Goal: Task Accomplishment & Management: Use online tool/utility

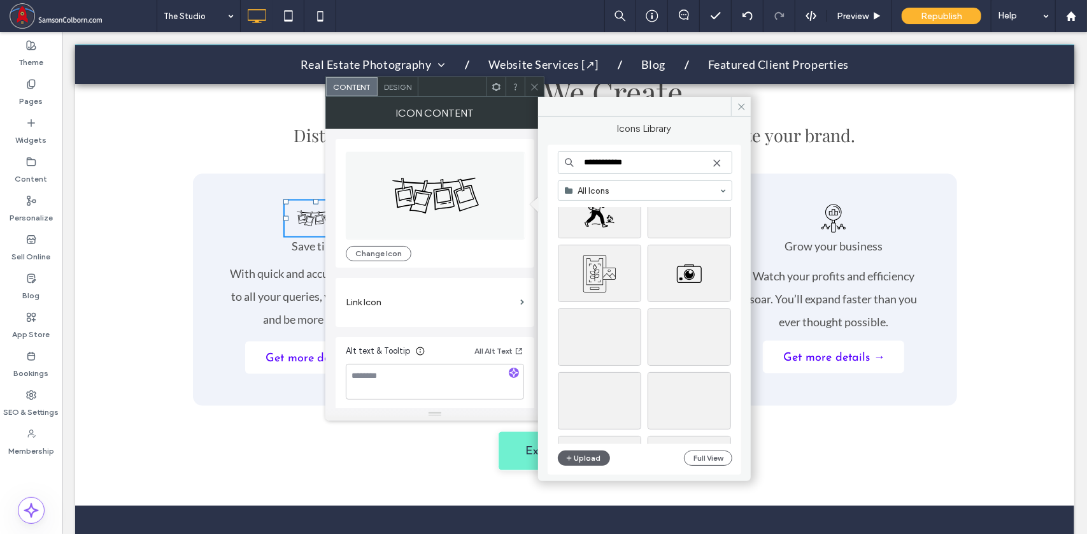
scroll to position [430, 0]
click at [743, 105] on icon at bounding box center [742, 107] width 10 height 10
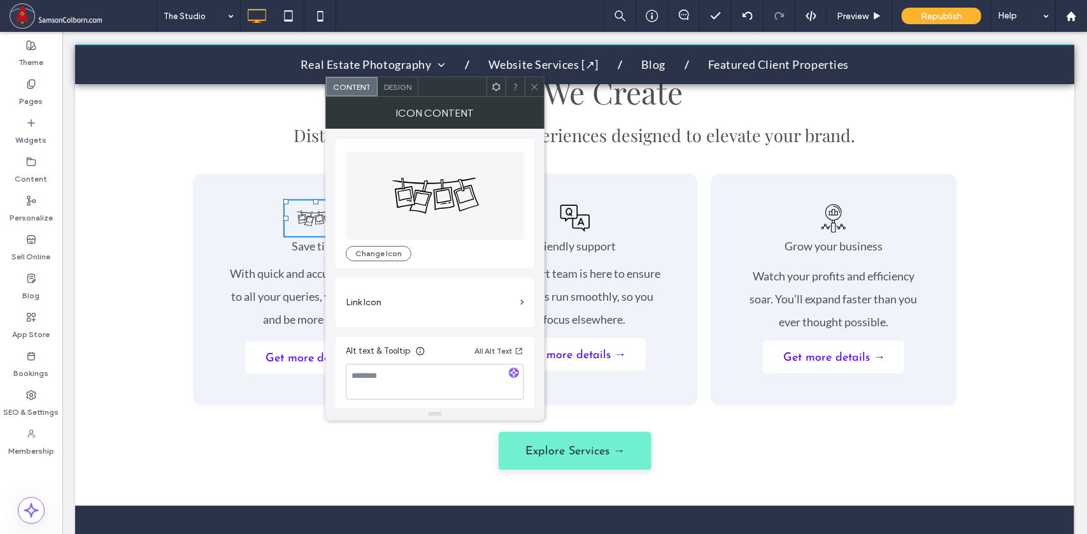
click at [536, 84] on icon at bounding box center [535, 87] width 10 height 10
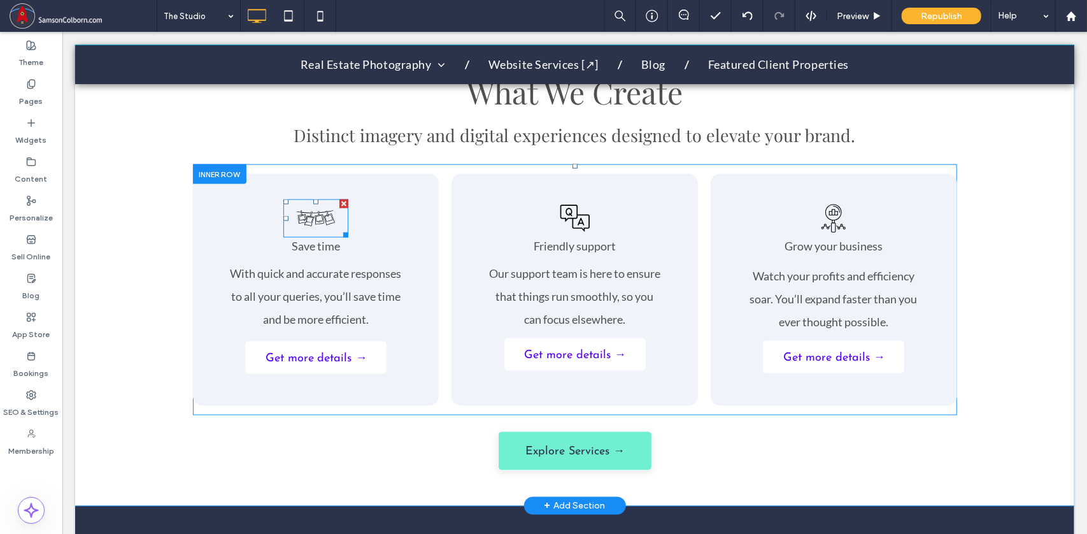
click at [313, 208] on icon at bounding box center [315, 218] width 65 height 38
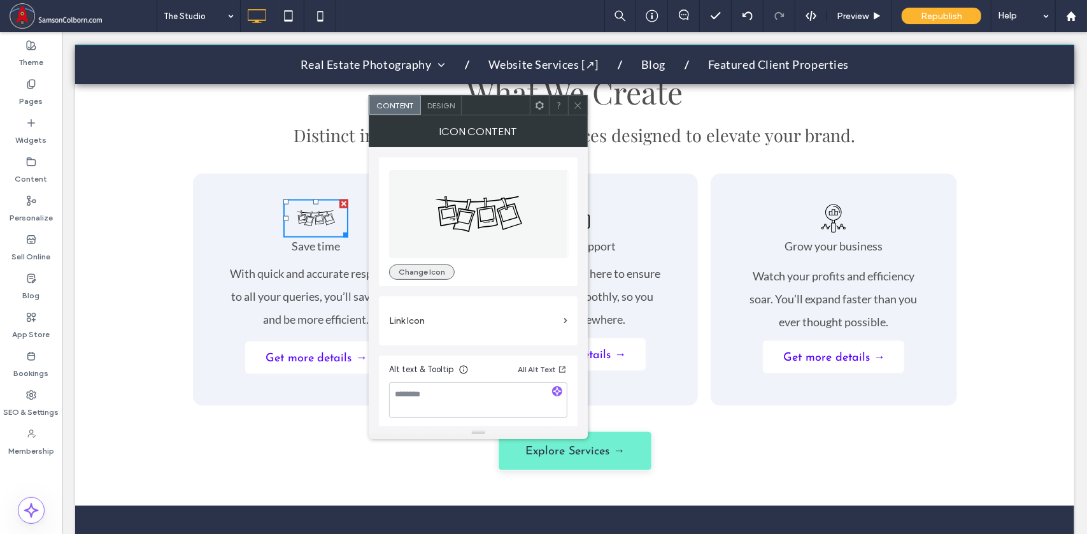
click at [429, 272] on button "Change Icon" at bounding box center [422, 271] width 66 height 15
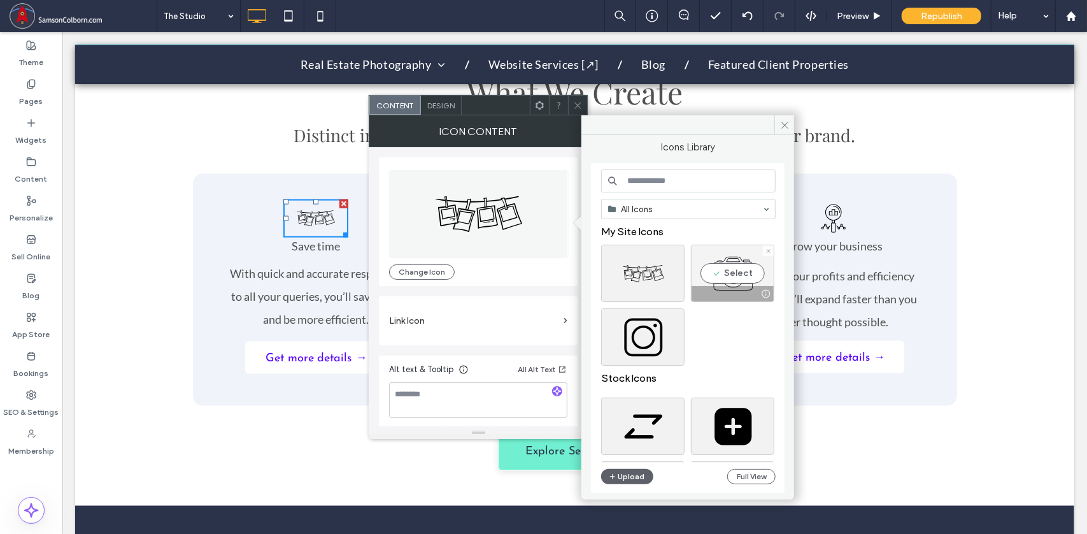
click at [738, 270] on div "Select" at bounding box center [732, 273] width 83 height 57
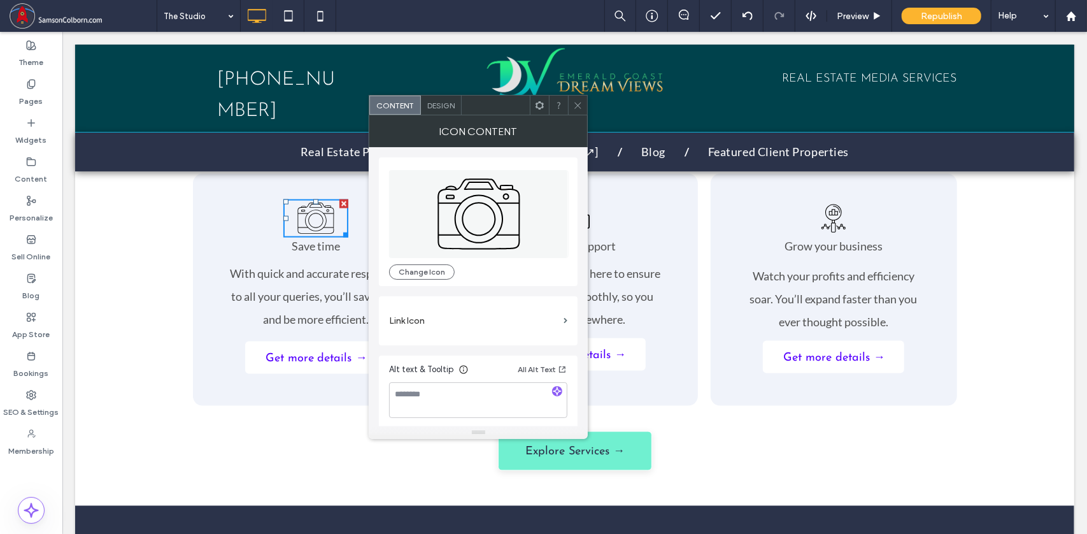
click at [578, 102] on icon at bounding box center [578, 106] width 10 height 10
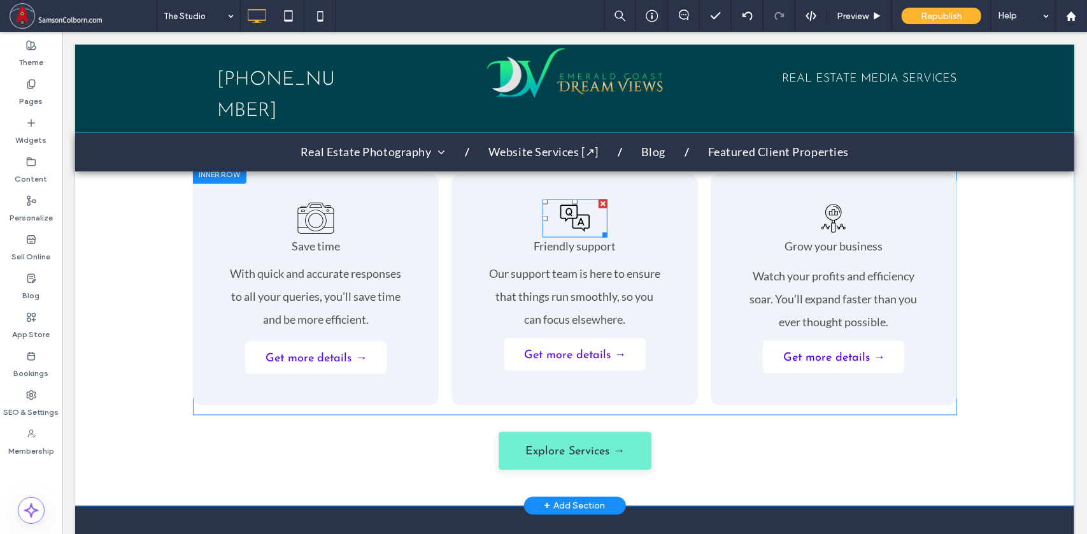
click at [567, 200] on icon at bounding box center [574, 218] width 65 height 38
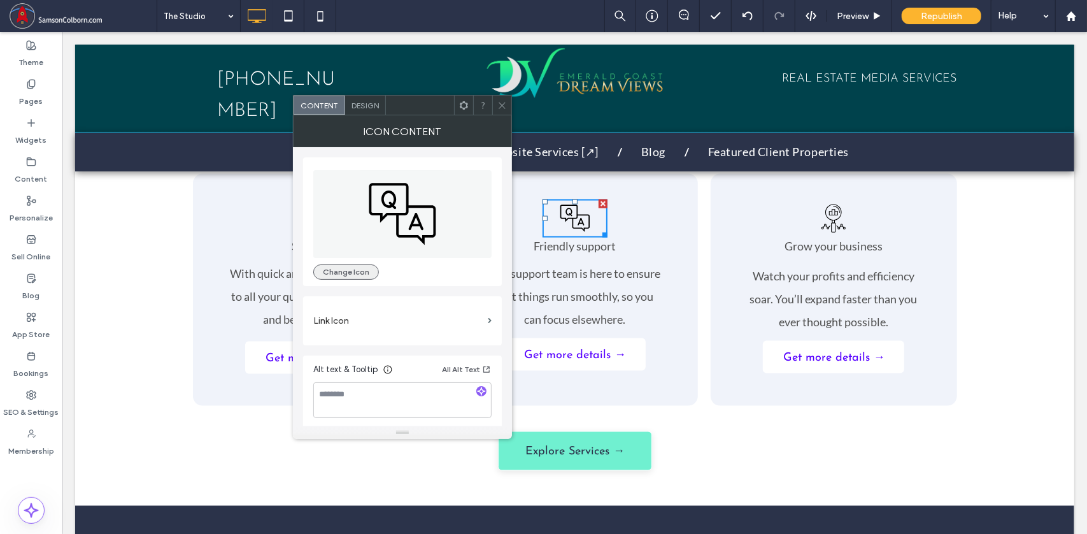
click at [357, 273] on button "Change Icon" at bounding box center [346, 271] width 66 height 15
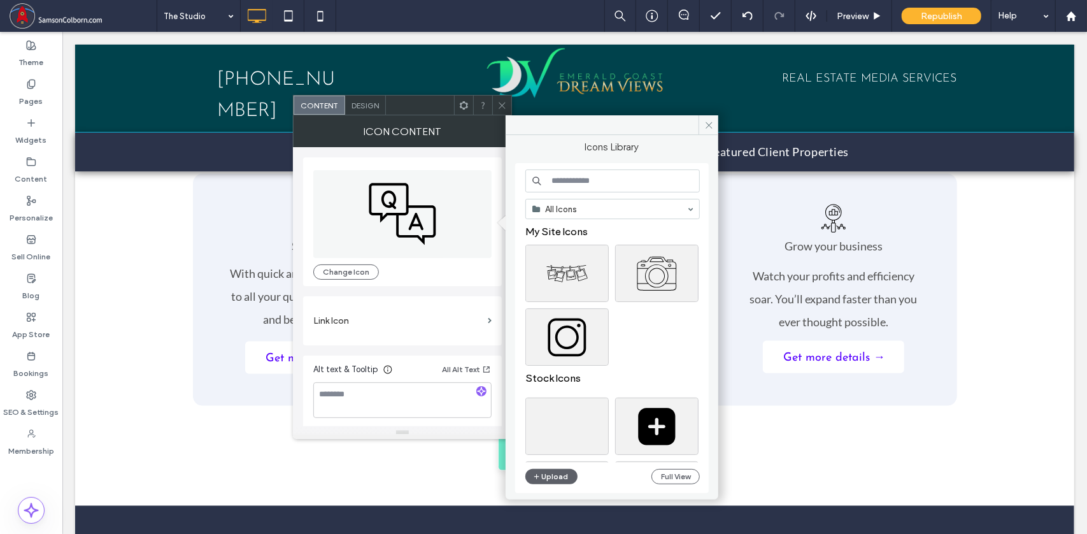
click at [582, 184] on input at bounding box center [612, 180] width 175 height 23
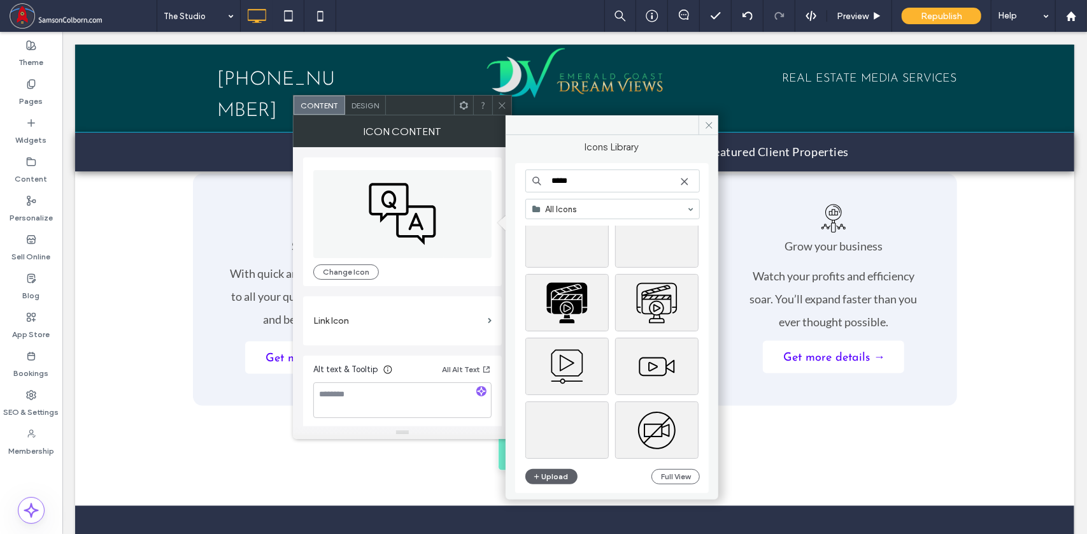
scroll to position [11628, 0]
type input "*****"
click at [664, 300] on div "Select" at bounding box center [656, 301] width 83 height 57
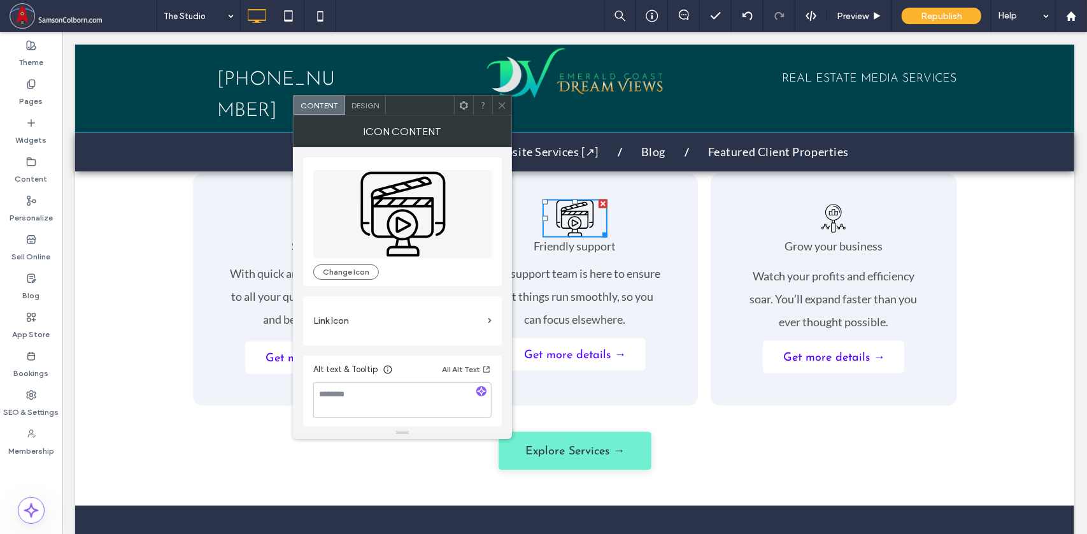
click at [501, 104] on icon at bounding box center [502, 106] width 10 height 10
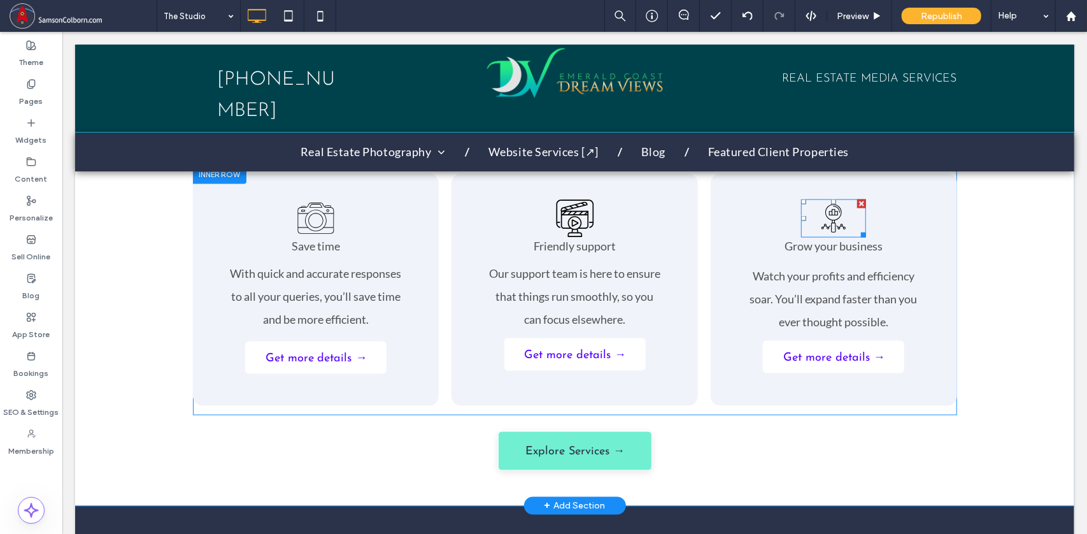
click at [829, 200] on icon at bounding box center [833, 218] width 65 height 38
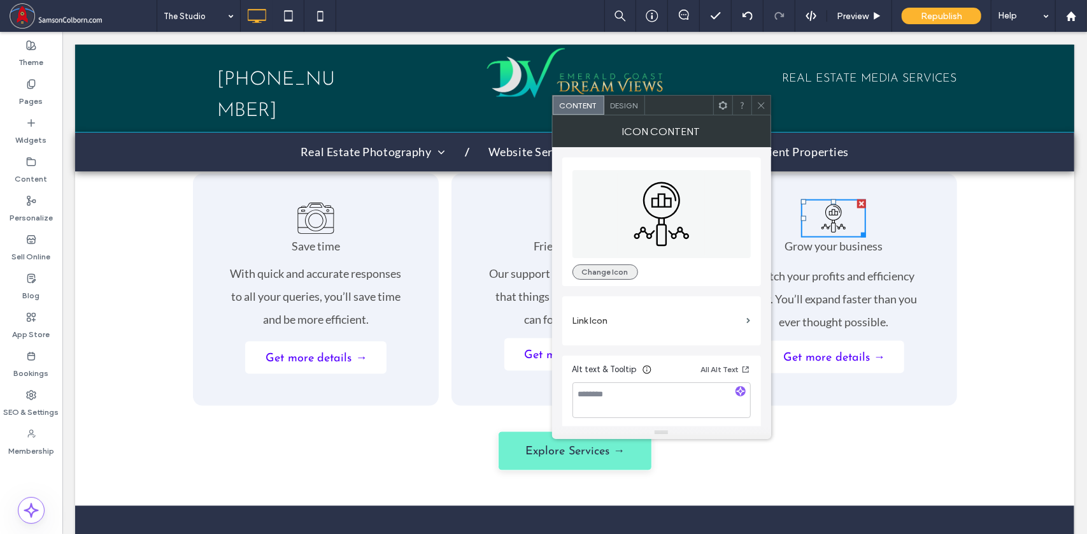
click at [622, 273] on button "Change Icon" at bounding box center [606, 271] width 66 height 15
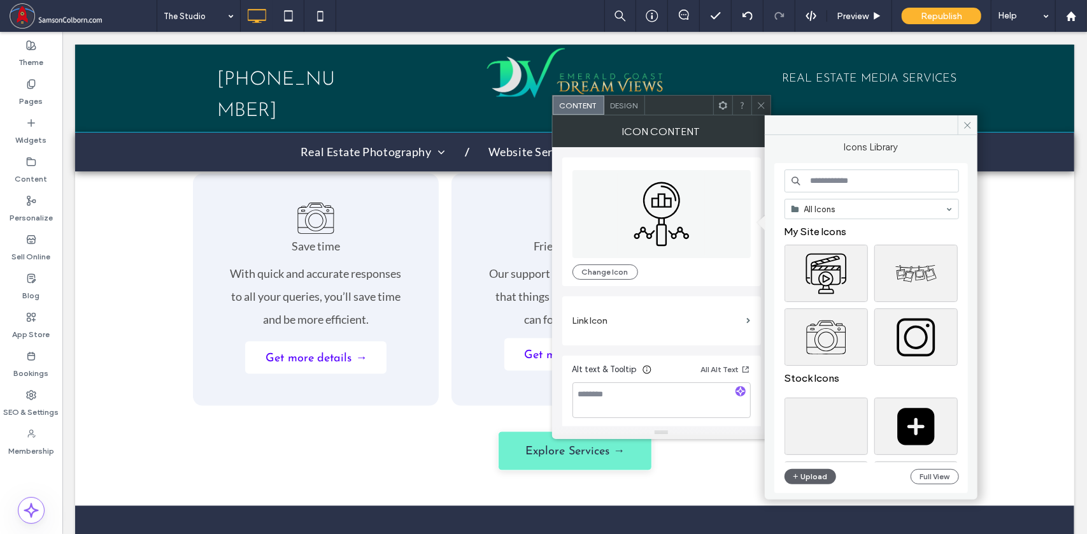
click at [827, 183] on input at bounding box center [872, 180] width 175 height 23
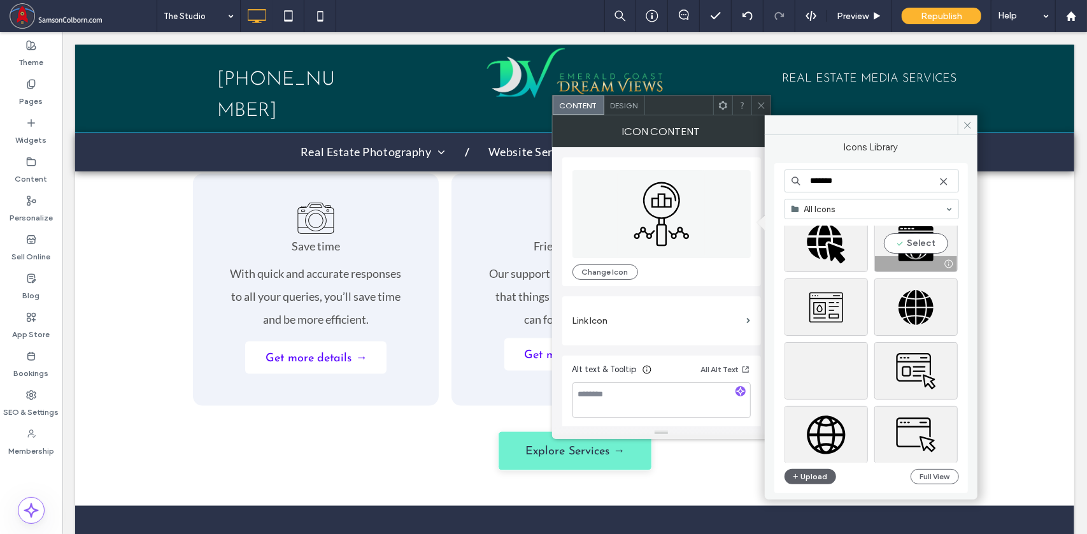
scroll to position [411, 0]
drag, startPoint x: 843, startPoint y: 176, endPoint x: 748, endPoint y: 170, distance: 95.7
click at [748, 170] on div "Icons Library ******* All Icons Stock Icons Upload Full View Icon Content Chang…" at bounding box center [661, 277] width 219 height 324
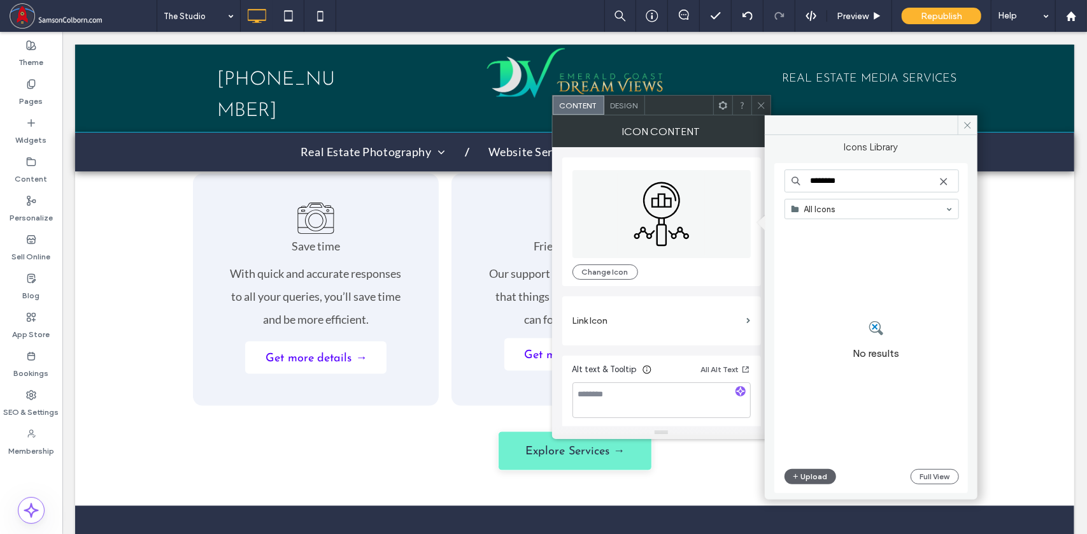
click at [869, 178] on input "********" at bounding box center [872, 180] width 175 height 23
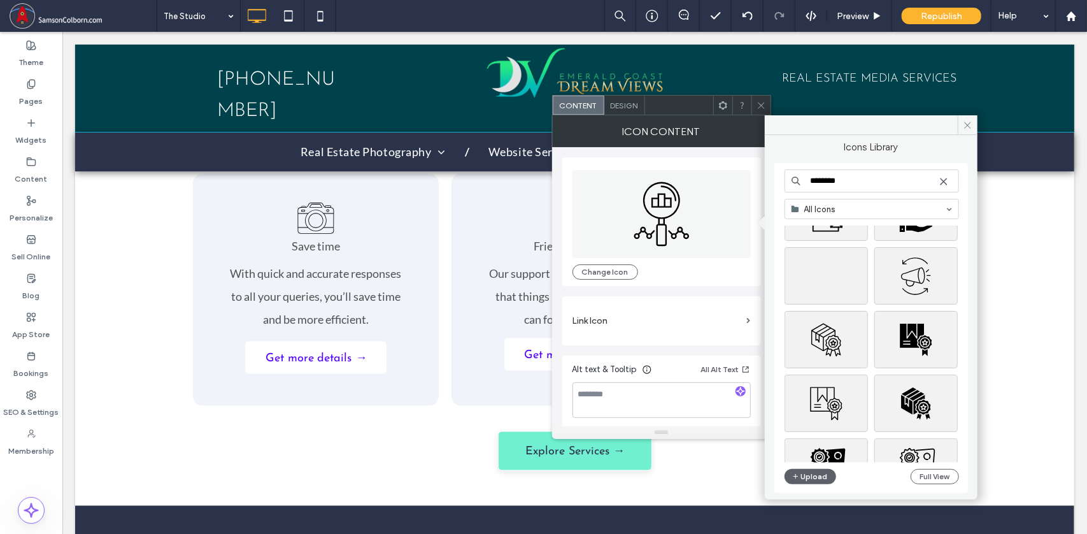
scroll to position [3946, 0]
type input "********"
click at [920, 276] on div "Select" at bounding box center [915, 275] width 83 height 57
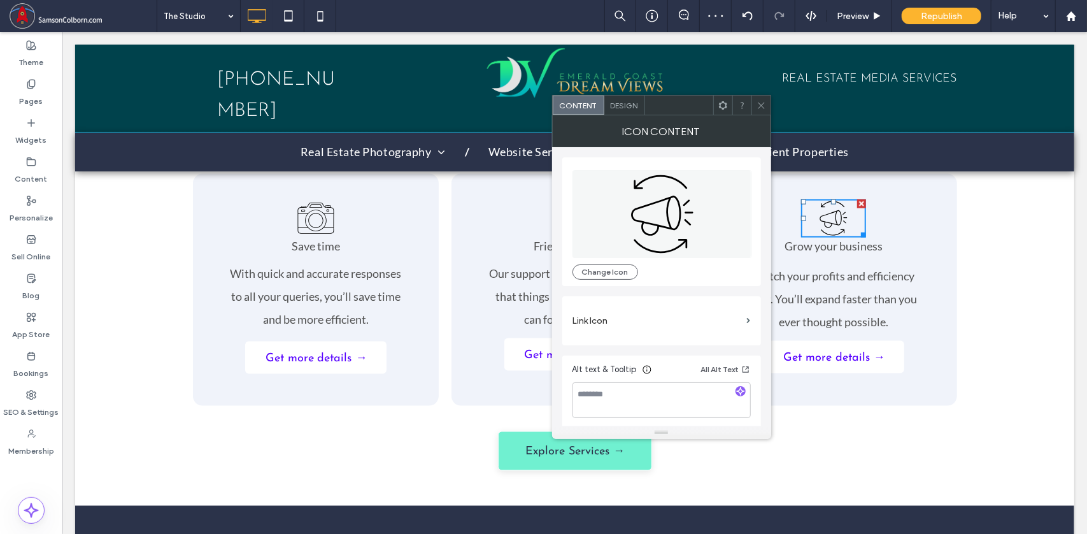
click at [766, 101] on div at bounding box center [761, 105] width 19 height 19
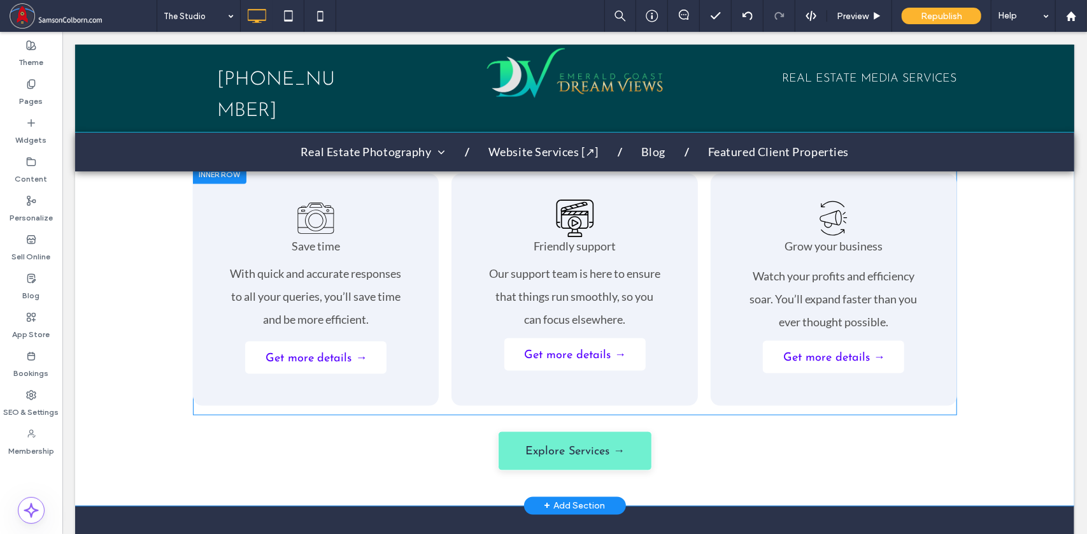
click at [741, 210] on div "Grow your business Watch your profits and efficiency soar. You’ll expand faster…" at bounding box center [833, 289] width 246 height 232
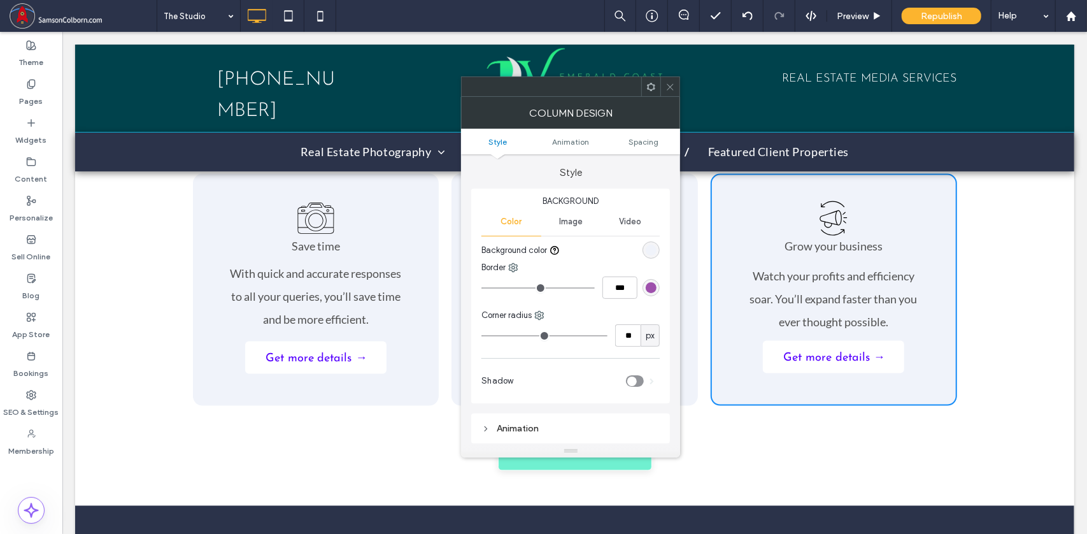
click at [652, 91] on span at bounding box center [651, 86] width 10 height 19
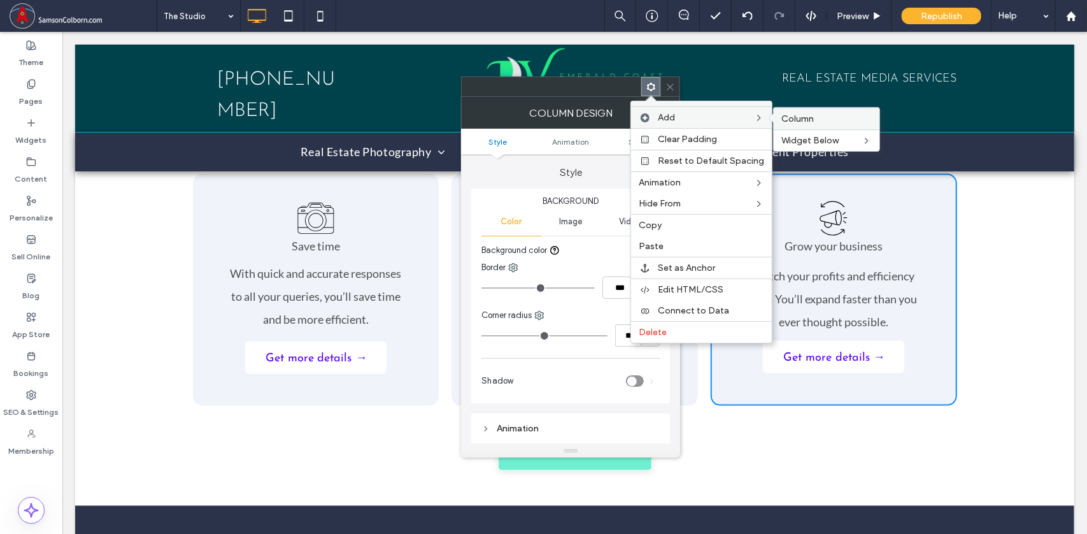
click at [794, 118] on span "Column" at bounding box center [797, 118] width 32 height 11
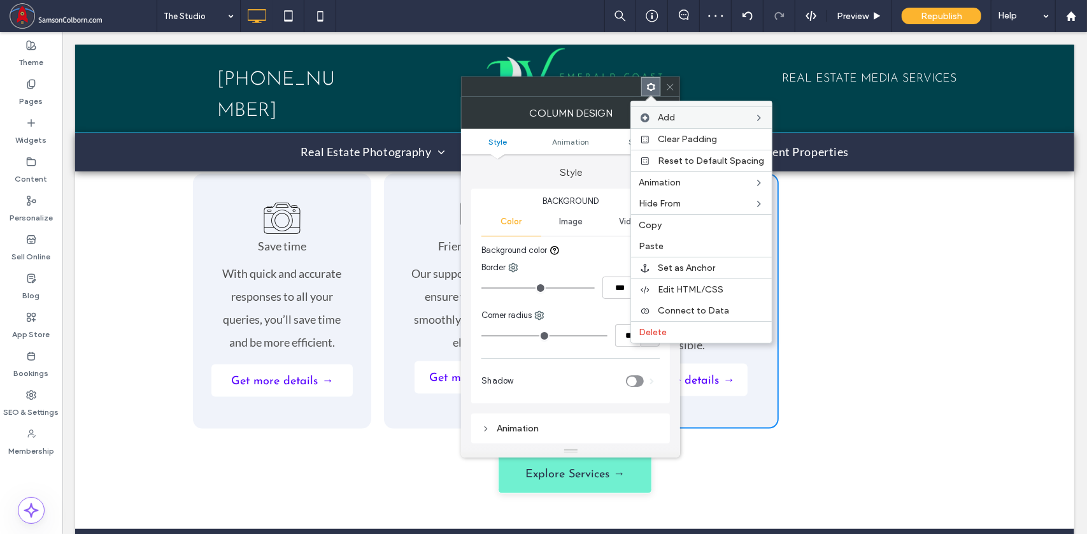
click at [831, 277] on div "Click To Paste Click To Paste" at bounding box center [867, 300] width 178 height 255
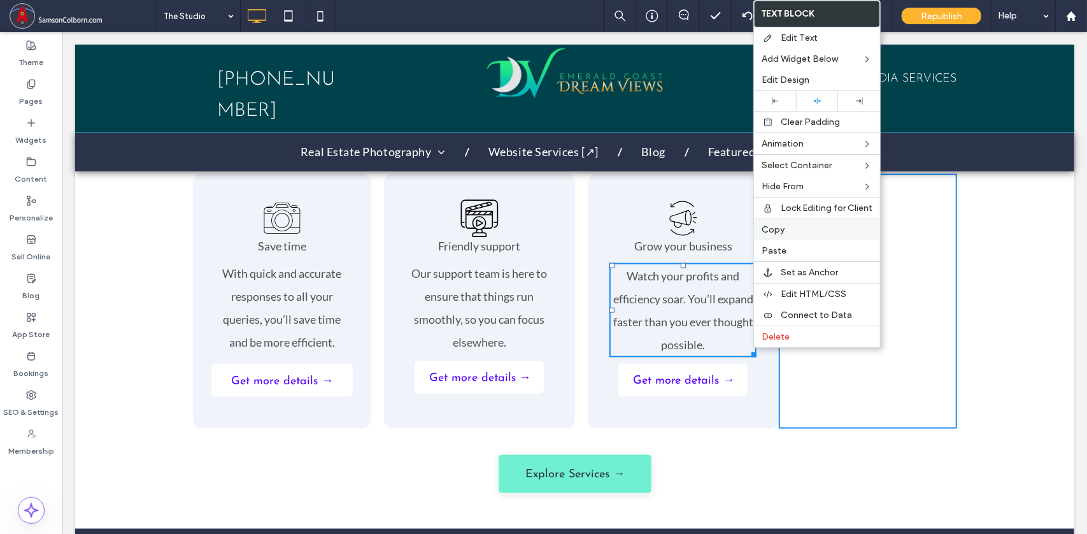
click at [776, 228] on span "Copy" at bounding box center [773, 229] width 23 height 11
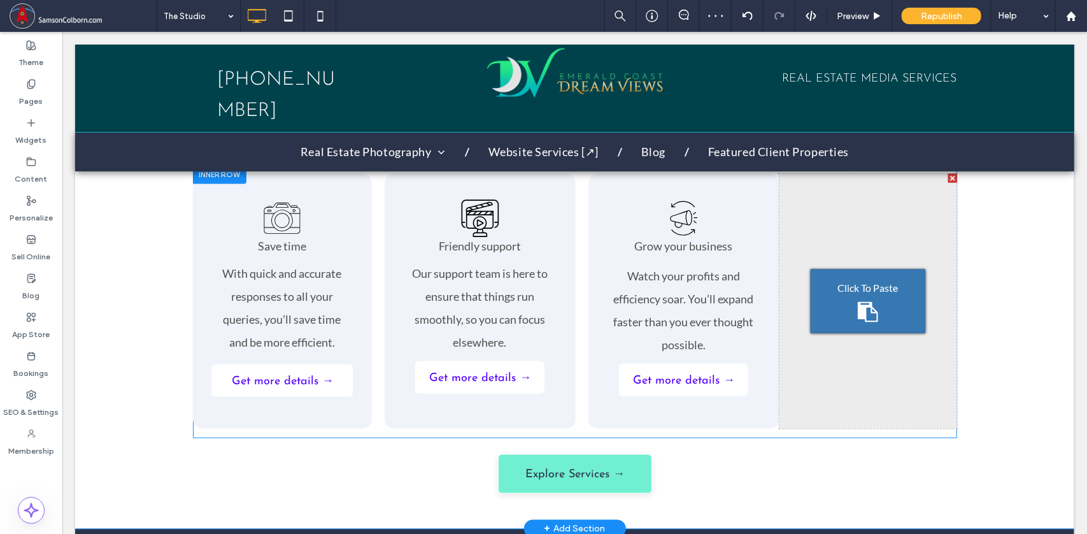
click at [948, 173] on div at bounding box center [952, 177] width 9 height 9
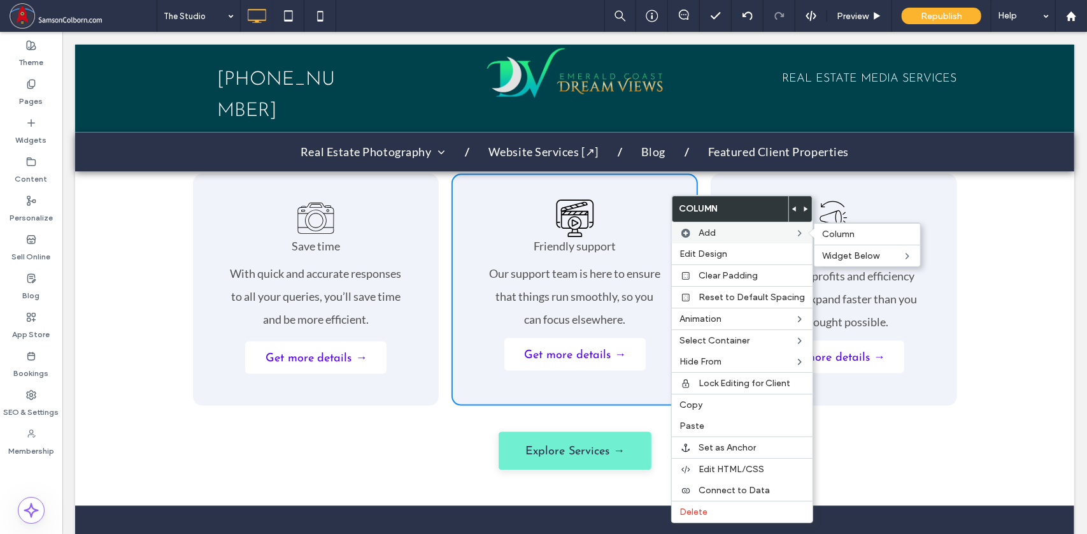
click at [696, 227] on div "Add Column Widget Below" at bounding box center [742, 232] width 141 height 21
click at [825, 233] on span "Column" at bounding box center [838, 234] width 32 height 11
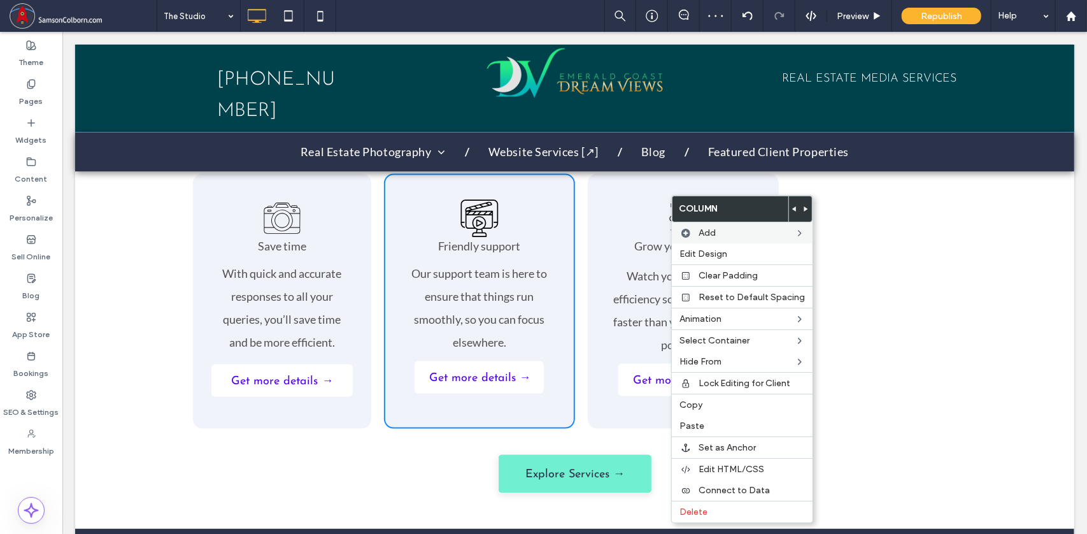
click at [870, 260] on div "Click To Paste Click To Paste" at bounding box center [867, 300] width 178 height 255
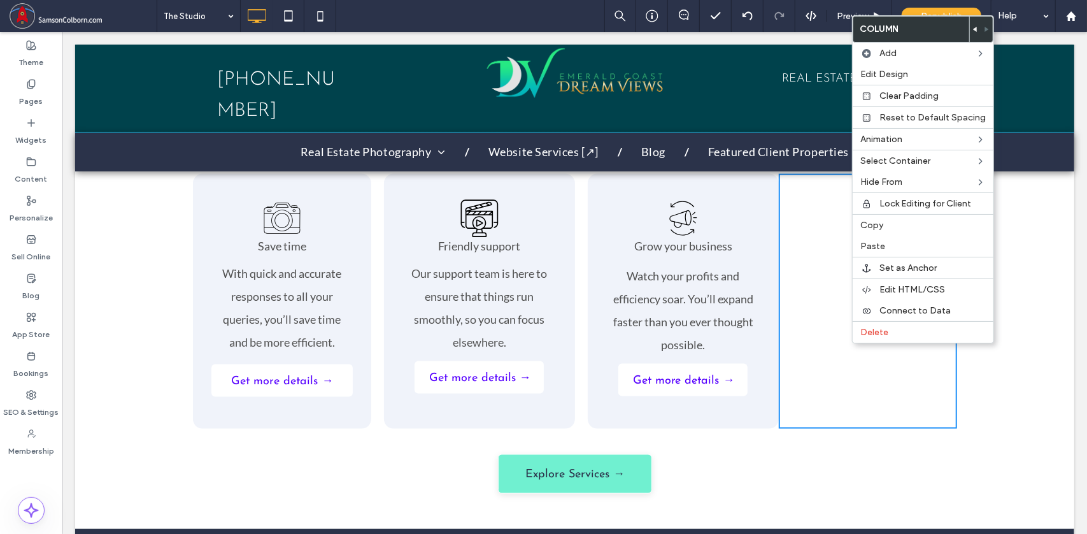
click at [1013, 395] on div "What We Create Distinct imagery and digital experiences designed to elevate you…" at bounding box center [574, 287] width 999 height 484
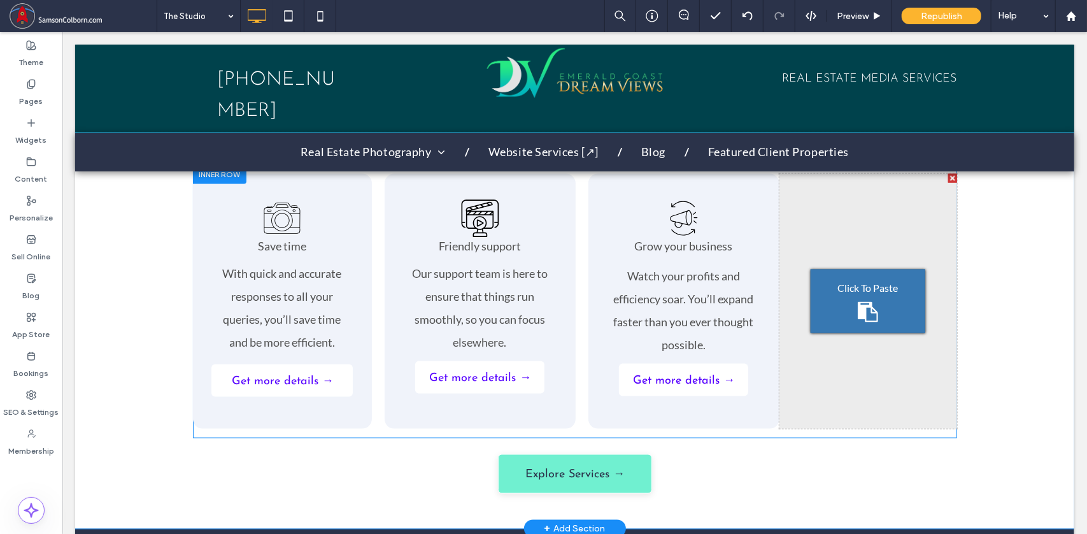
click at [871, 280] on span "Click To Paste" at bounding box center [868, 287] width 61 height 15
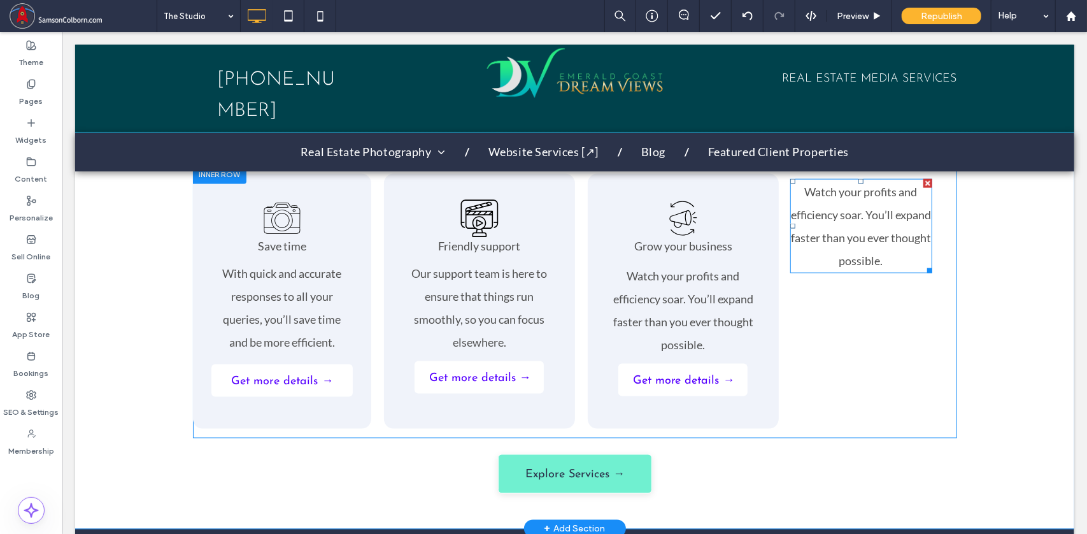
click at [925, 178] on div at bounding box center [927, 182] width 9 height 9
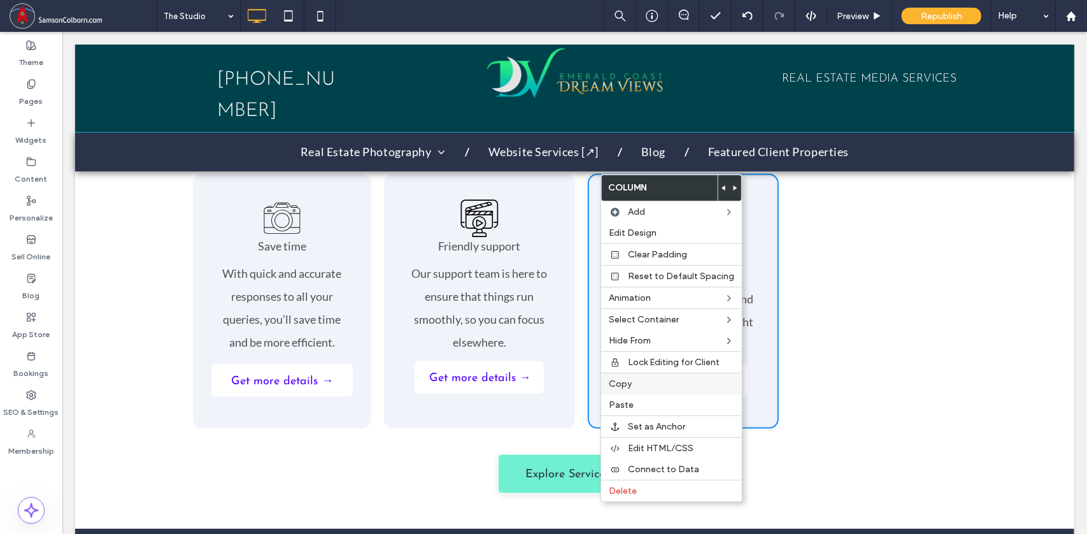
click at [650, 378] on label "Copy" at bounding box center [671, 383] width 125 height 11
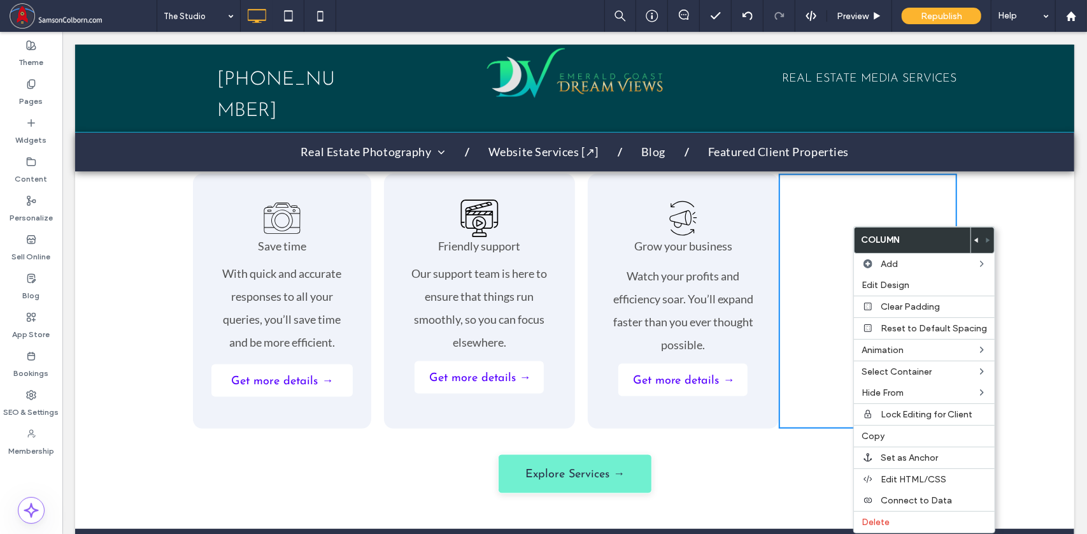
click at [1004, 273] on div "What We Create Distinct imagery and digital experiences designed to elevate you…" at bounding box center [574, 287] width 999 height 484
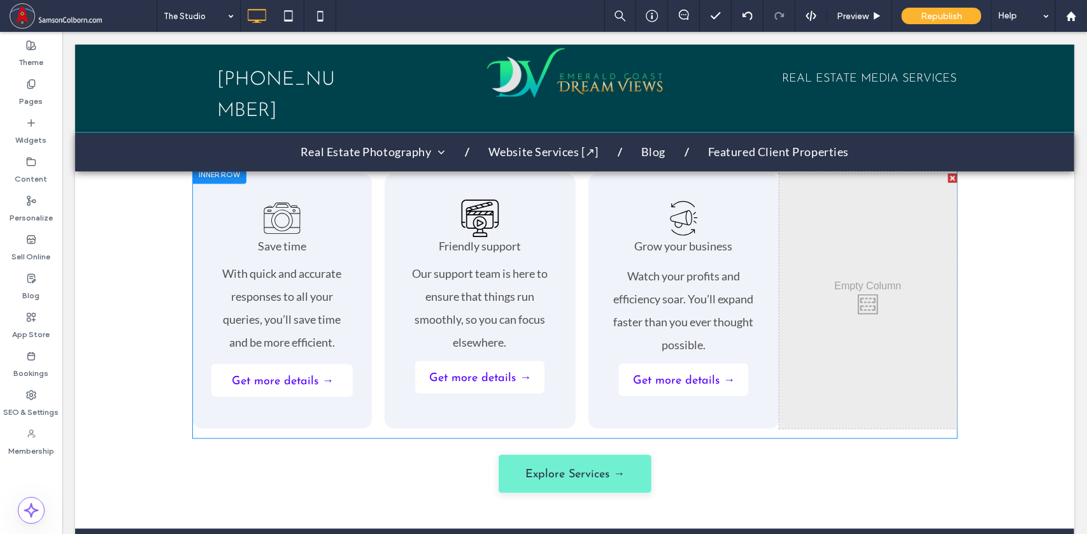
click at [948, 173] on div at bounding box center [952, 177] width 9 height 9
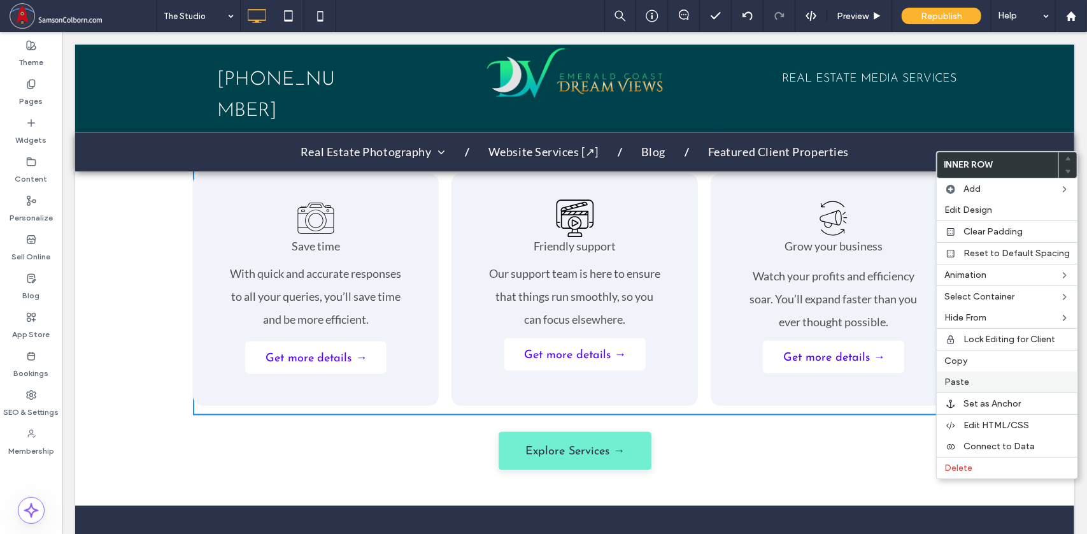
click at [976, 376] on label "Paste" at bounding box center [1007, 381] width 125 height 11
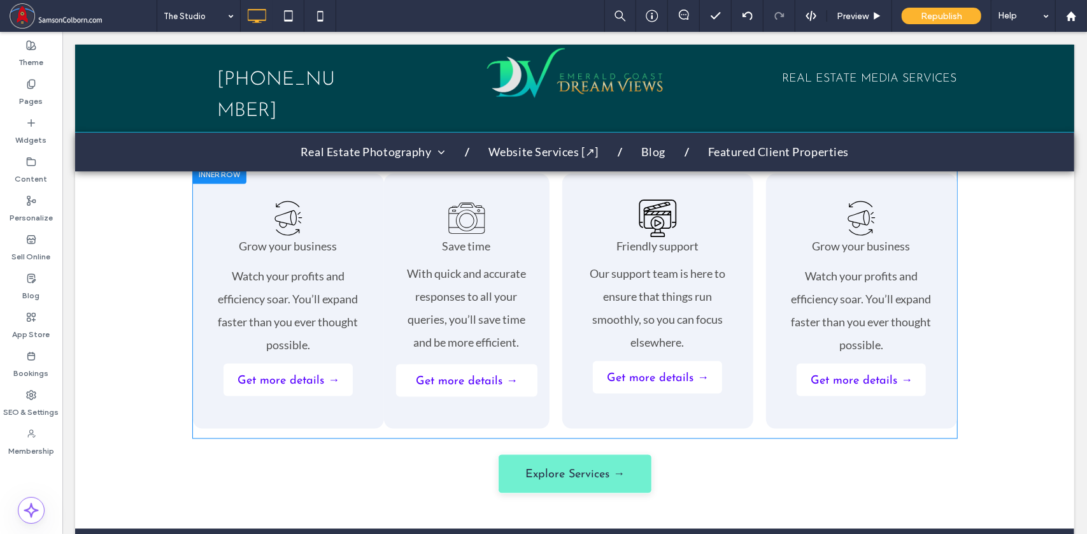
click at [355, 183] on div "Grow your business Watch your profits and efficiency soar. You’ll expand faster…" at bounding box center [287, 300] width 191 height 255
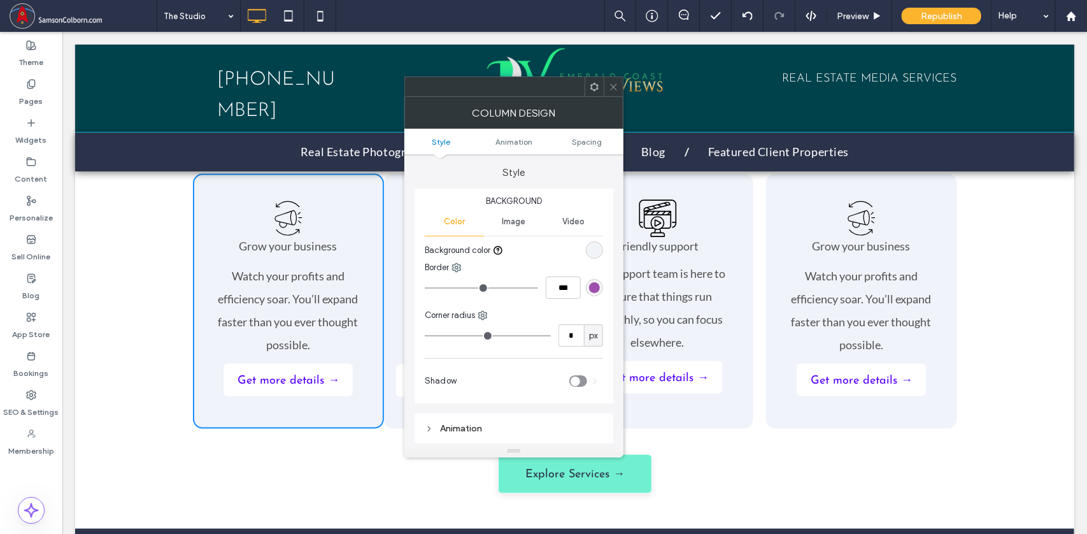
type input "**"
click at [594, 89] on use at bounding box center [594, 86] width 8 height 8
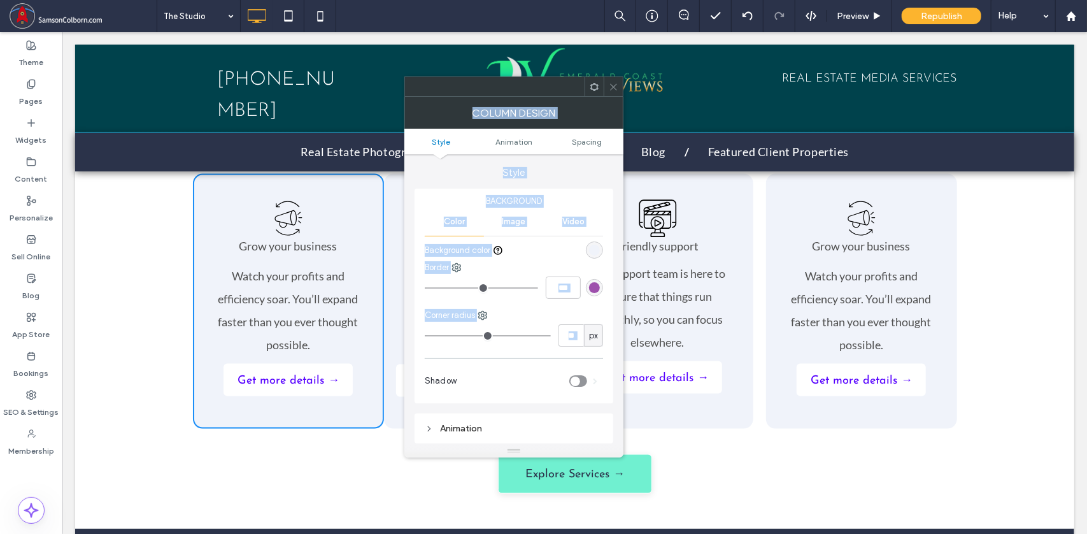
drag, startPoint x: 653, startPoint y: 366, endPoint x: 754, endPoint y: 428, distance: 119.0
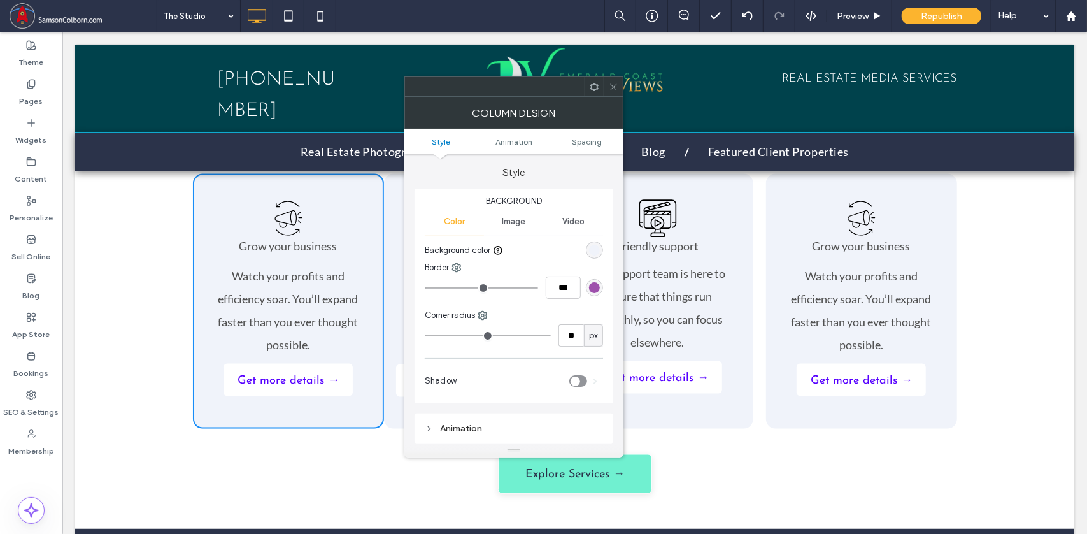
click at [956, 371] on div "What We Create Distinct imagery and digital experiences designed to elevate you…" at bounding box center [574, 287] width 999 height 484
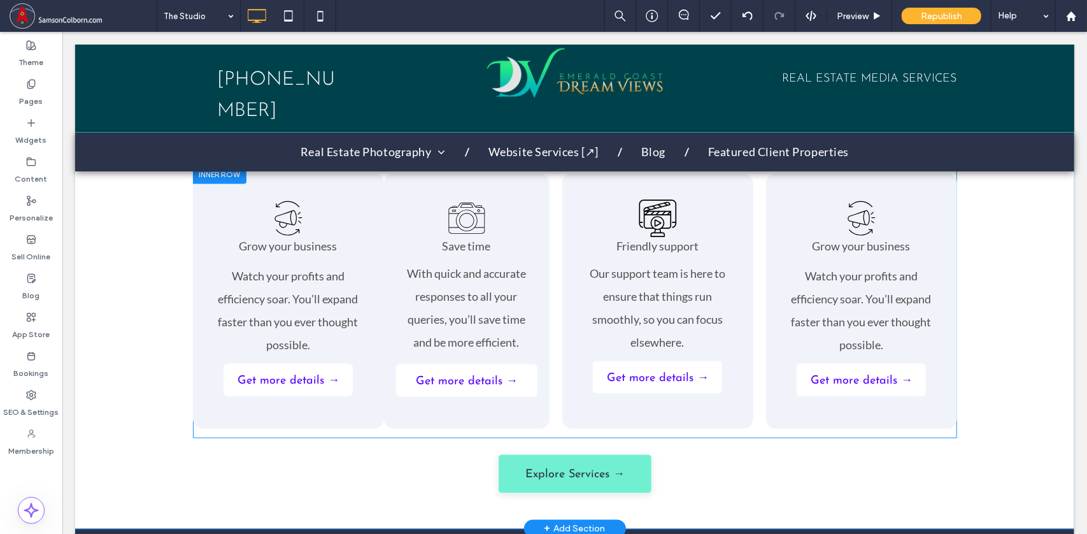
click at [221, 164] on div at bounding box center [219, 174] width 54 height 20
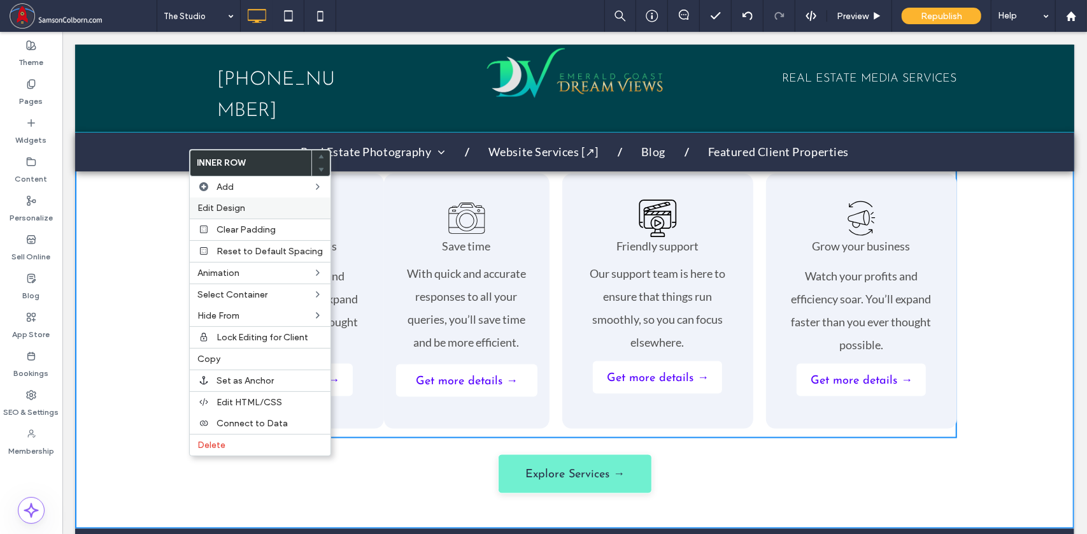
click at [225, 206] on span "Edit Design" at bounding box center [221, 208] width 48 height 11
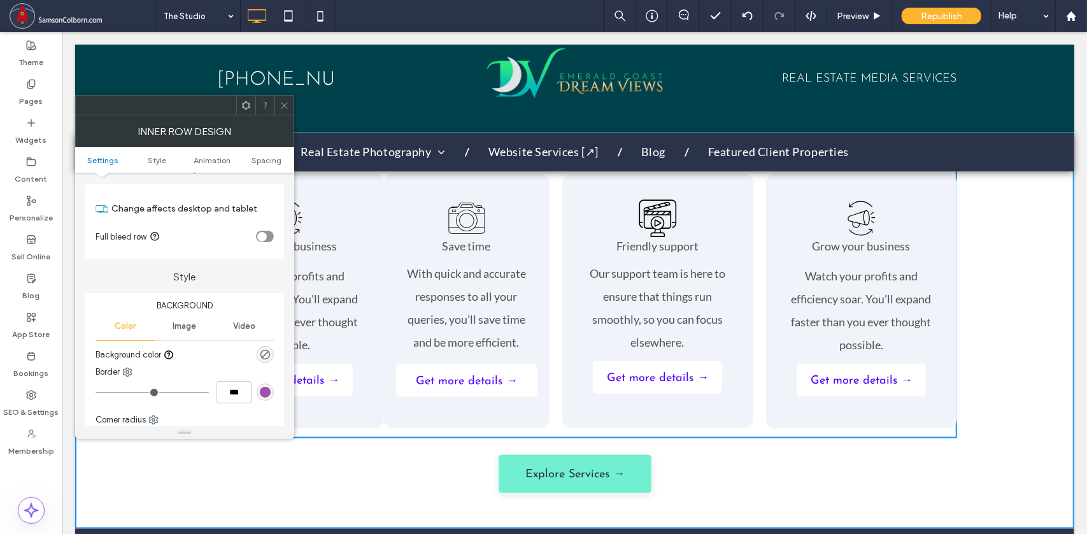
scroll to position [0, 0]
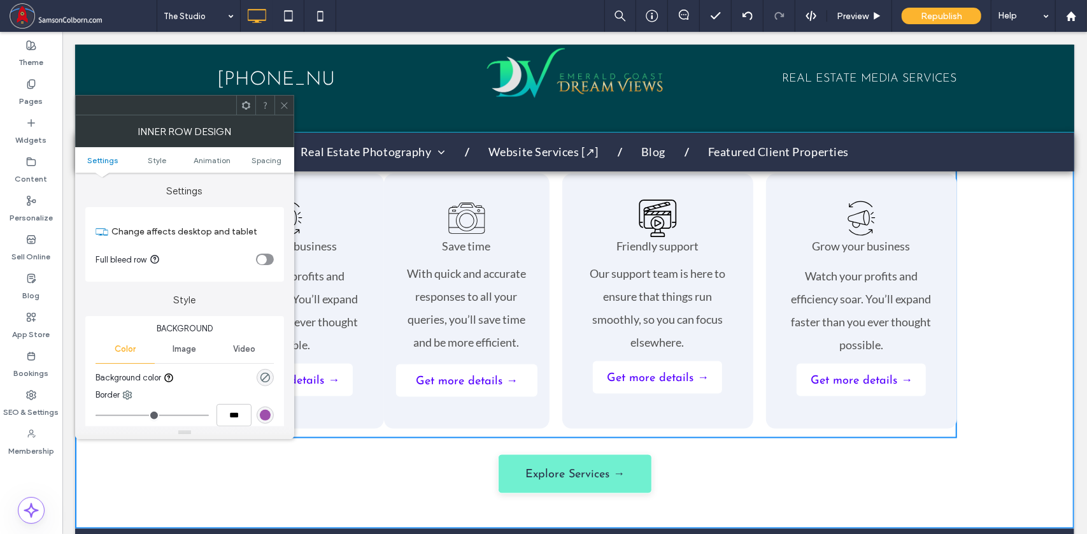
click at [289, 106] on icon at bounding box center [285, 106] width 10 height 10
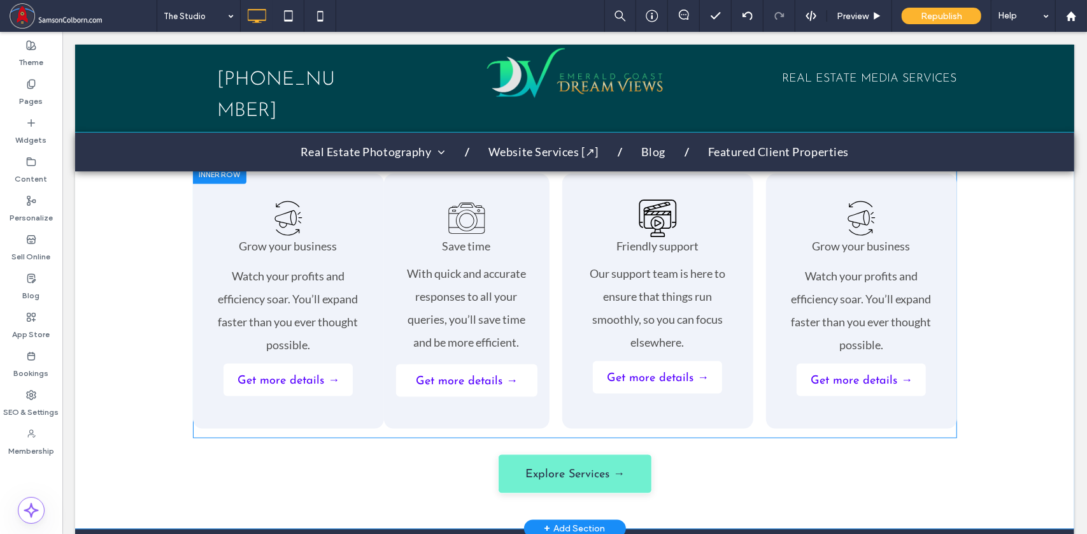
click at [412, 173] on div "Save time With quick and accurate responses to all your queries, you’ll save ti…" at bounding box center [466, 300] width 166 height 255
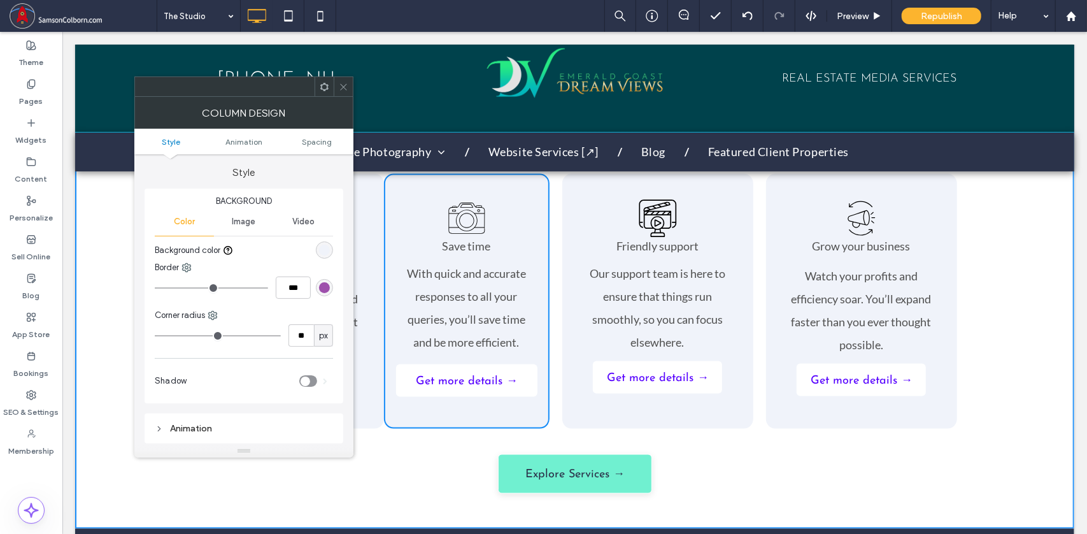
click at [343, 91] on icon at bounding box center [344, 87] width 10 height 10
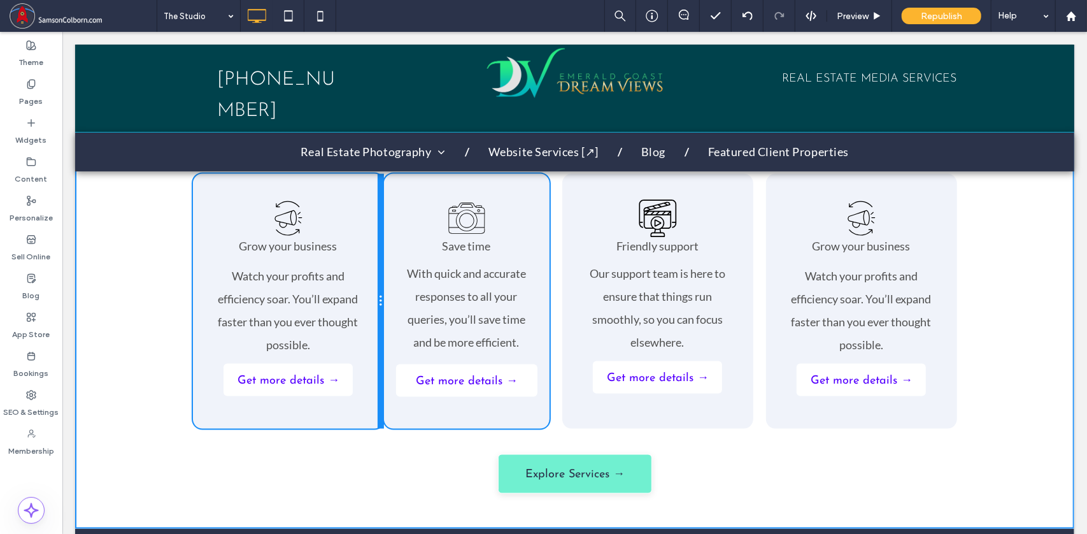
drag, startPoint x: 375, startPoint y: 223, endPoint x: 357, endPoint y: 239, distance: 24.3
click at [357, 239] on div "Grow your business Watch your profits and efficiency soar. You’ll expand faster…" at bounding box center [287, 300] width 191 height 255
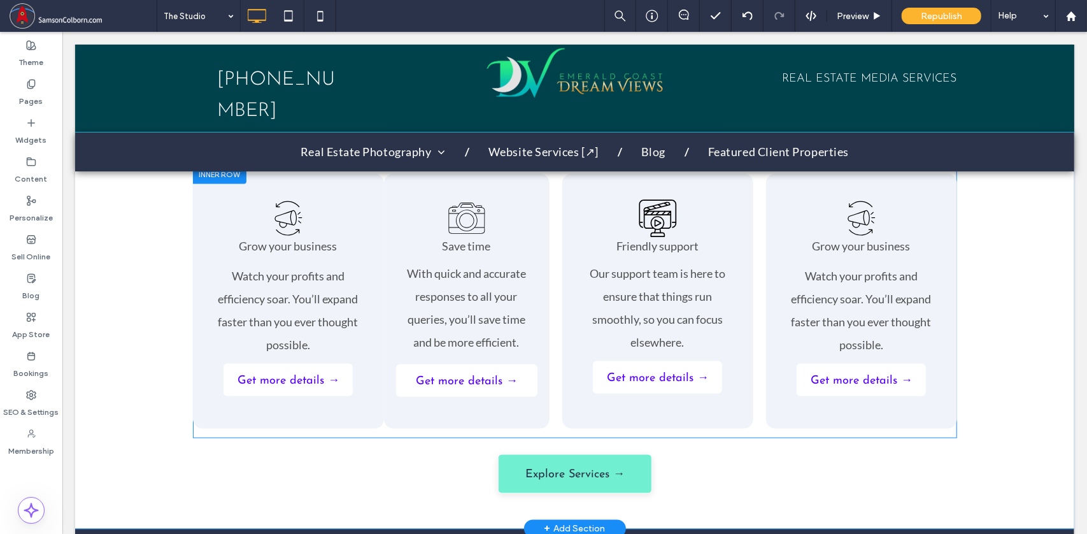
click at [324, 173] on div "Grow your business Watch your profits and efficiency soar. You’ll expand faster…" at bounding box center [287, 300] width 191 height 255
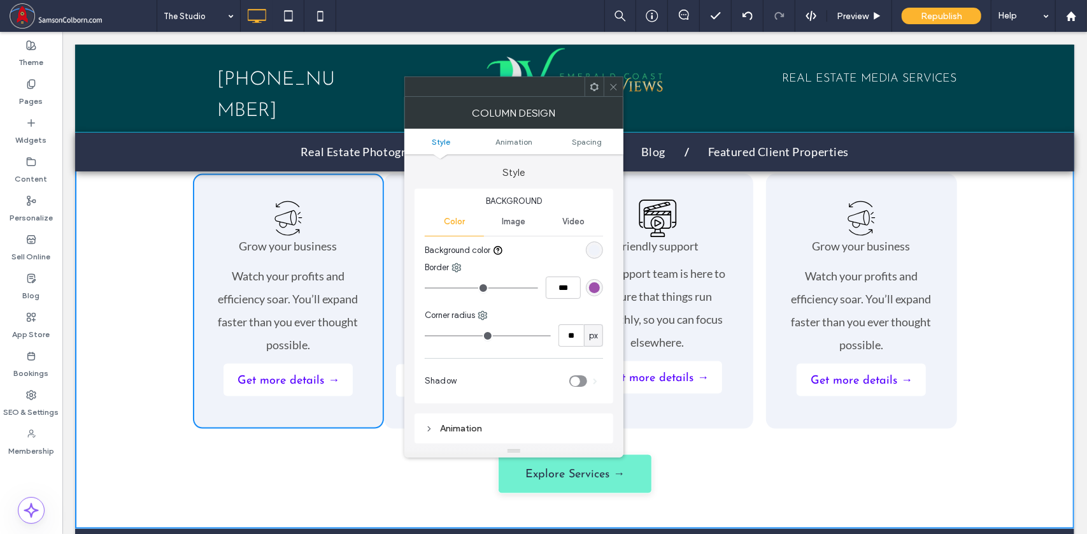
drag, startPoint x: 346, startPoint y: 171, endPoint x: 321, endPoint y: 169, distance: 24.9
click at [321, 173] on div "Grow your business Watch your profits and efficiency soar. You’ll expand faster…" at bounding box center [287, 300] width 191 height 255
click at [592, 89] on use at bounding box center [594, 86] width 8 height 8
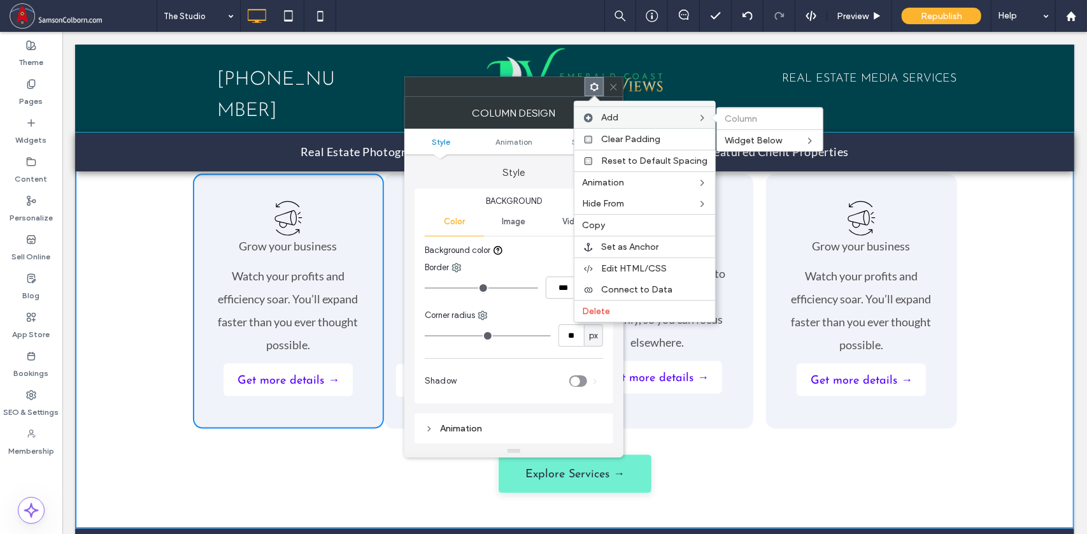
click at [701, 119] on use at bounding box center [702, 117] width 3 height 5
click at [704, 111] on div "Add Column Widget Below" at bounding box center [644, 117] width 141 height 21
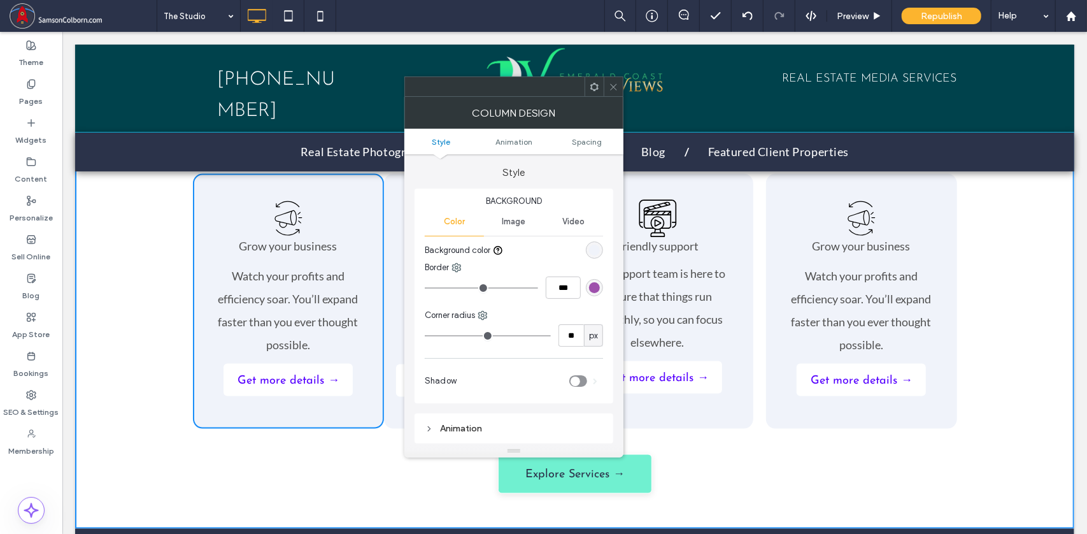
click at [614, 88] on icon at bounding box center [614, 87] width 10 height 10
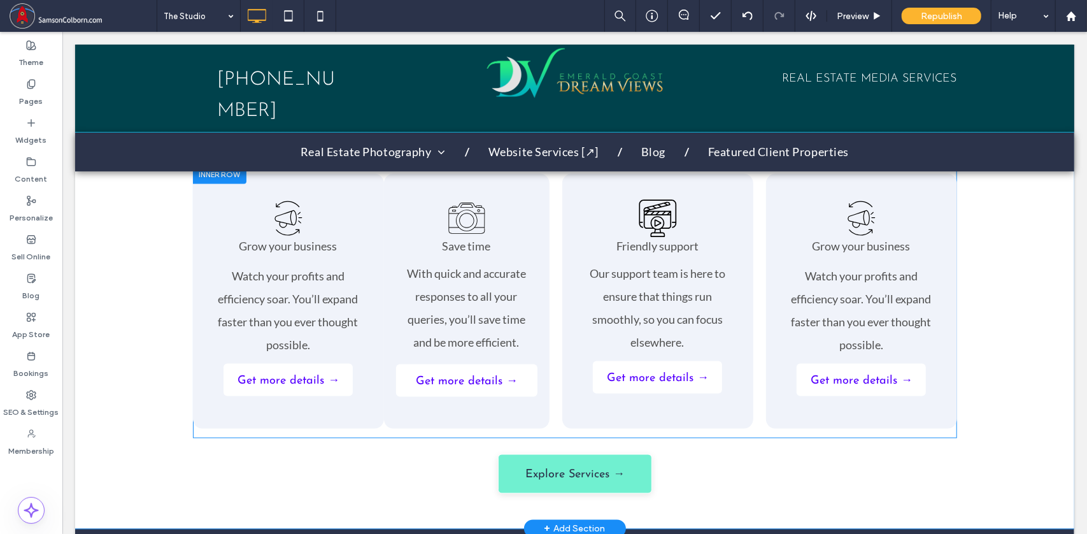
click at [526, 389] on div "Save time With quick and accurate responses to all your queries, you’ll save ti…" at bounding box center [466, 300] width 166 height 255
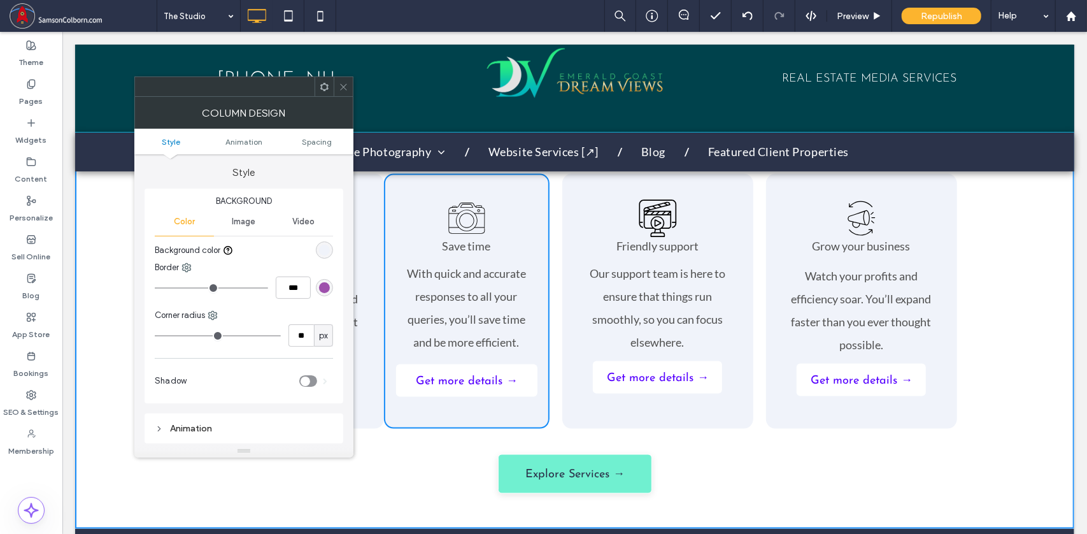
click at [572, 385] on div "Friendly support Our support team is here to ensure that things run smoothly, s…" at bounding box center [657, 300] width 191 height 255
click at [340, 87] on icon at bounding box center [344, 87] width 10 height 10
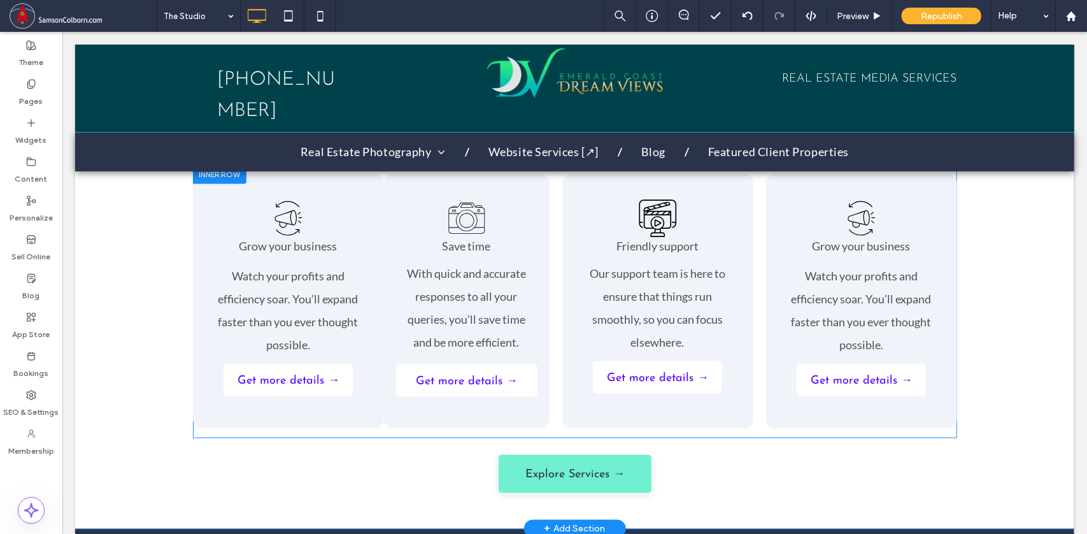
click at [575, 394] on div "Friendly support Our support team is here to ensure that things run smoothly, s…" at bounding box center [657, 300] width 191 height 255
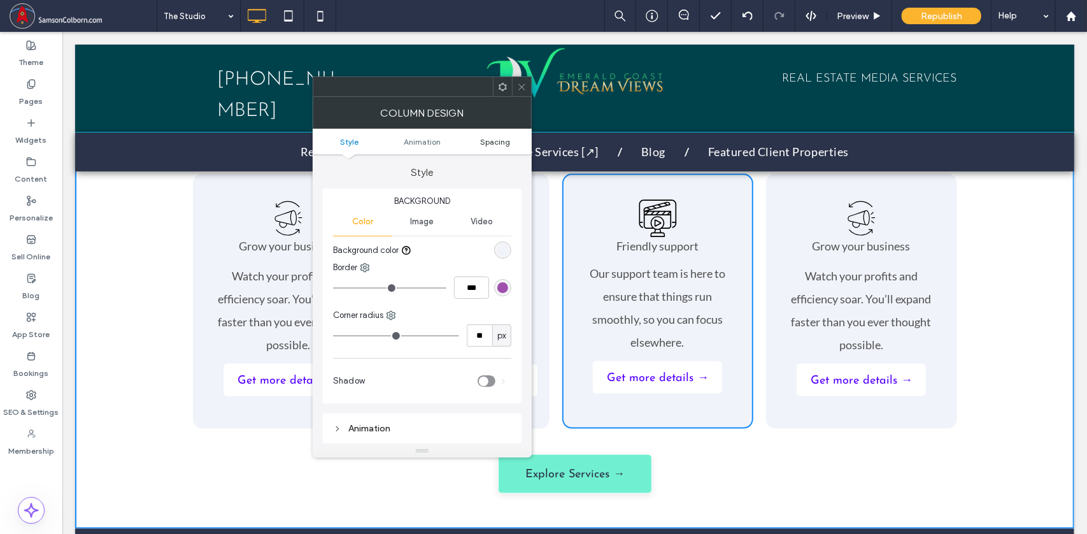
click at [487, 139] on span "Spacing" at bounding box center [495, 142] width 30 height 10
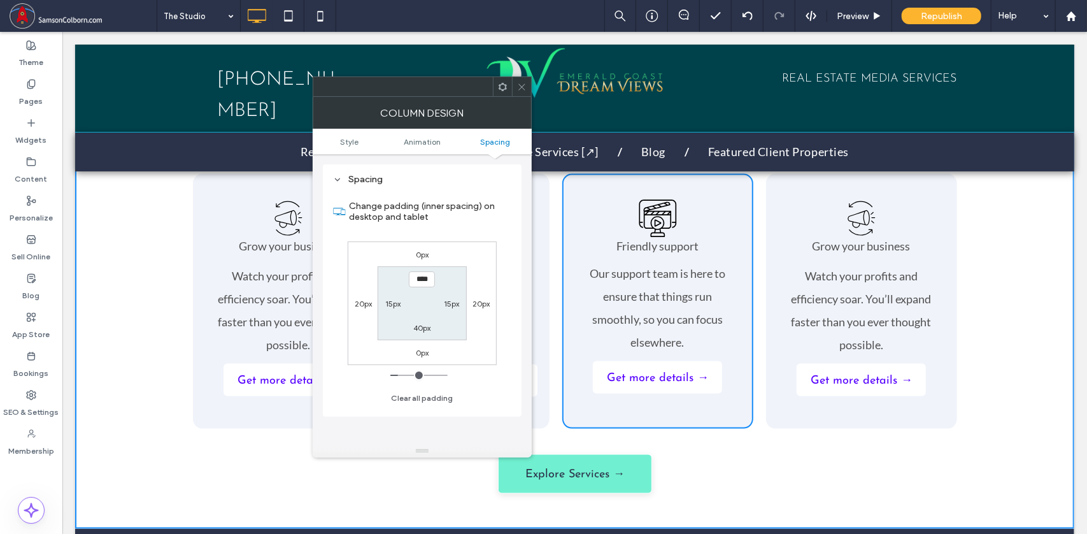
scroll to position [1181, 0]
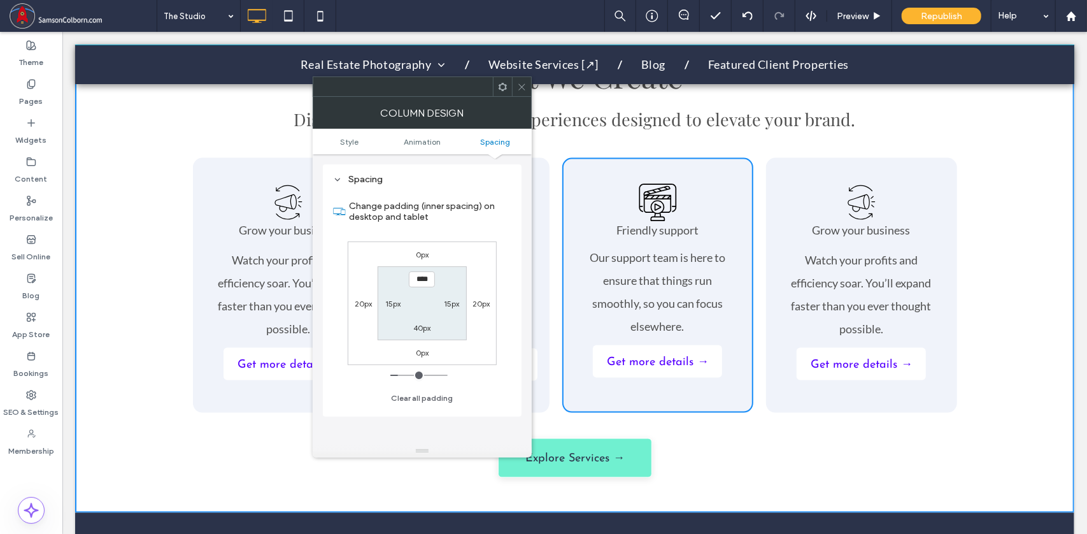
click at [523, 82] on icon at bounding box center [522, 87] width 10 height 10
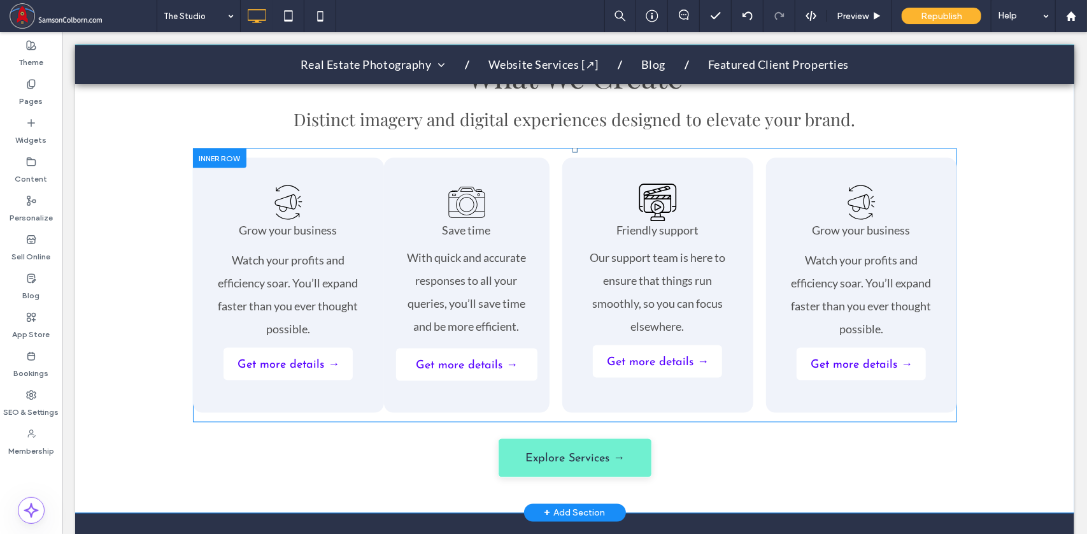
click at [774, 341] on div "Grow your business Watch your profits and efficiency soar. You’ll expand faster…" at bounding box center [861, 284] width 191 height 255
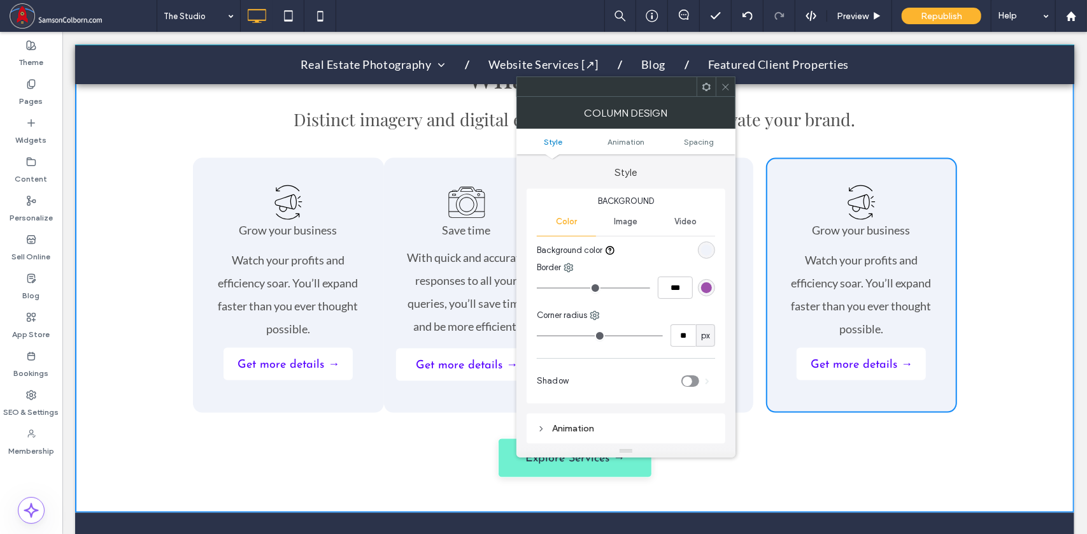
click at [729, 83] on icon at bounding box center [726, 87] width 10 height 10
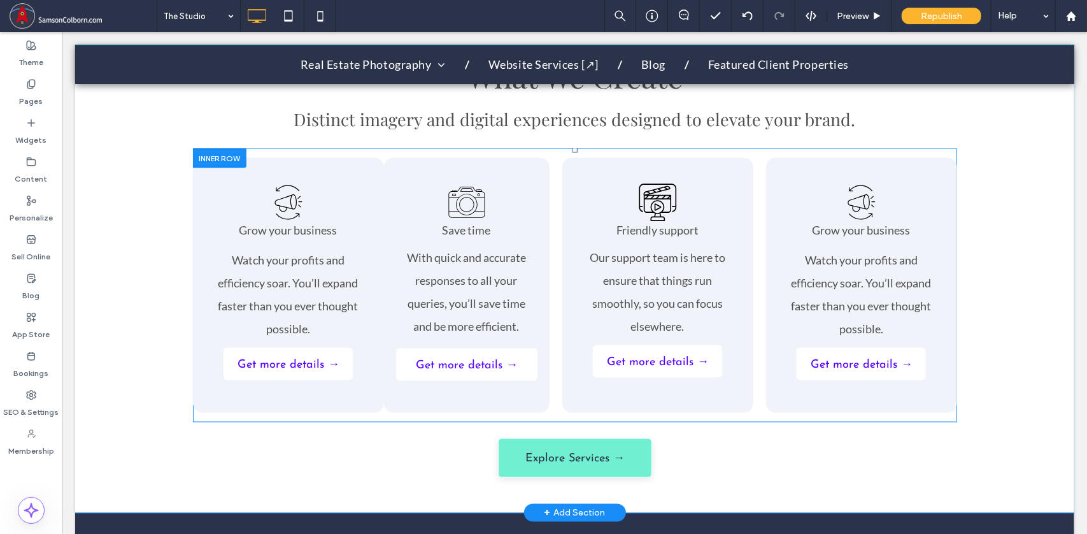
click at [780, 171] on div "Grow your business Watch your profits and efficiency soar. You’ll expand faster…" at bounding box center [861, 284] width 191 height 255
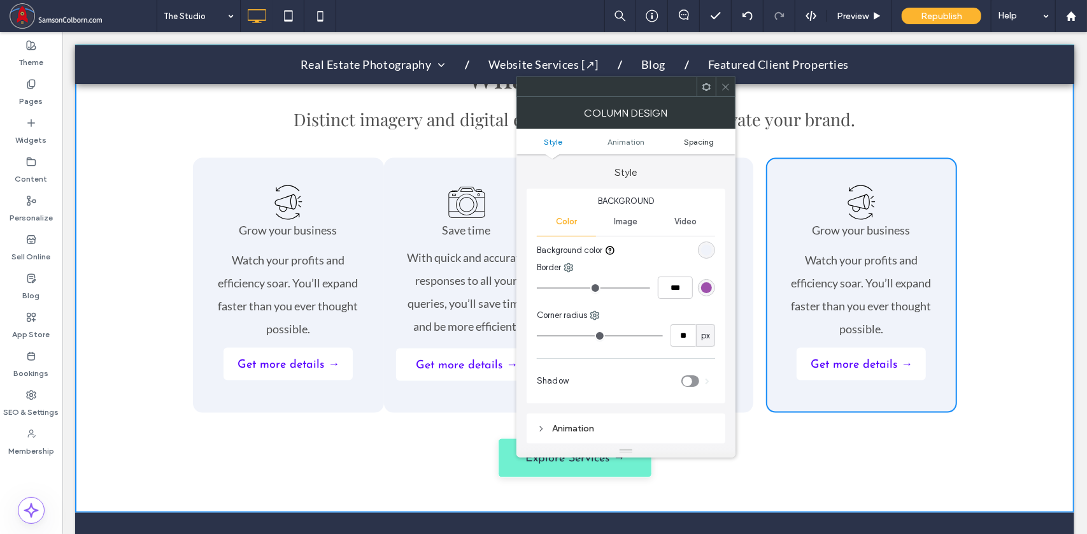
click at [698, 139] on span "Spacing" at bounding box center [699, 142] width 30 height 10
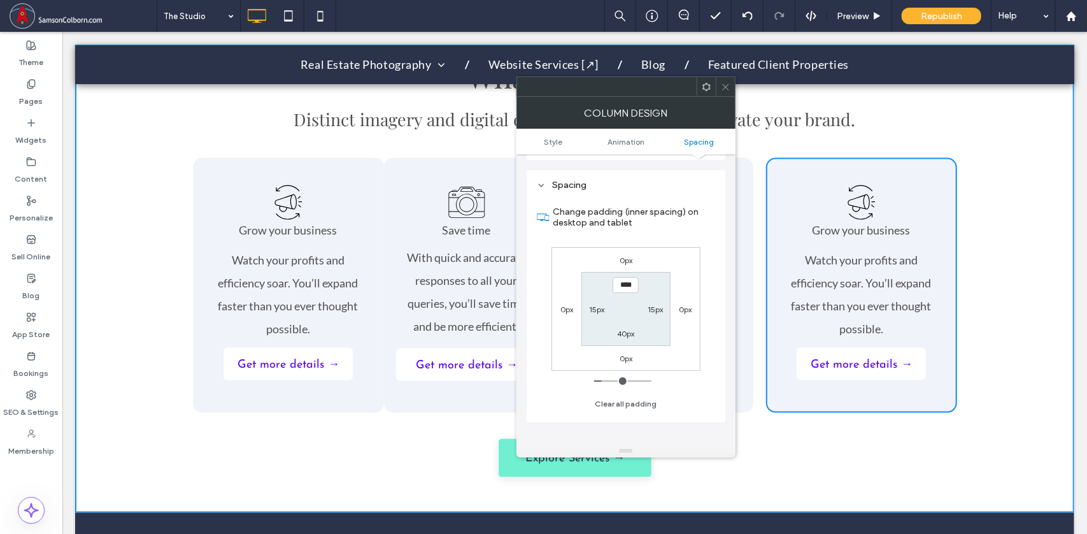
scroll to position [289, 0]
click at [725, 89] on icon at bounding box center [726, 87] width 10 height 10
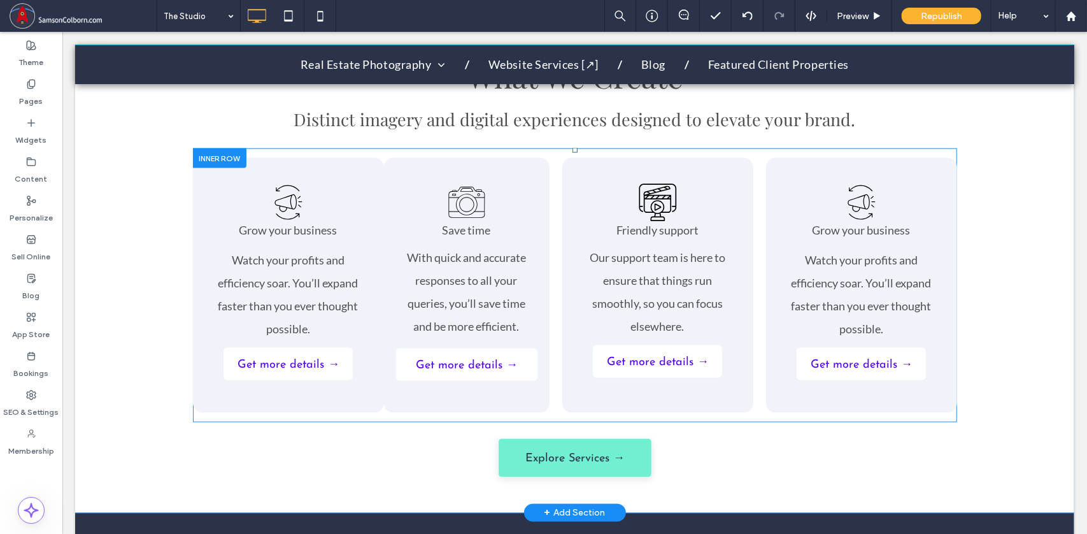
click at [360, 375] on div "Grow your business Watch your profits and efficiency soar. You’ll expand faster…" at bounding box center [287, 284] width 191 height 255
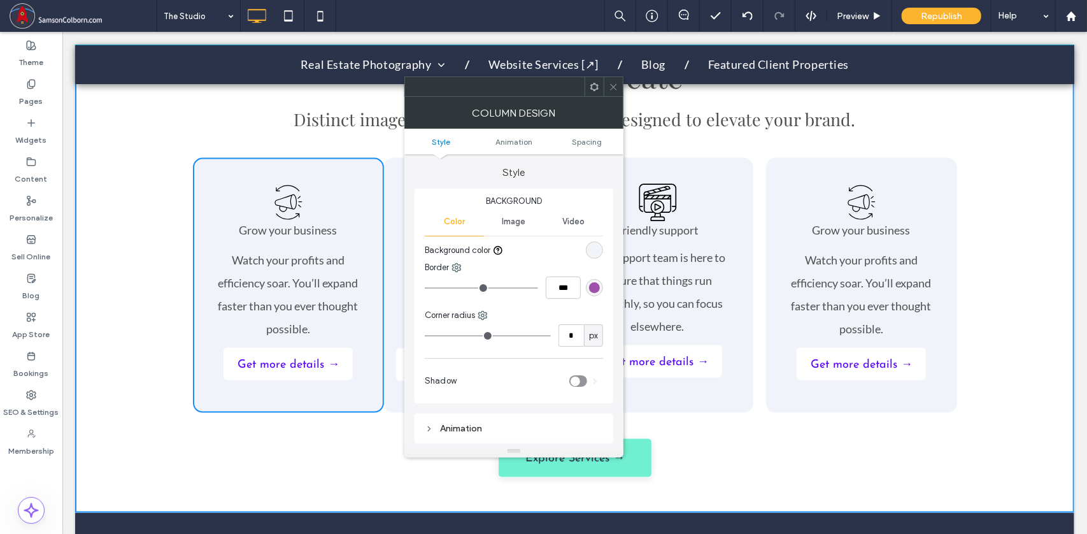
type input "**"
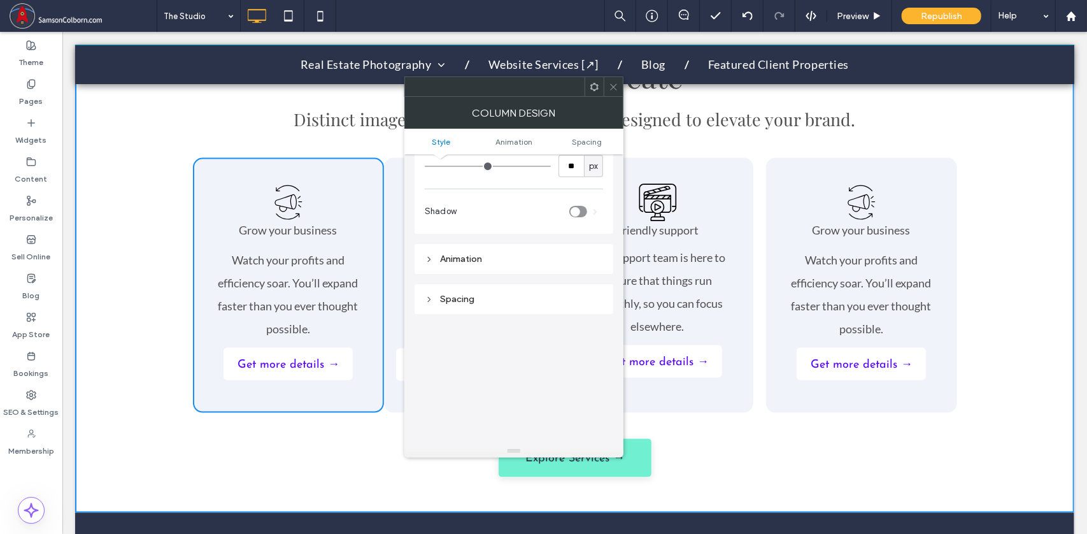
scroll to position [169, 0]
click at [431, 296] on icon at bounding box center [429, 300] width 9 height 9
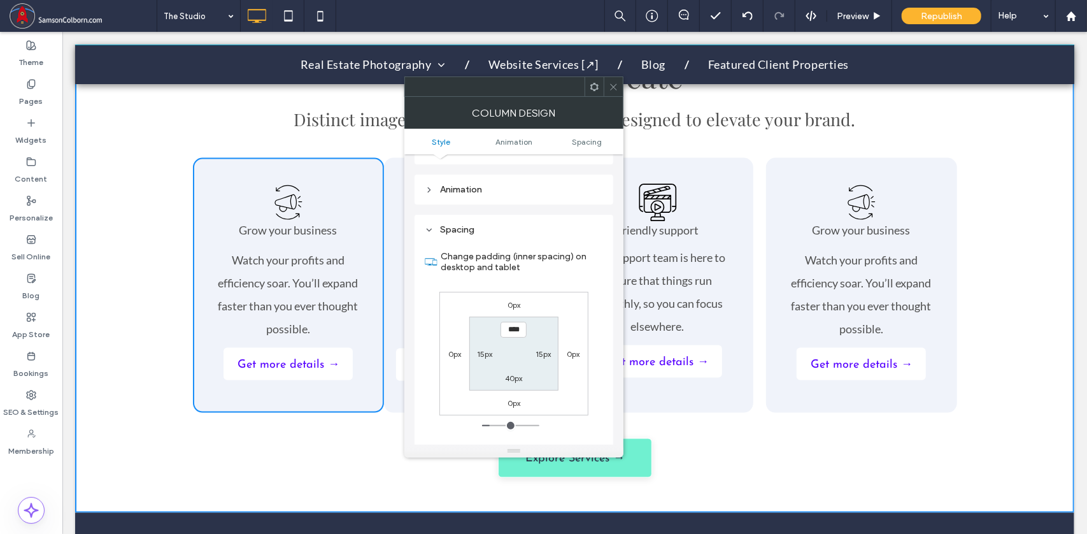
scroll to position [243, 0]
click at [567, 348] on label "0px" at bounding box center [573, 350] width 13 height 10
type input "*"
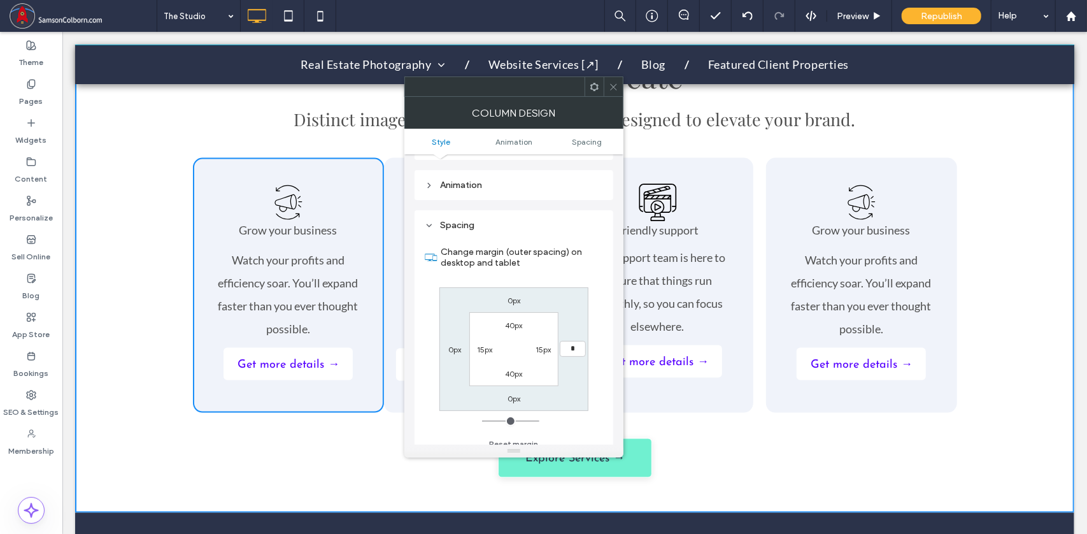
type input "**"
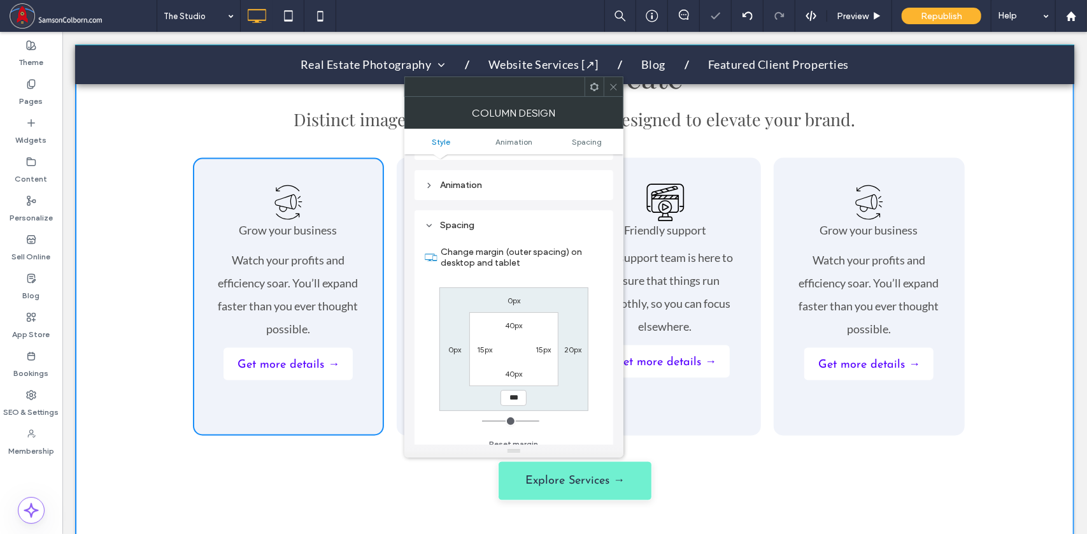
click at [615, 85] on use at bounding box center [613, 86] width 6 height 6
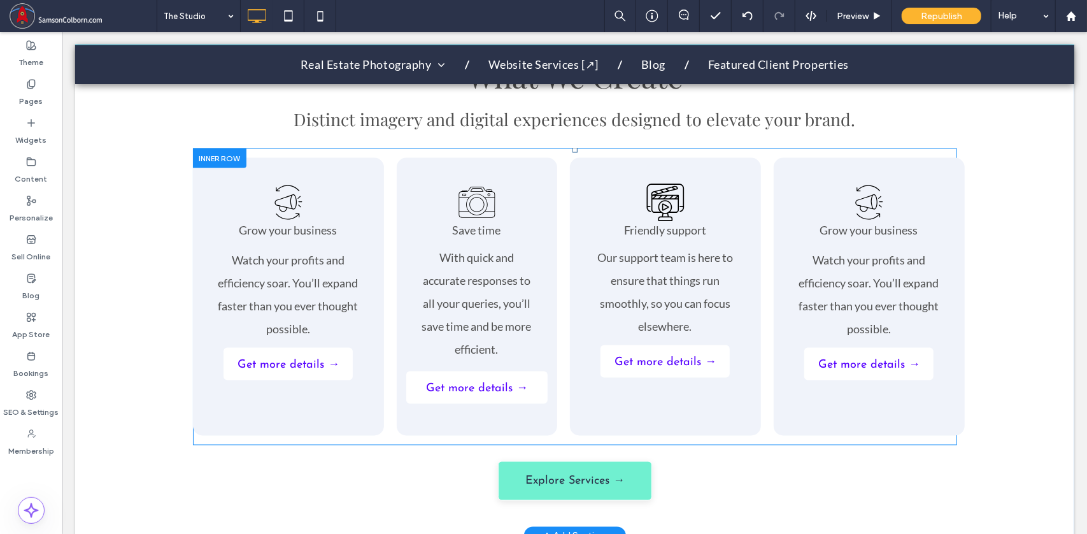
click at [383, 271] on div "Grow your business Watch your profits and efficiency soar. You’ll expand faster…" at bounding box center [574, 296] width 764 height 278
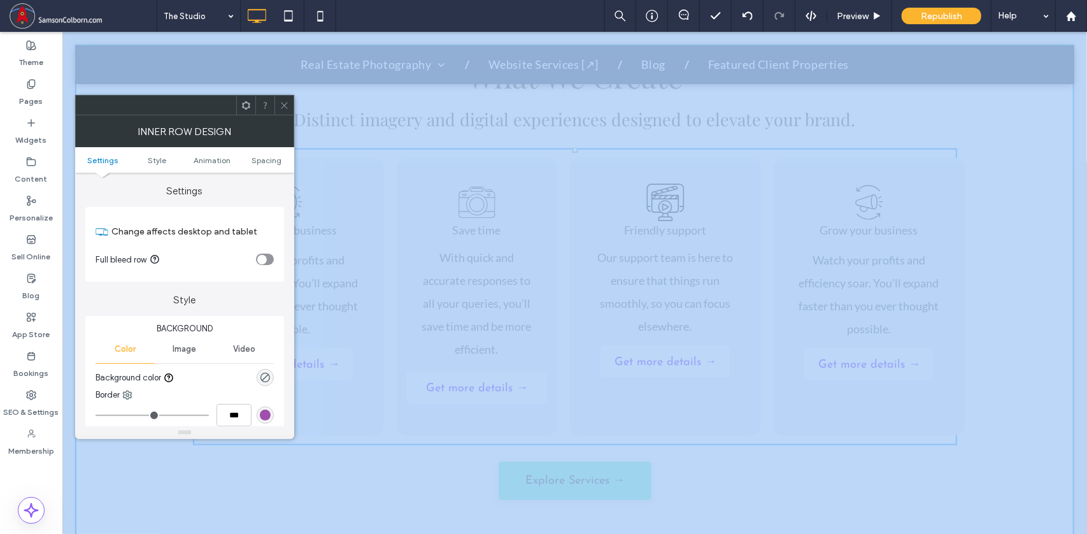
drag, startPoint x: 347, startPoint y: 129, endPoint x: 464, endPoint y: 236, distance: 158.7
click at [289, 103] on icon at bounding box center [285, 106] width 10 height 10
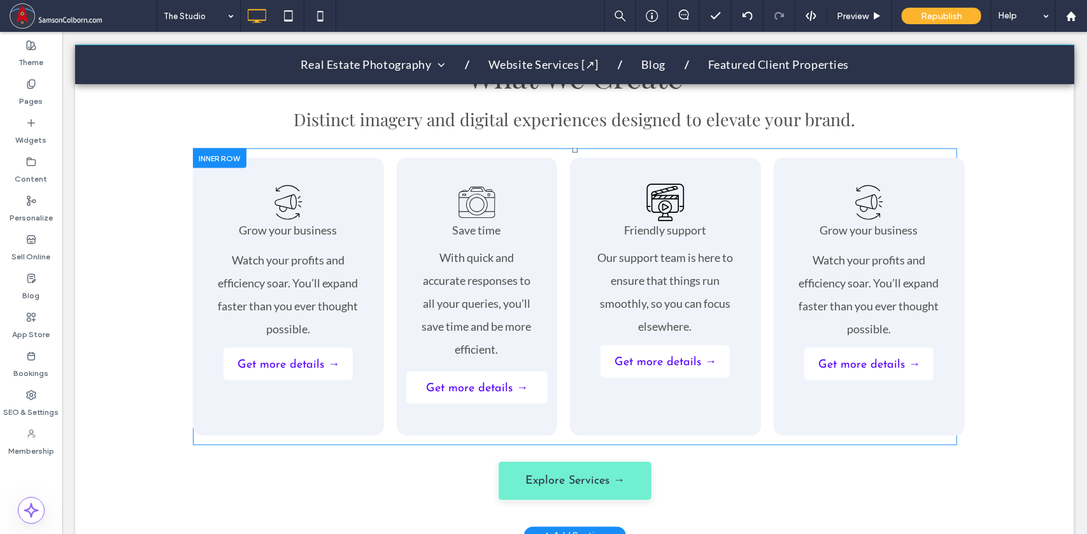
click at [387, 241] on div "Grow your business Watch your profits and efficiency soar. You’ll expand faster…" at bounding box center [574, 296] width 764 height 278
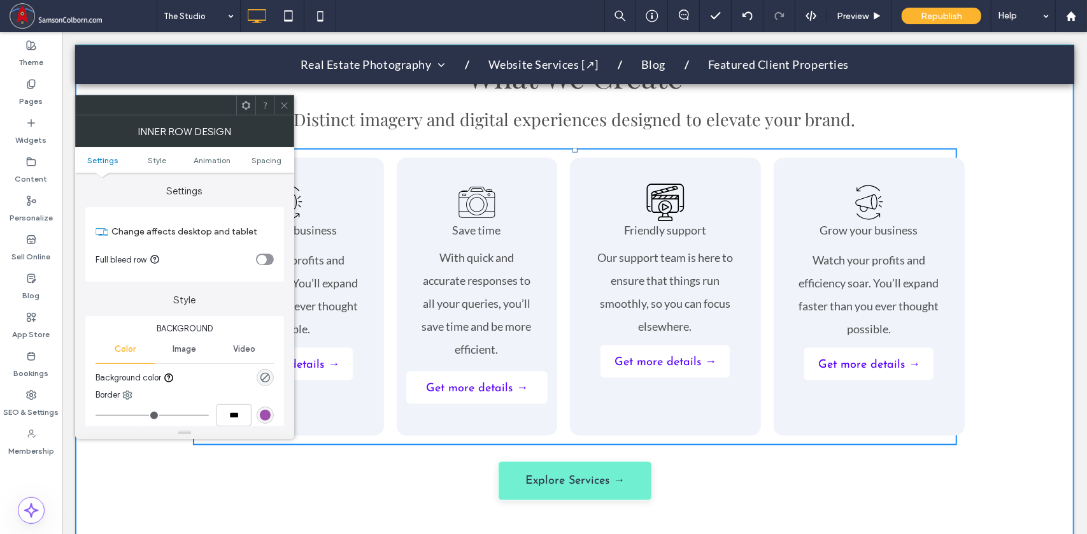
click at [406, 291] on div "Save time With quick and accurate responses to all your queries, you’ll save ti…" at bounding box center [476, 296] width 161 height 278
click at [246, 103] on icon at bounding box center [246, 106] width 10 height 10
click at [180, 100] on div at bounding box center [156, 105] width 161 height 19
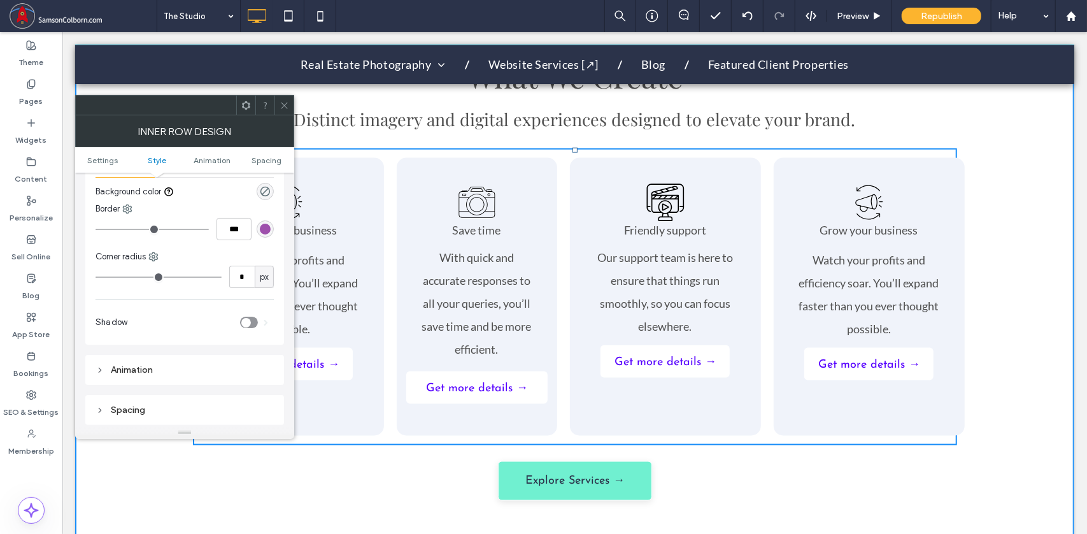
scroll to position [229, 0]
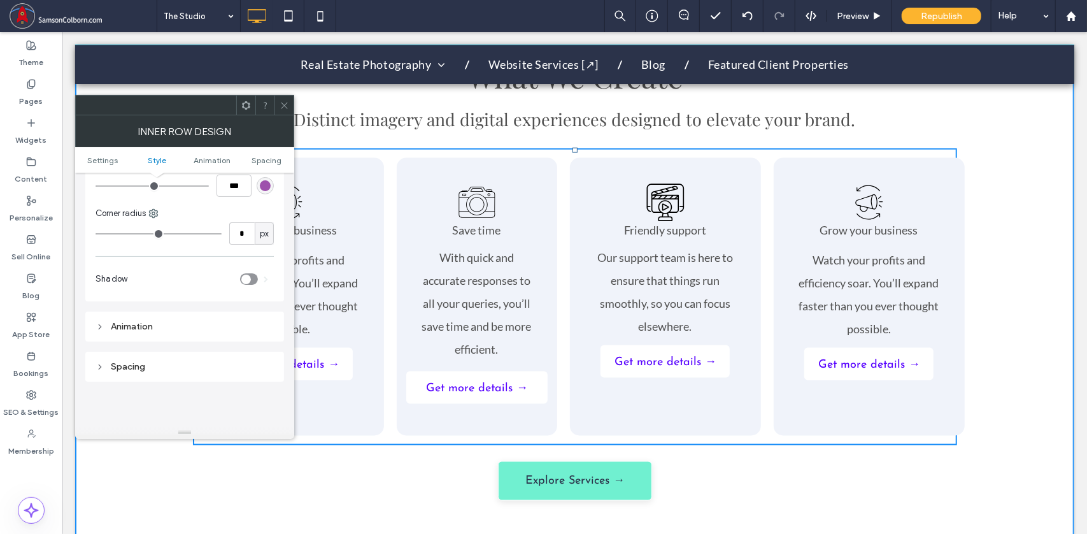
click at [99, 367] on icon at bounding box center [100, 366] width 9 height 9
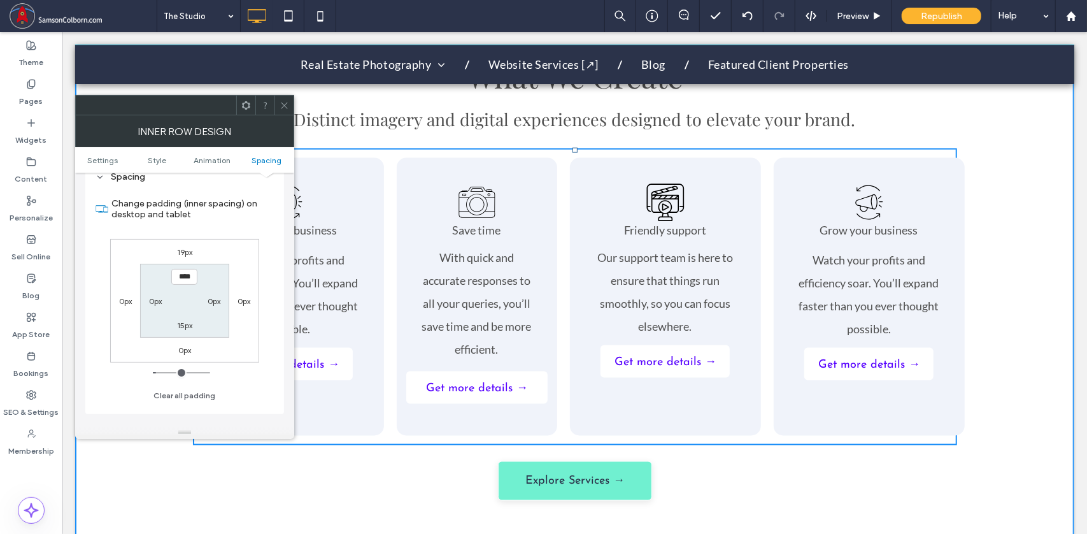
scroll to position [420, 0]
click at [289, 102] on icon at bounding box center [285, 106] width 10 height 10
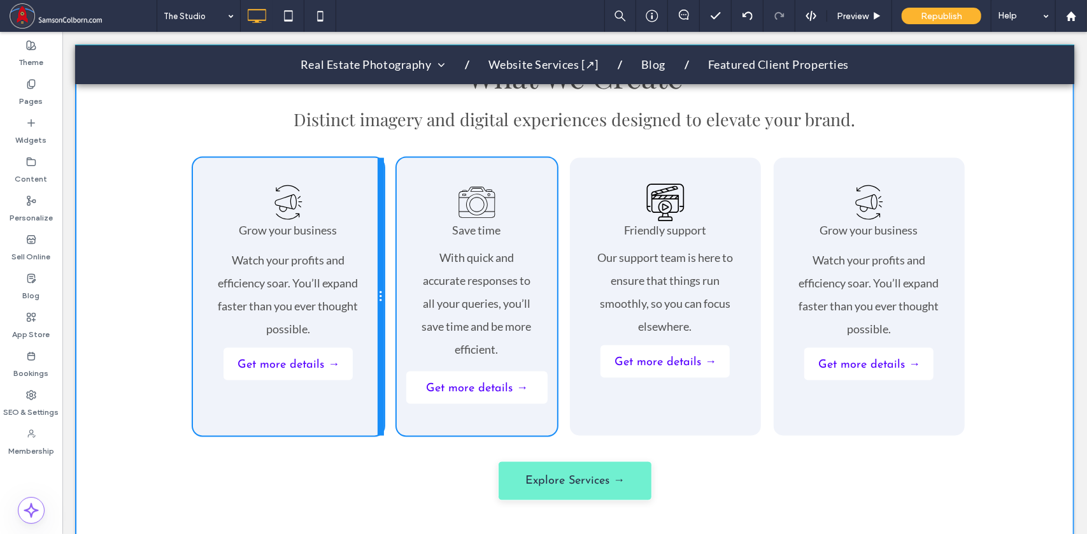
drag, startPoint x: 373, startPoint y: 392, endPoint x: 357, endPoint y: 389, distance: 16.4
click at [357, 389] on div "Grow your business Watch your profits and efficiency soar. You’ll expand faster…" at bounding box center [287, 296] width 191 height 278
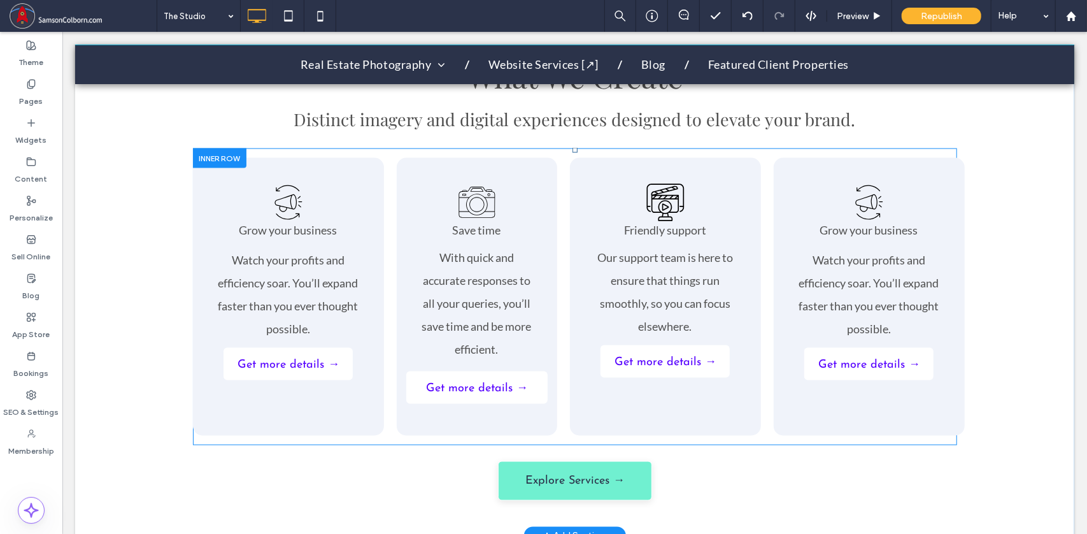
click at [410, 159] on div "Save time With quick and accurate responses to all your queries, you’ll save ti…" at bounding box center [476, 296] width 161 height 278
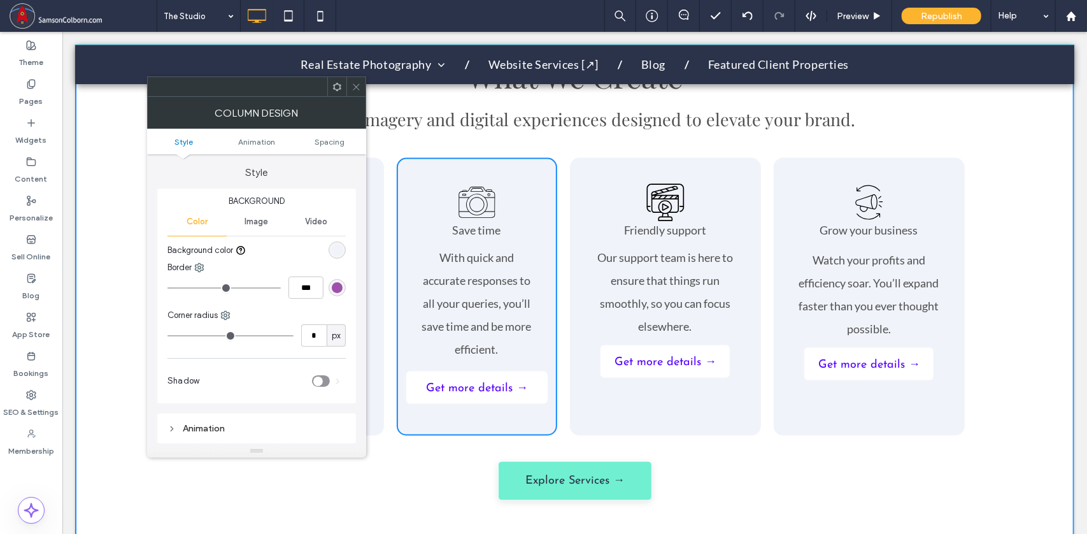
type input "**"
click at [326, 139] on span "Spacing" at bounding box center [330, 142] width 30 height 10
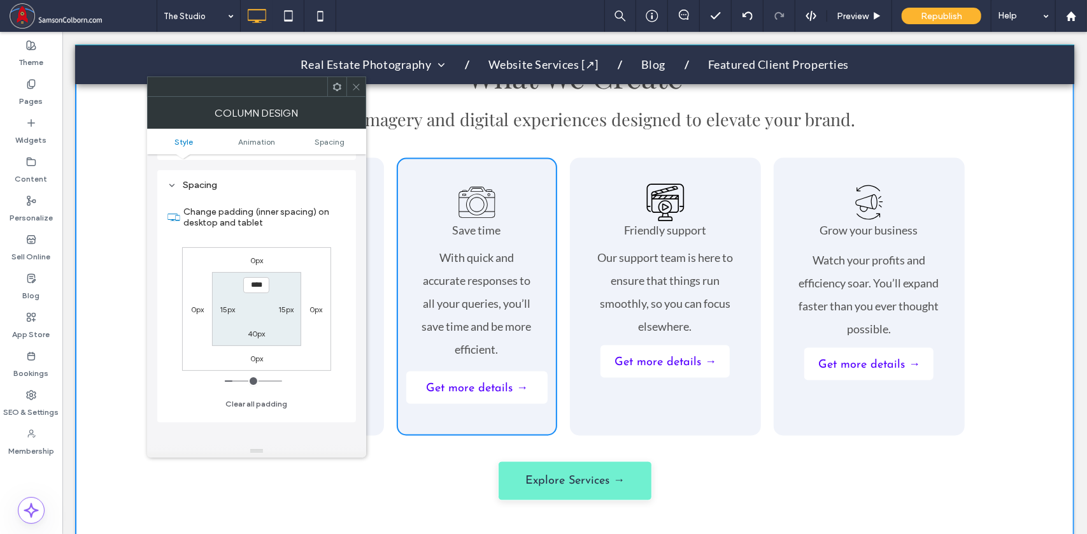
scroll to position [289, 0]
click at [354, 85] on icon at bounding box center [357, 87] width 10 height 10
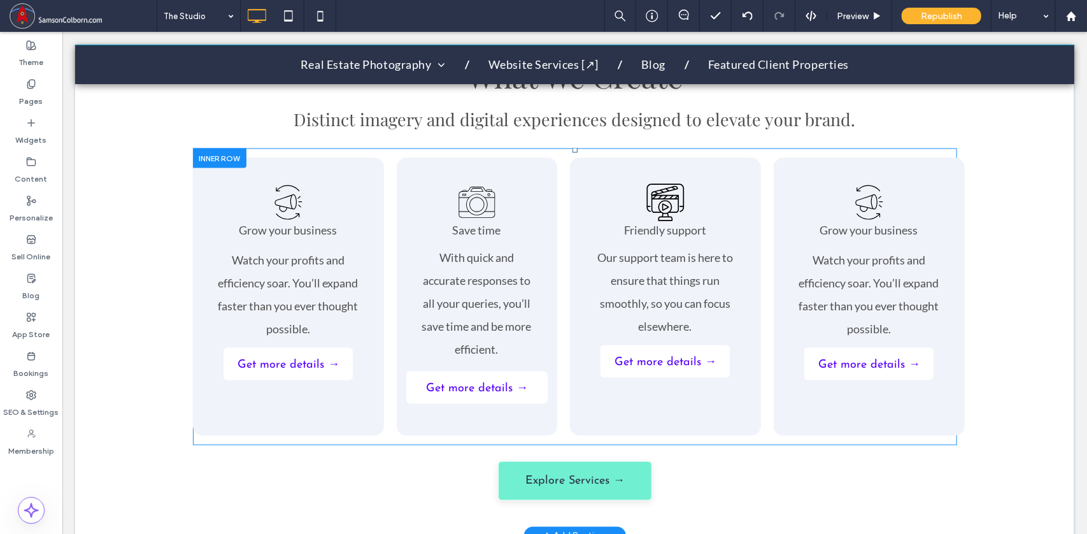
click at [353, 177] on div "Grow your business Watch your profits and efficiency soar. You’ll expand faster…" at bounding box center [287, 296] width 191 height 278
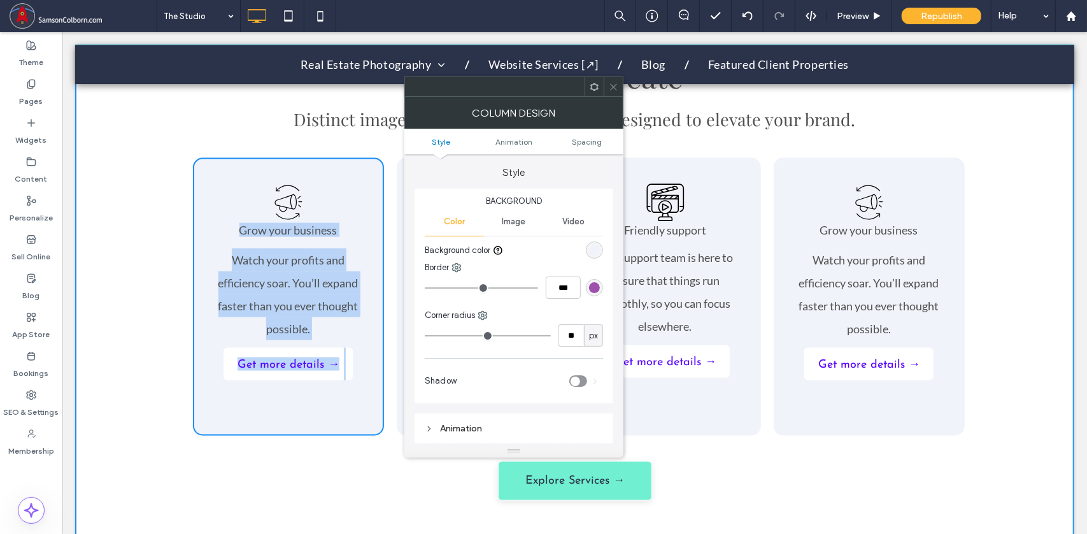
drag, startPoint x: 353, startPoint y: 177, endPoint x: 511, endPoint y: 165, distance: 157.8
click at [511, 165] on div "Grow your business Watch your profits and efficiency soar. You’ll expand faster…" at bounding box center [574, 296] width 764 height 278
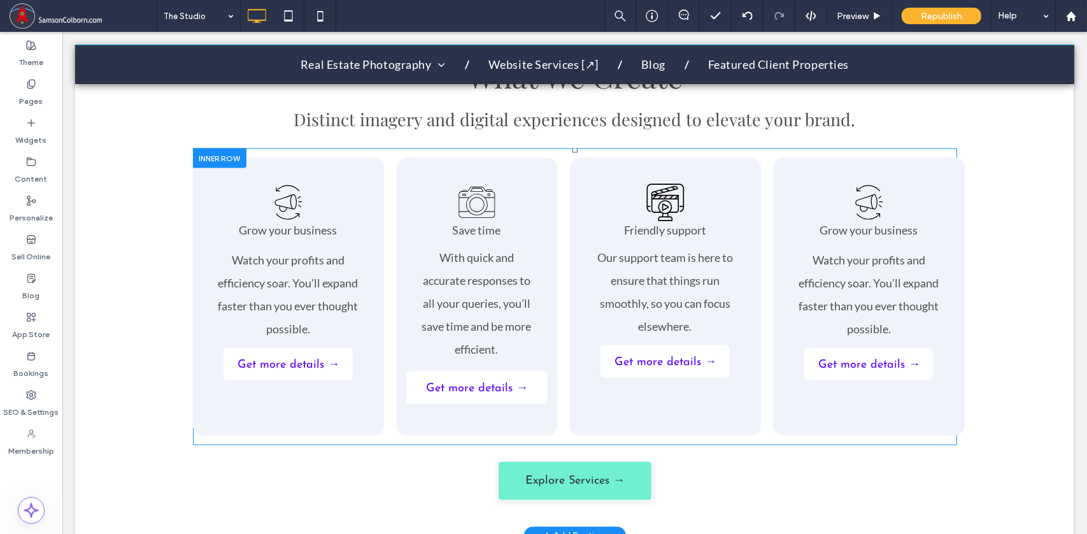
click at [358, 191] on div "Grow your business Watch your profits and efficiency soar. You’ll expand faster…" at bounding box center [287, 296] width 191 height 278
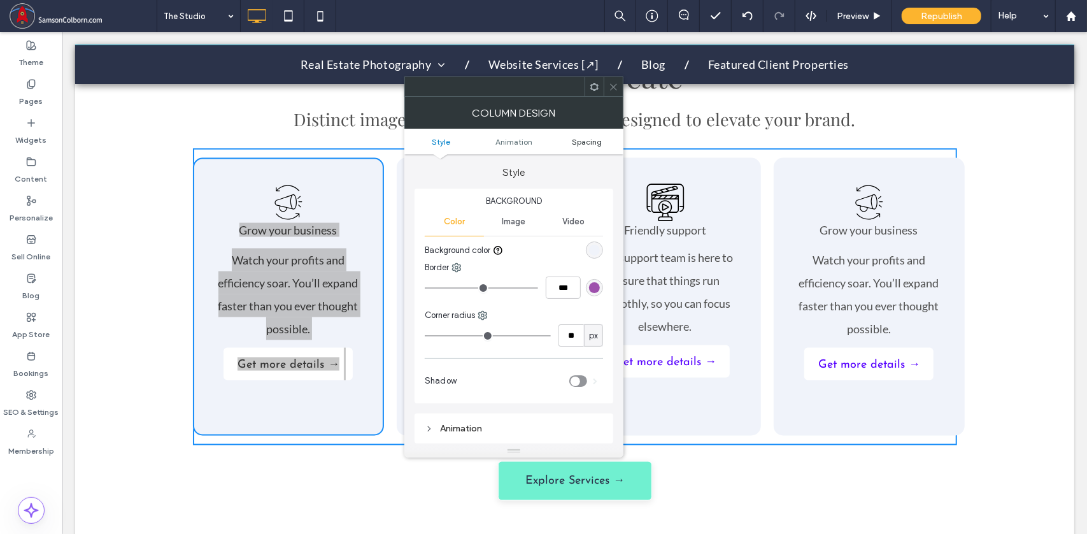
click at [579, 137] on span "Spacing" at bounding box center [587, 142] width 30 height 10
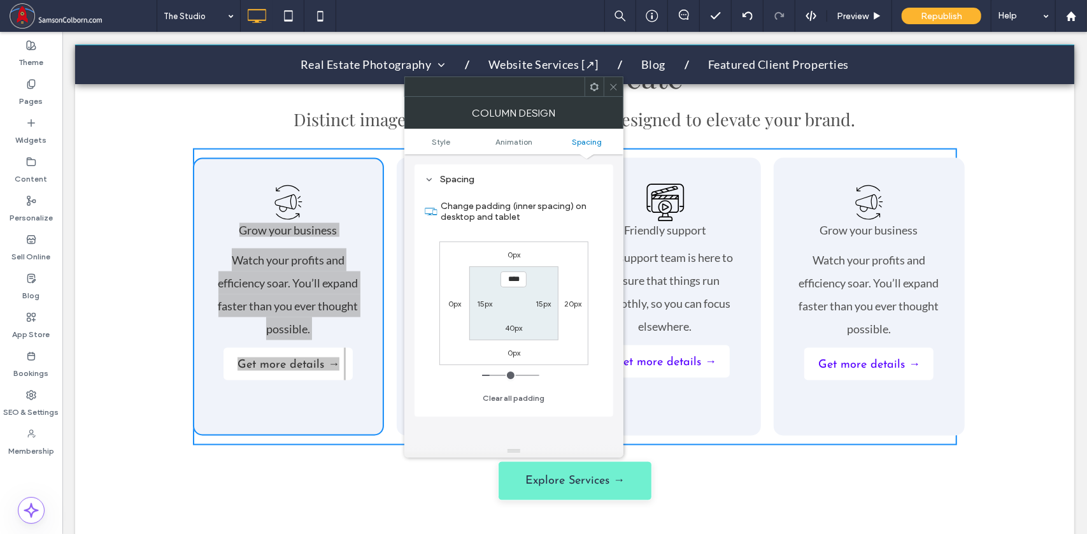
click at [538, 302] on label "15px" at bounding box center [543, 304] width 15 height 10
type input "**"
type input "*"
type input "**"
click at [611, 90] on icon at bounding box center [614, 87] width 10 height 10
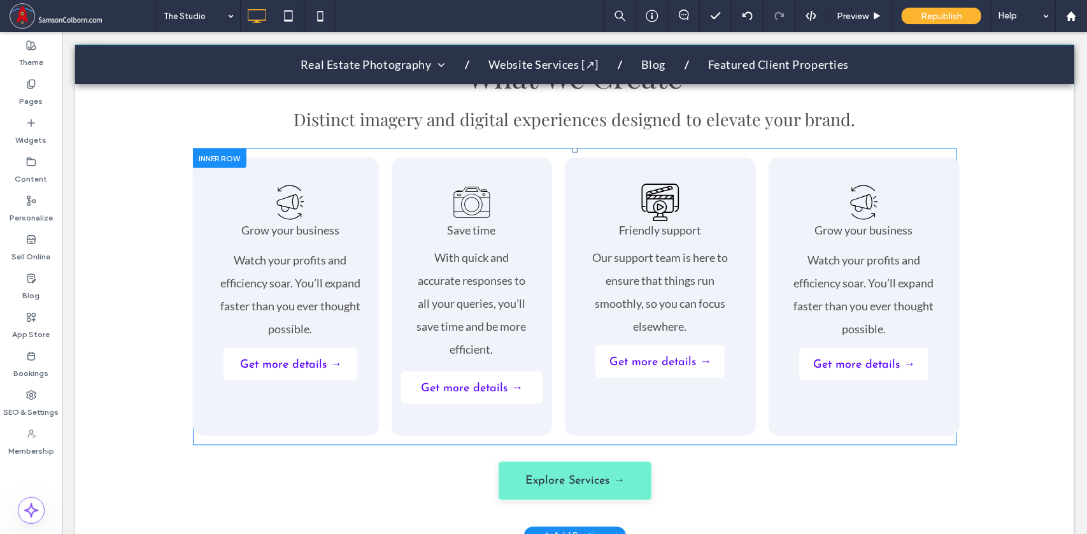
click at [567, 346] on div "Friendly support Our support team is here to ensure that things run smoothly, s…" at bounding box center [659, 296] width 191 height 278
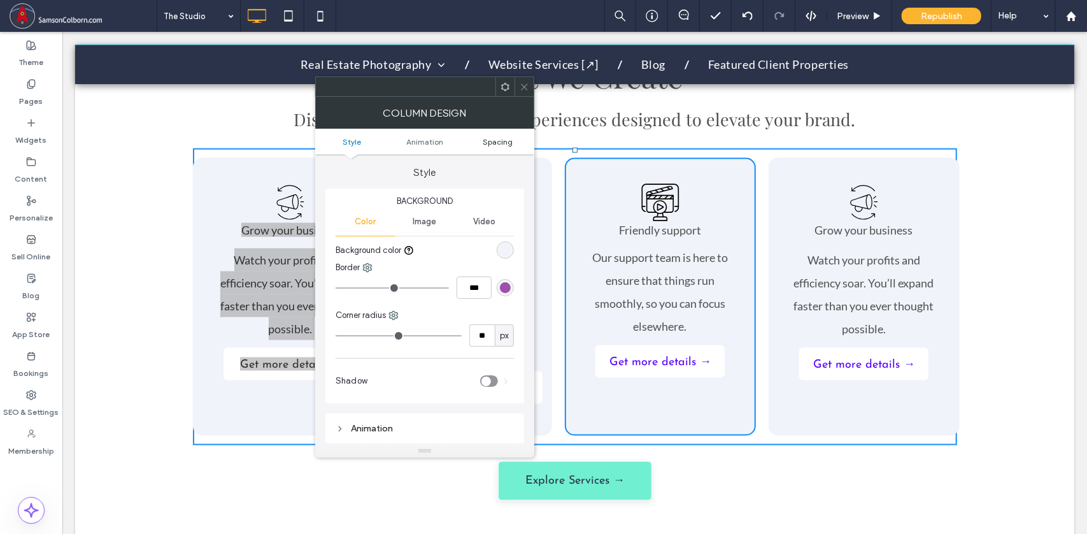
click at [506, 139] on span "Spacing" at bounding box center [498, 142] width 30 height 10
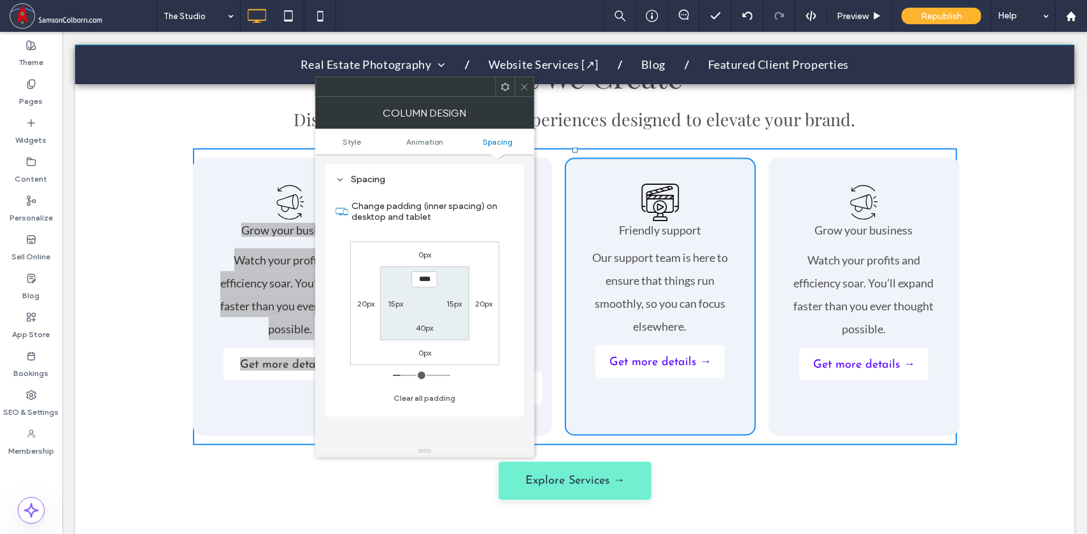
click at [360, 301] on label "20px" at bounding box center [365, 304] width 17 height 10
type input "**"
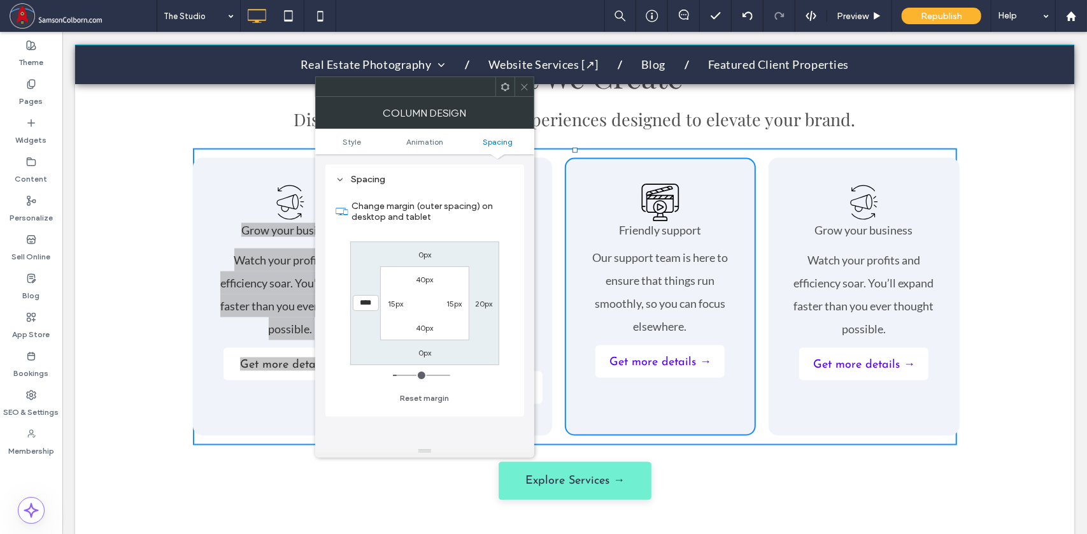
type input "*"
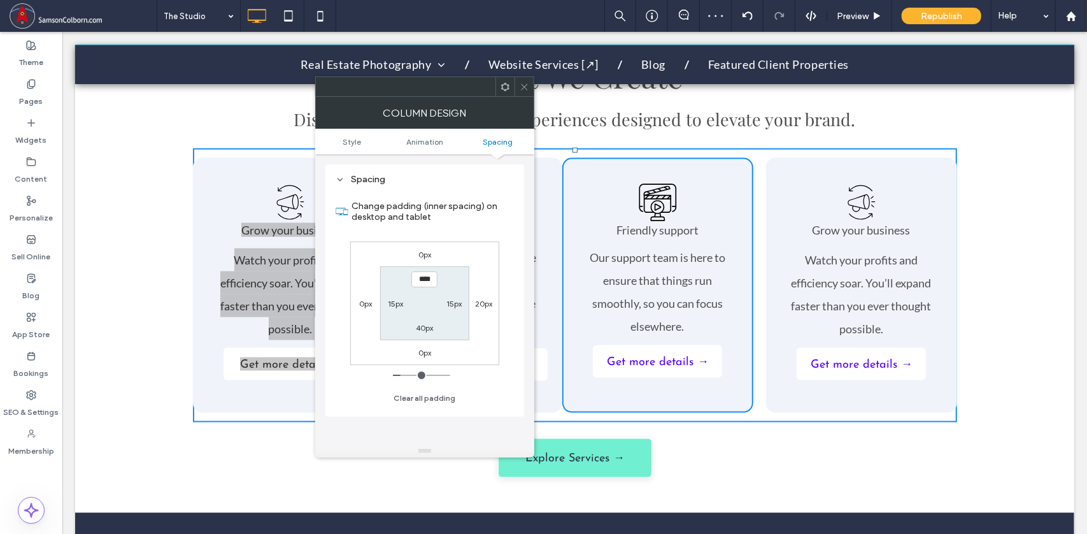
click at [364, 302] on label "0px" at bounding box center [365, 304] width 13 height 10
type input "*"
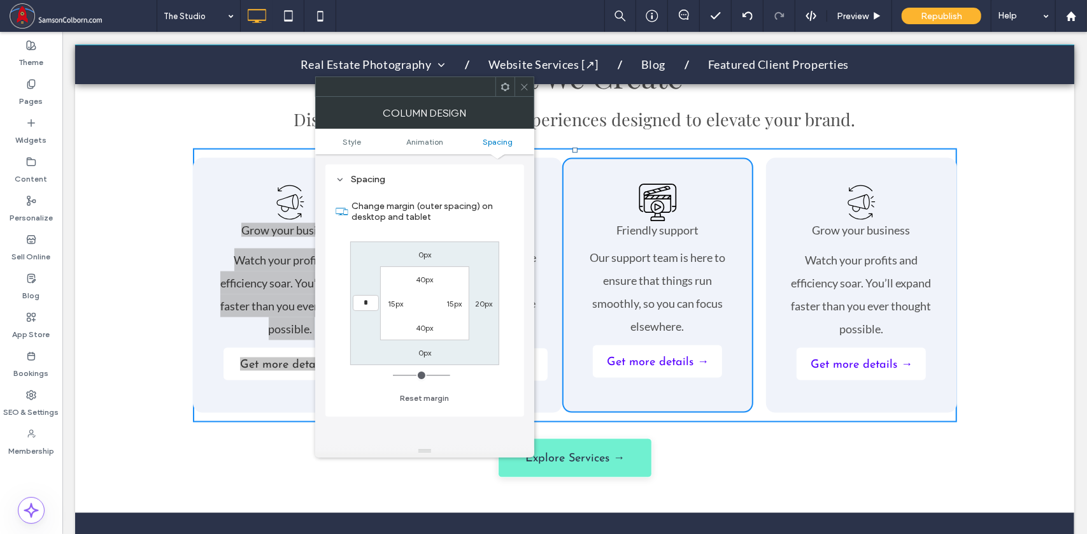
type input "**"
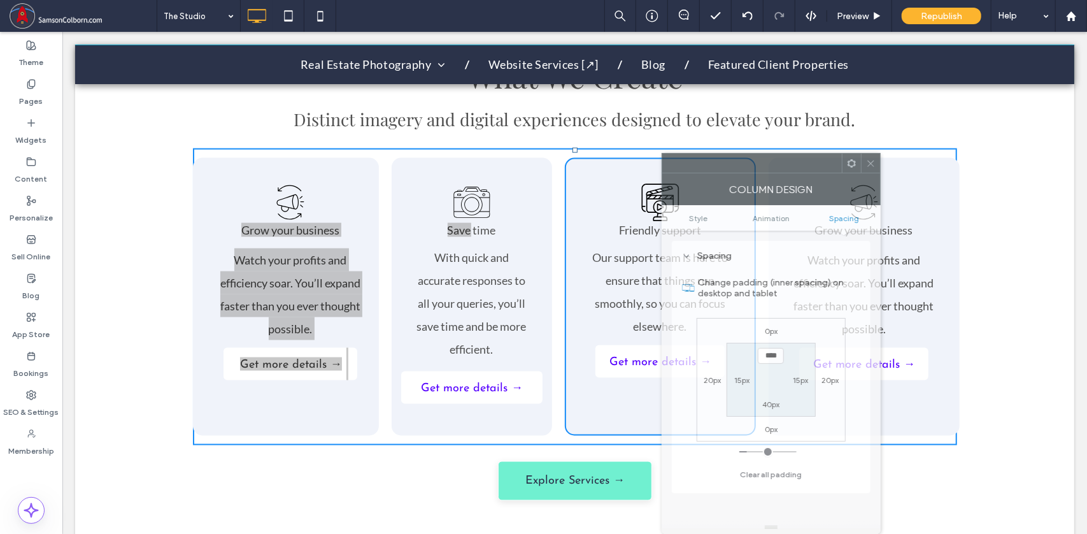
drag, startPoint x: 432, startPoint y: 87, endPoint x: 778, endPoint y: 177, distance: 358.1
click at [778, 177] on div "Column Design Style Animation Spacing Style Background Color Image Video Backgr…" at bounding box center [771, 343] width 219 height 381
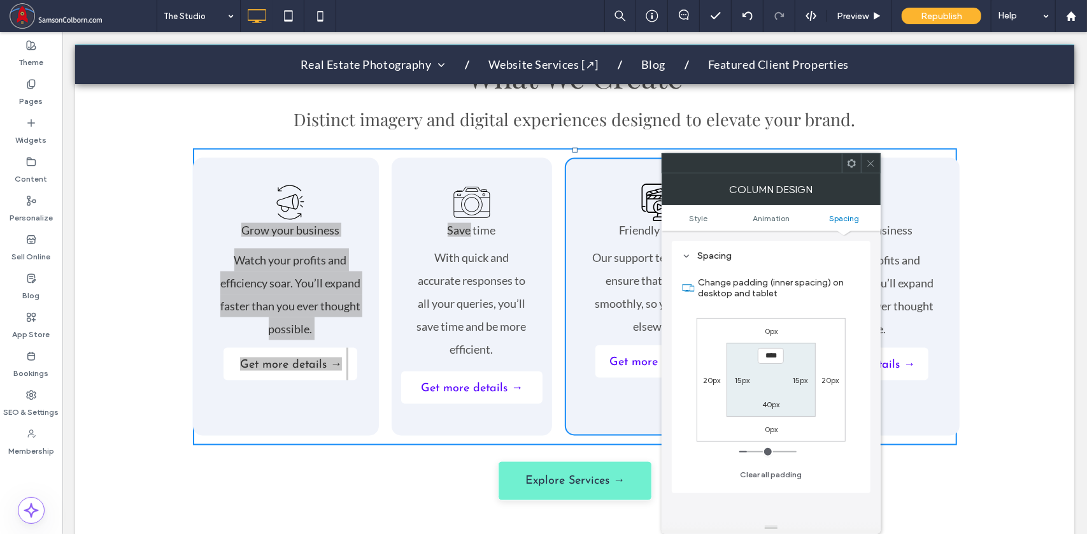
click at [873, 164] on icon at bounding box center [871, 164] width 10 height 10
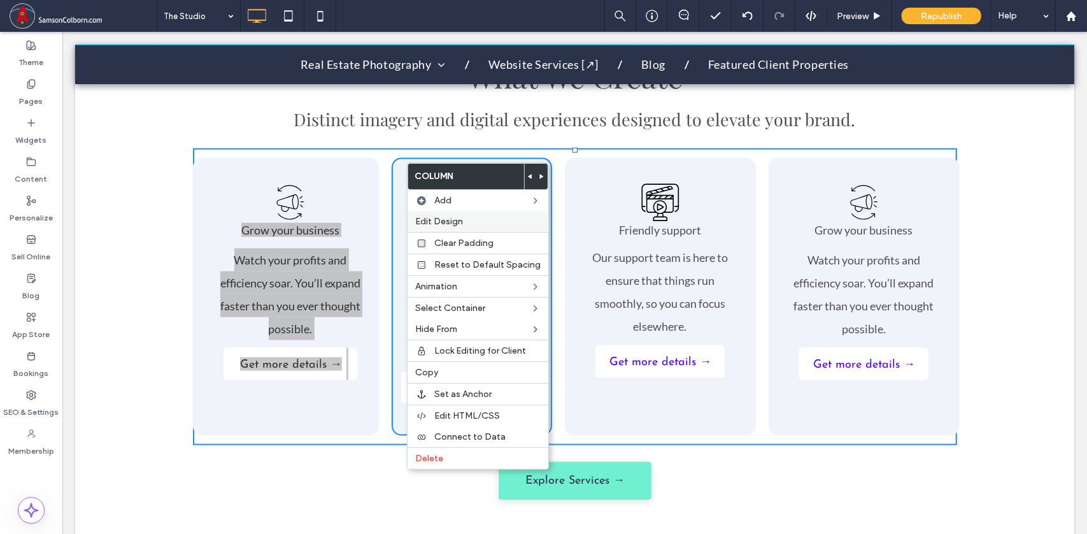
click at [431, 220] on span "Edit Design" at bounding box center [439, 221] width 48 height 11
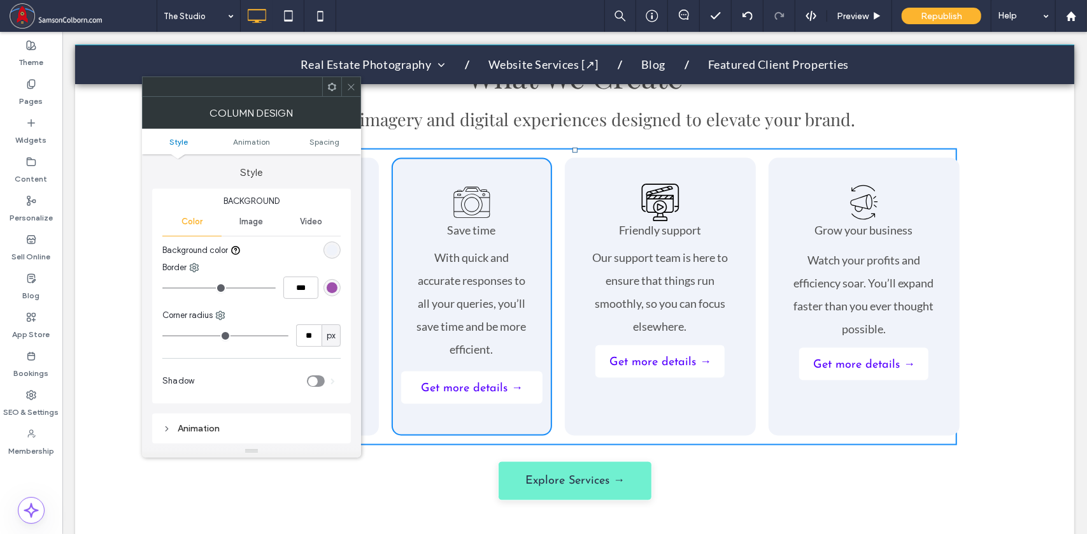
click at [318, 146] on ul "Style Animation Spacing" at bounding box center [251, 141] width 219 height 25
click at [322, 138] on span "Spacing" at bounding box center [325, 142] width 30 height 10
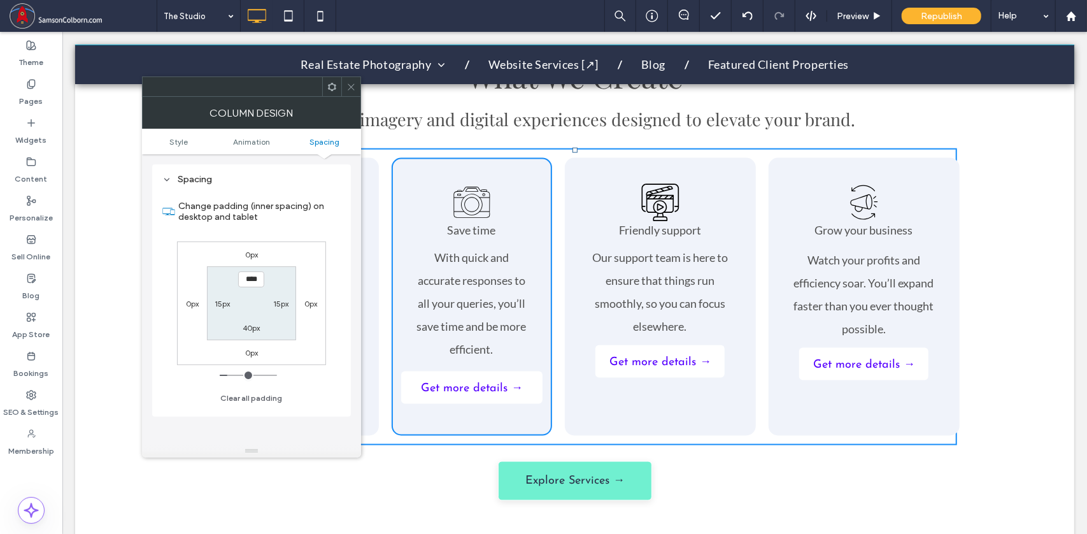
click at [349, 90] on icon at bounding box center [351, 87] width 10 height 10
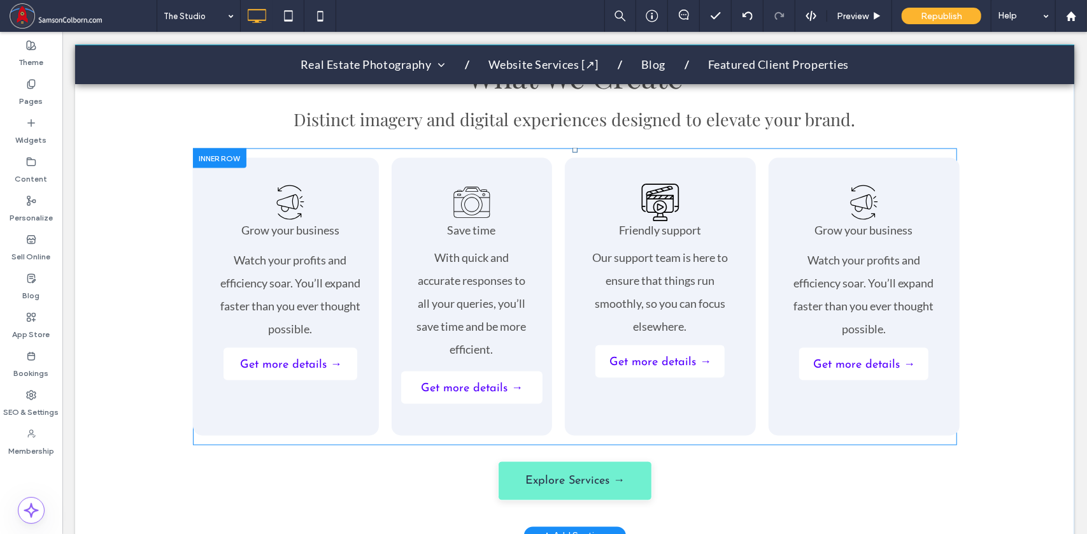
click at [360, 160] on div "Grow your business Watch your profits and efficiency soar. You’ll expand faster…" at bounding box center [285, 296] width 186 height 278
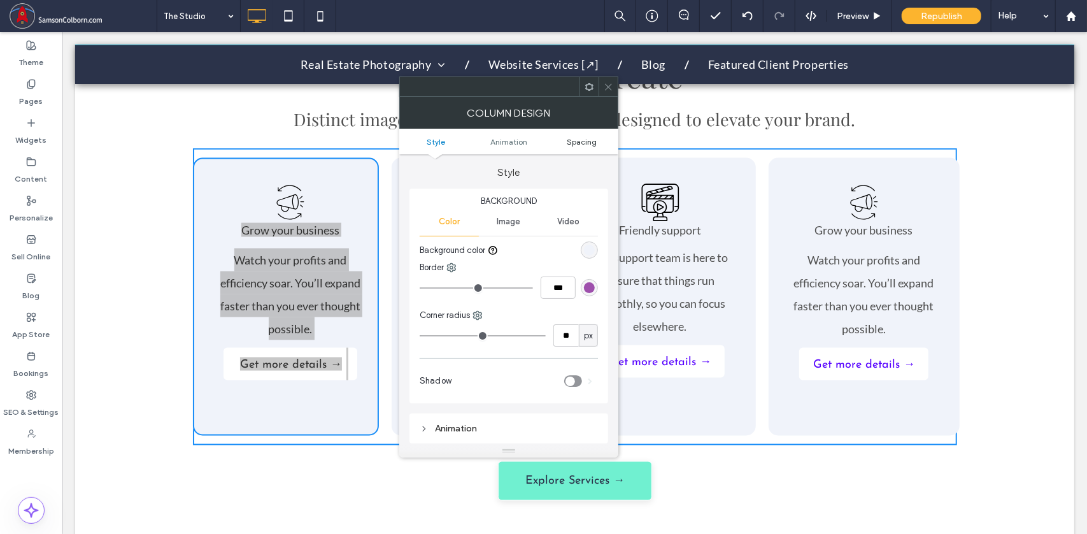
click at [580, 139] on span "Spacing" at bounding box center [582, 142] width 30 height 10
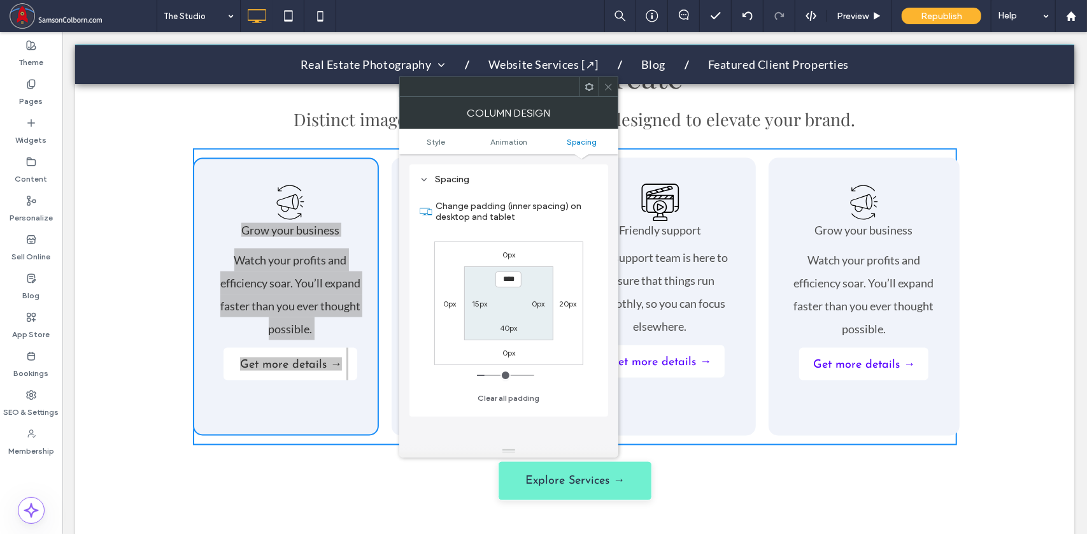
click at [475, 304] on label "15px" at bounding box center [479, 304] width 15 height 10
type input "**"
type input "*"
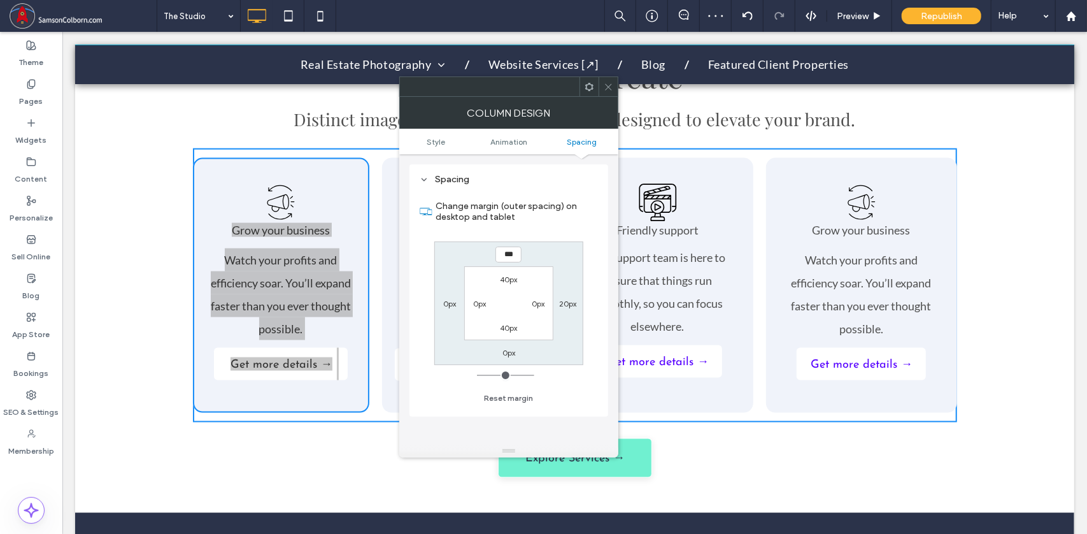
click at [613, 86] on icon at bounding box center [609, 87] width 10 height 10
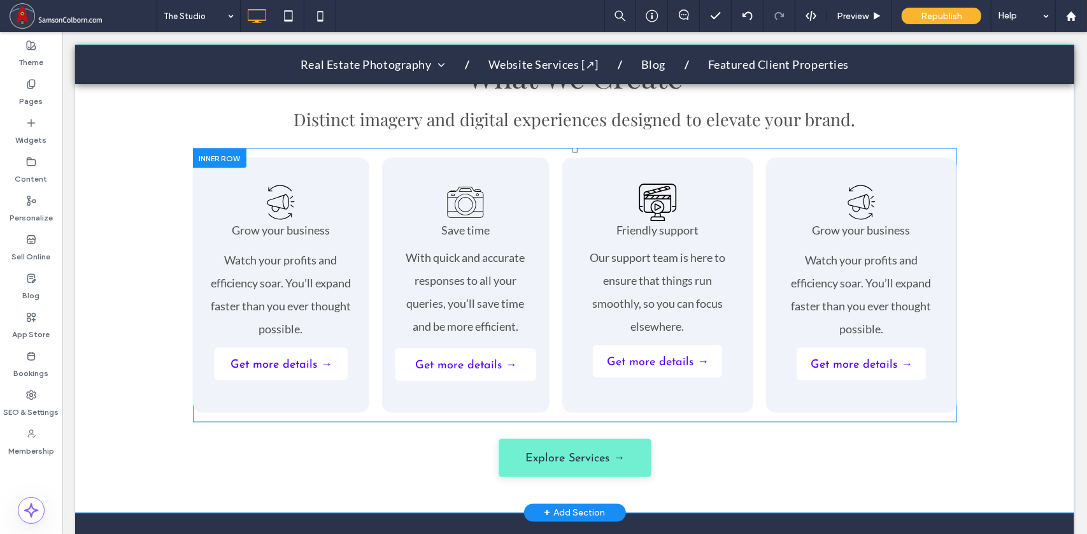
click at [397, 157] on div "Save time With quick and accurate responses to all your queries, you’ll save ti…" at bounding box center [466, 284] width 168 height 255
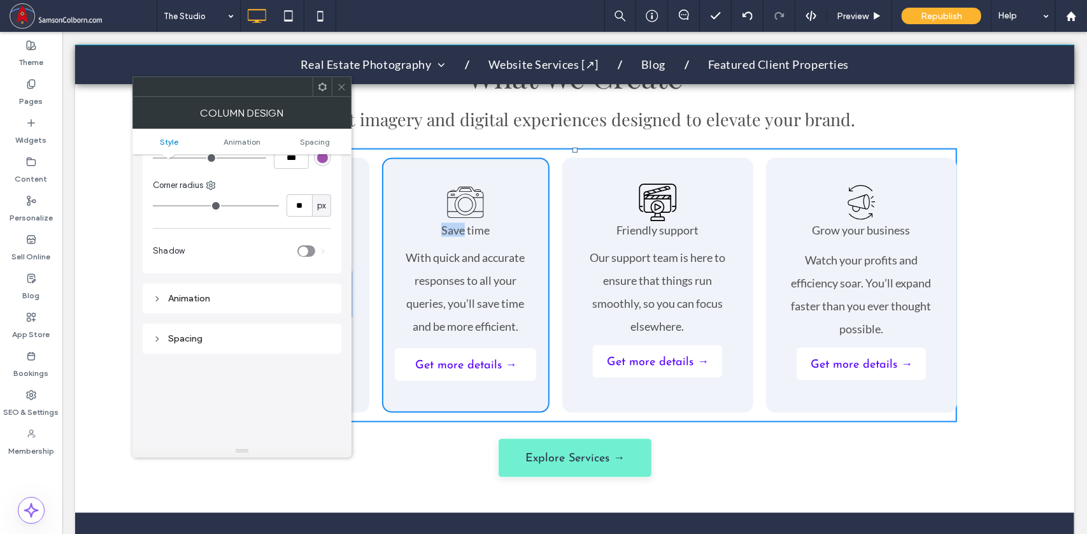
scroll to position [138, 0]
click at [159, 332] on icon at bounding box center [157, 331] width 9 height 9
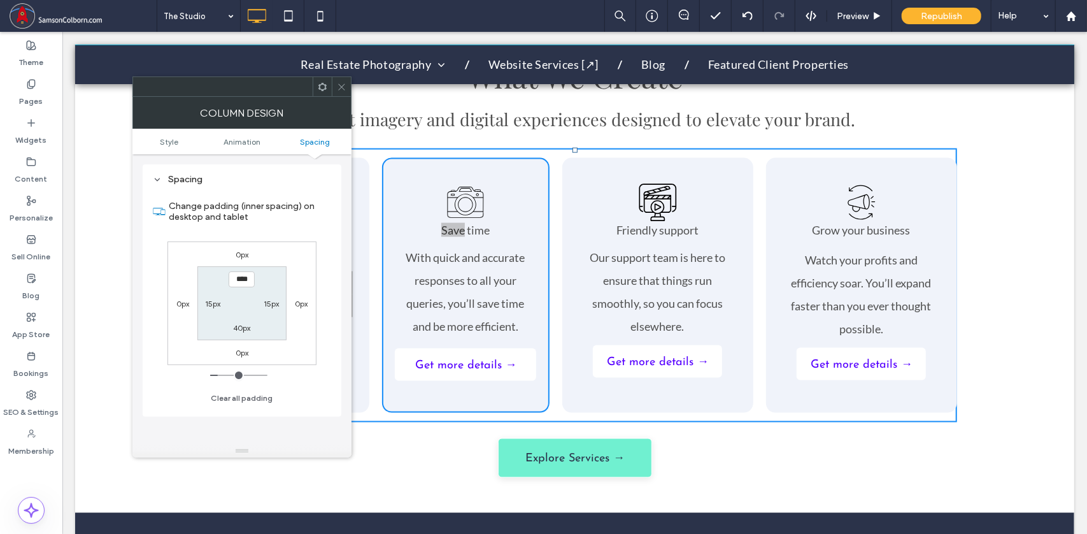
scroll to position [289, 0]
click at [208, 304] on label "15px" at bounding box center [212, 304] width 15 height 10
type input "**"
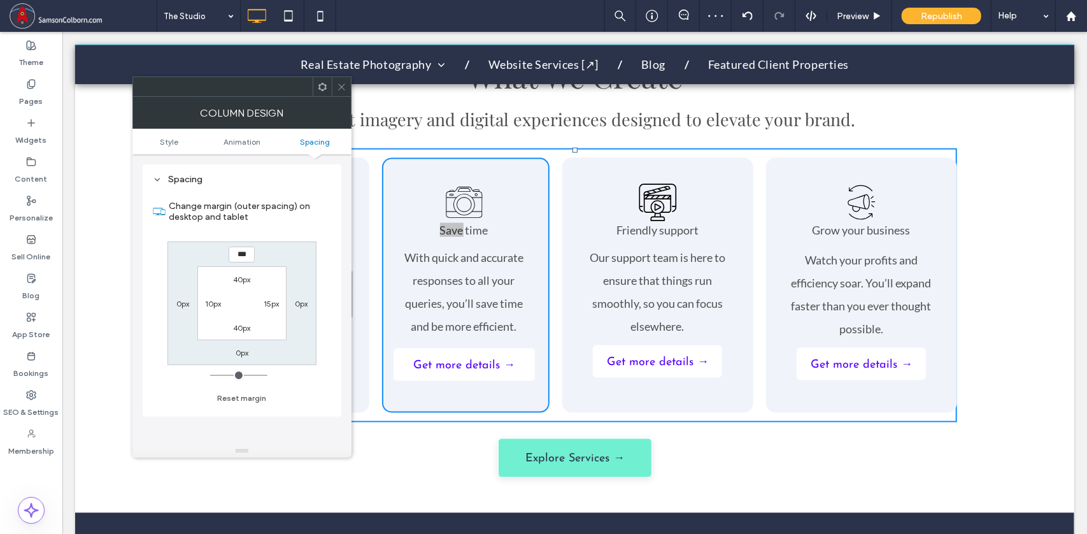
click at [269, 303] on label "15px" at bounding box center [271, 304] width 15 height 10
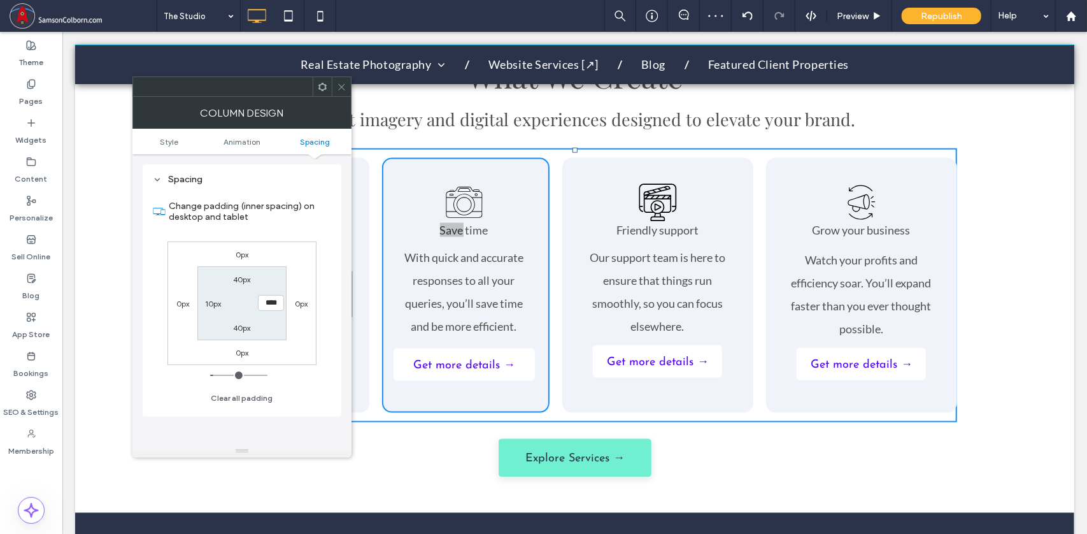
type input "**"
type input "*"
click at [215, 303] on label "10px" at bounding box center [213, 304] width 16 height 10
type input "**"
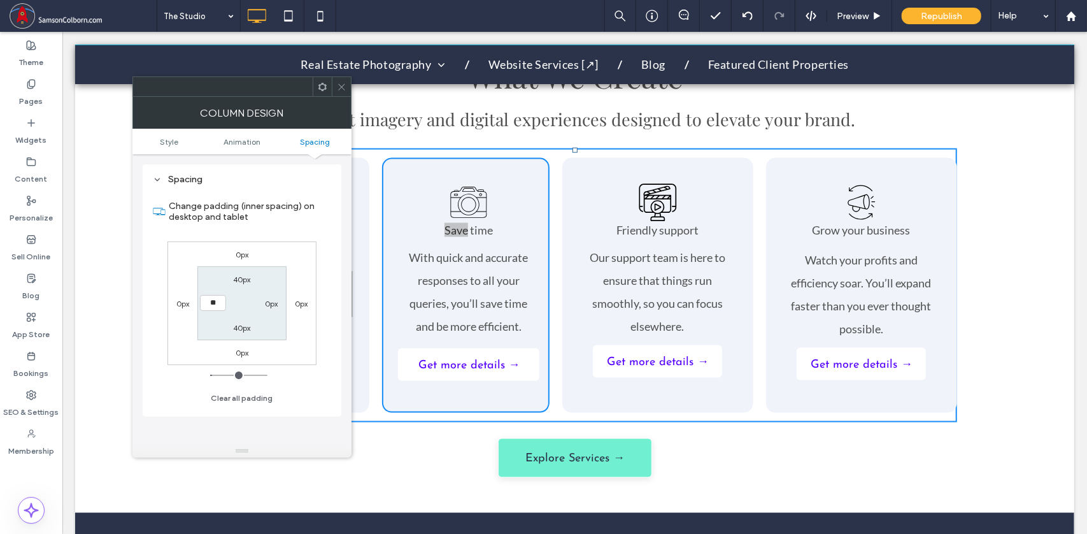
type input "*"
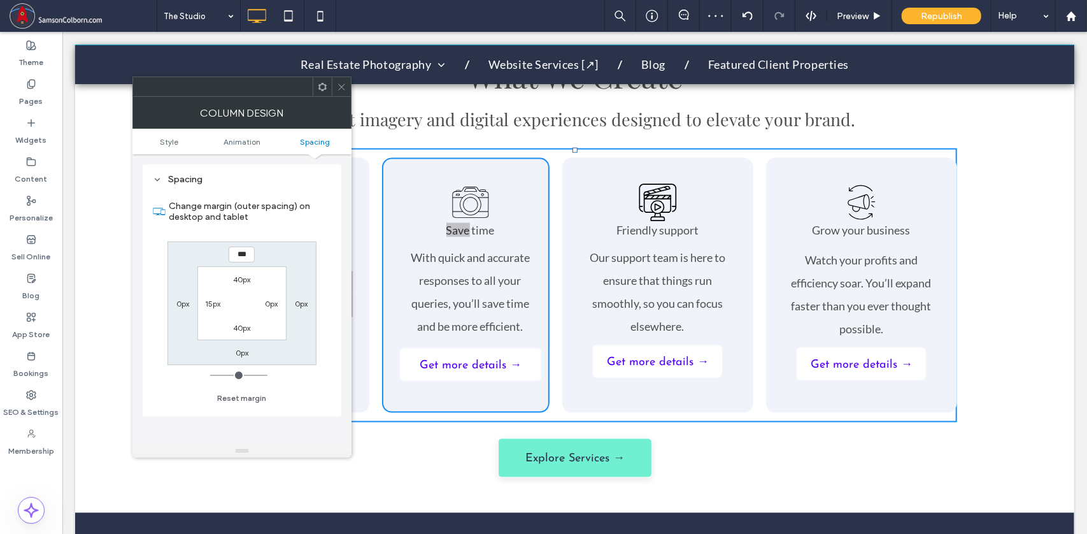
click at [273, 303] on label "0px" at bounding box center [271, 304] width 13 height 10
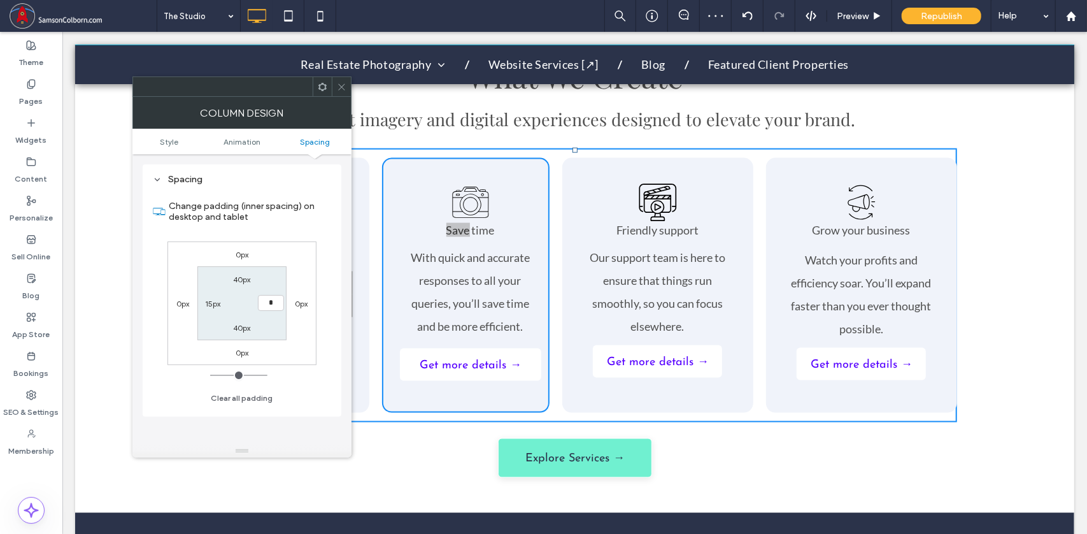
type input "**"
click at [348, 82] on div at bounding box center [341, 86] width 19 height 19
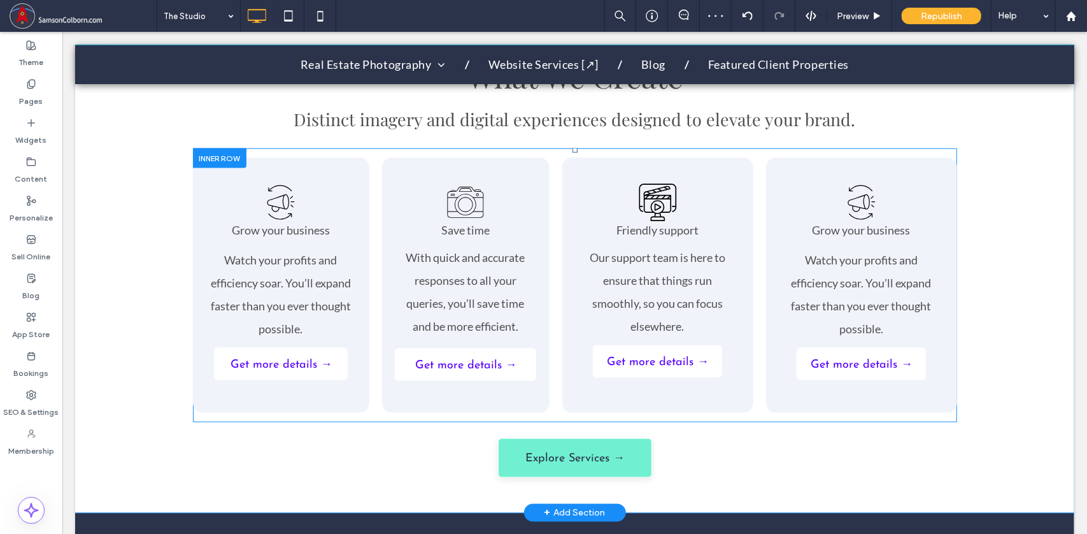
click at [351, 157] on div "Grow your business Watch your profits and efficiency soar. You’ll expand faster…" at bounding box center [280, 284] width 176 height 255
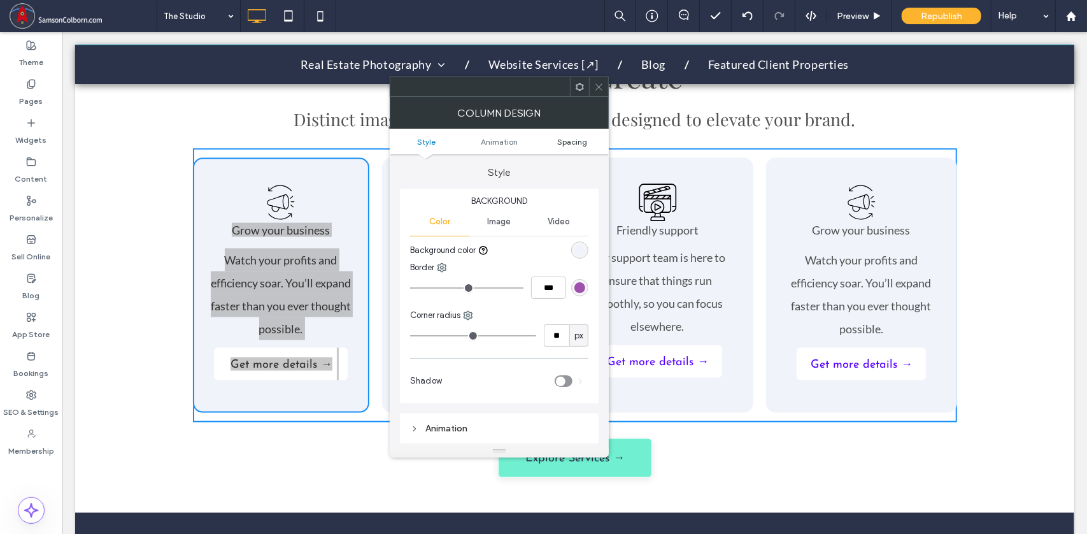
click at [573, 138] on span "Spacing" at bounding box center [572, 142] width 30 height 10
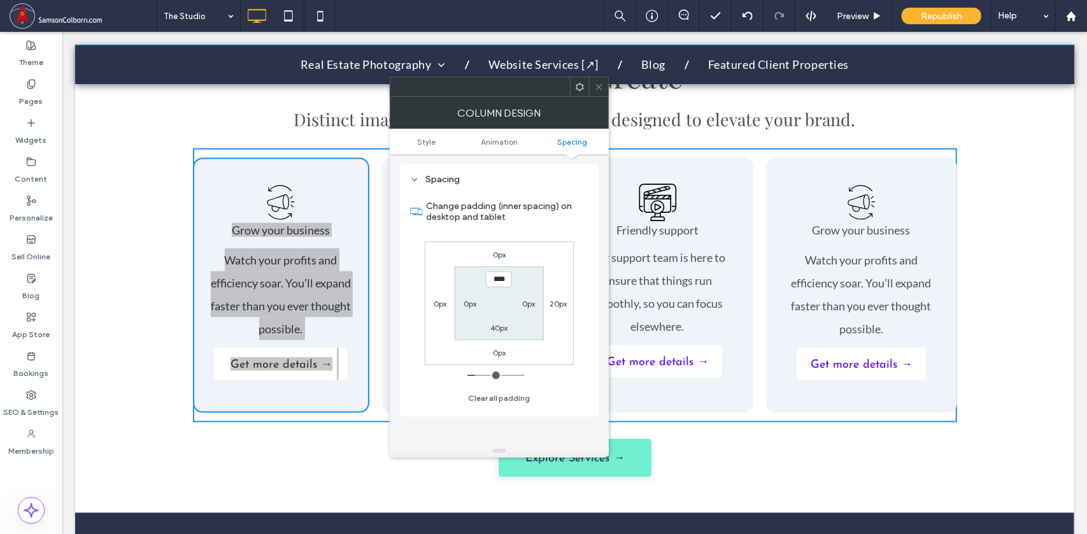
click at [557, 301] on label "20px" at bounding box center [558, 304] width 17 height 10
type input "**"
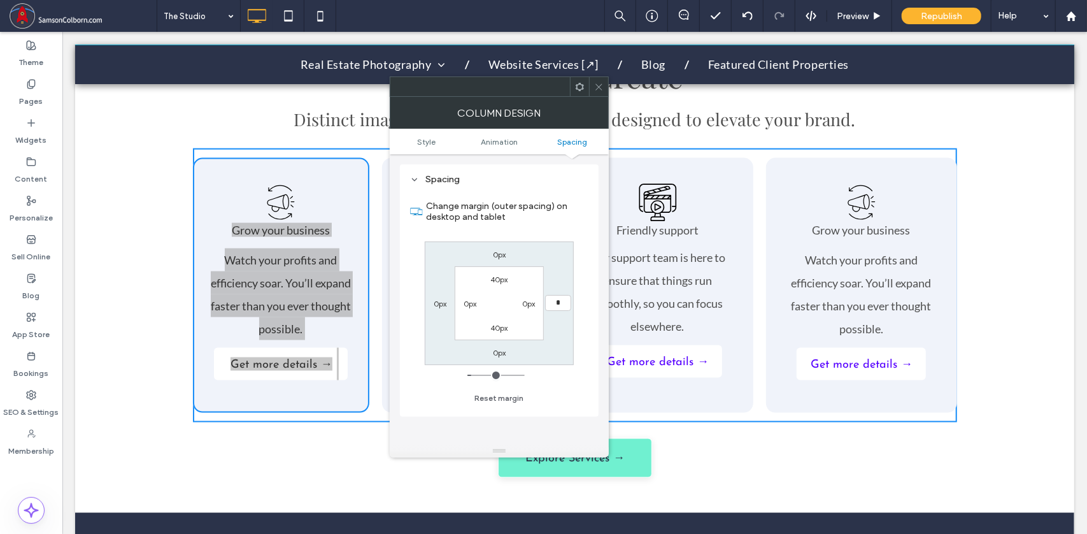
type input "**"
type input "*"
click at [600, 82] on icon at bounding box center [599, 87] width 10 height 10
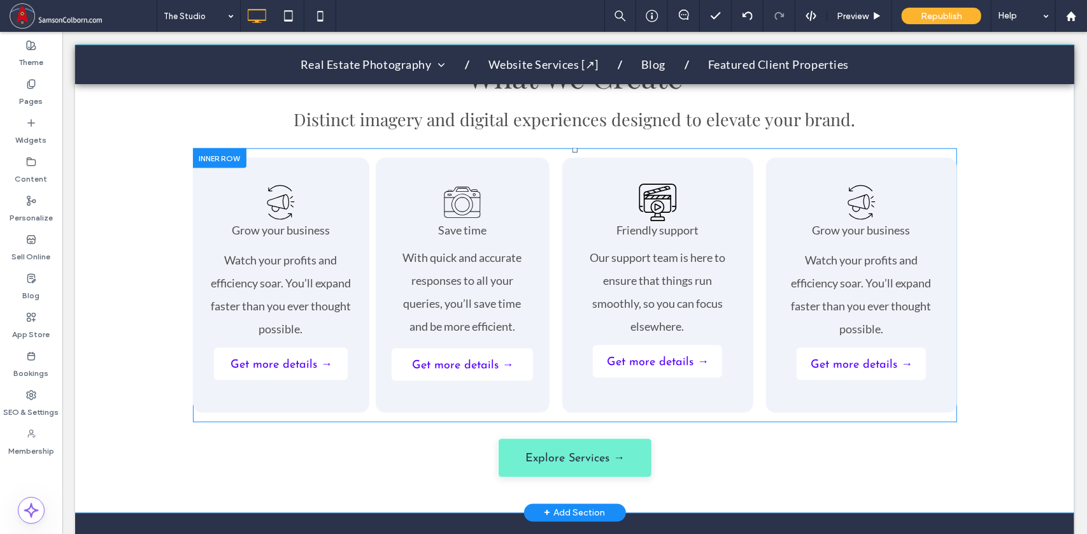
click at [577, 162] on div "Friendly support Our support team is here to ensure that things run smoothly, s…" at bounding box center [657, 284] width 191 height 255
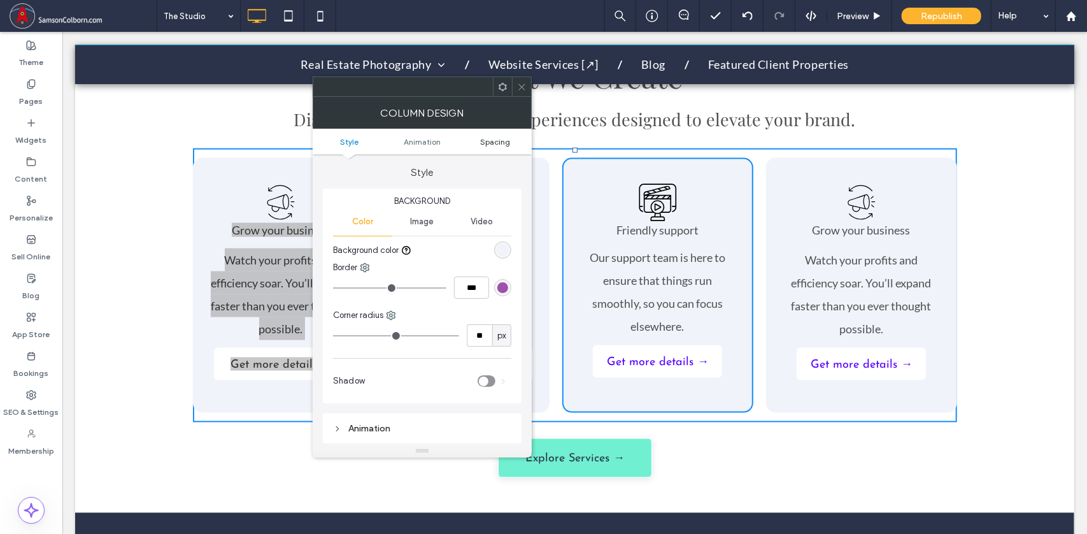
click at [487, 141] on span "Spacing" at bounding box center [495, 142] width 30 height 10
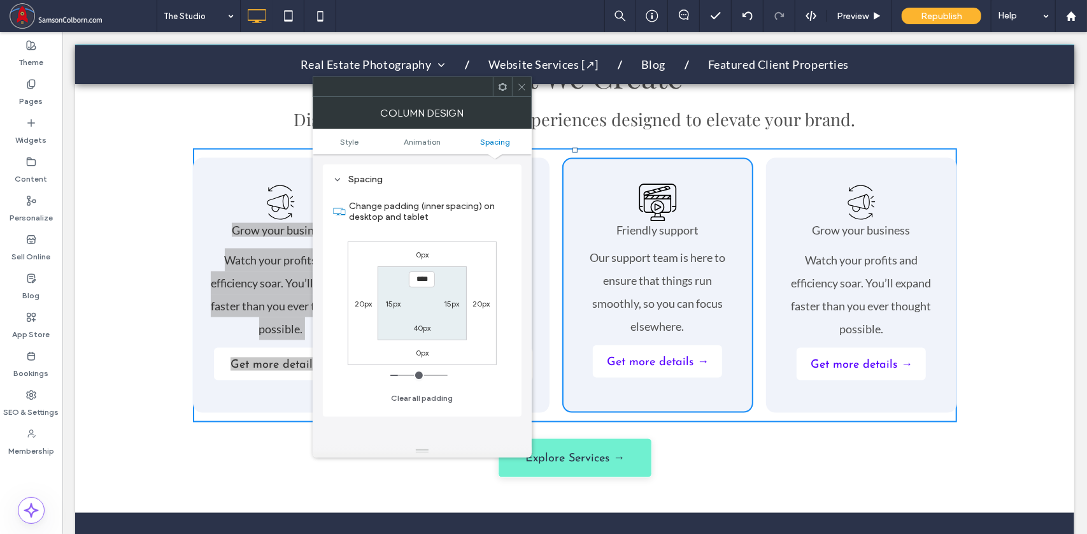
click at [356, 305] on label "20px" at bounding box center [363, 304] width 17 height 10
type input "**"
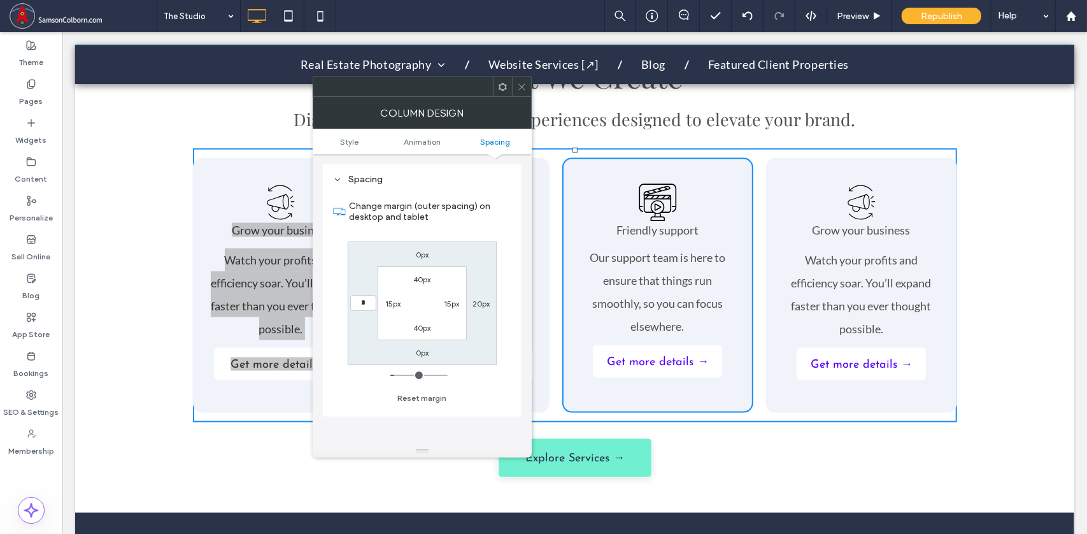
type input "**"
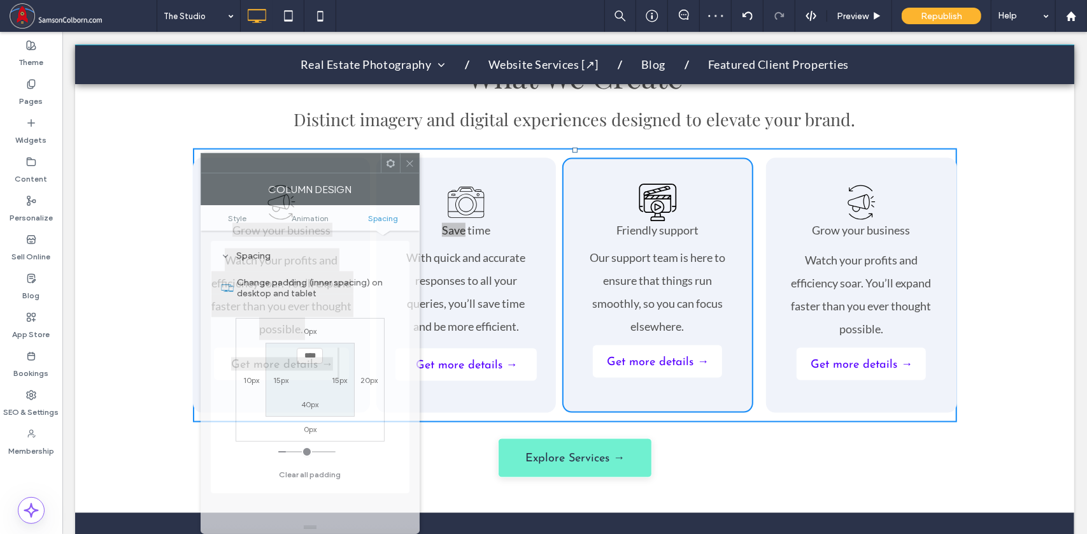
drag, startPoint x: 403, startPoint y: 87, endPoint x: 290, endPoint y: 180, distance: 146.1
click at [290, 180] on div "Column Design Style Animation Spacing Style Background Color Image Video Backgr…" at bounding box center [310, 343] width 219 height 381
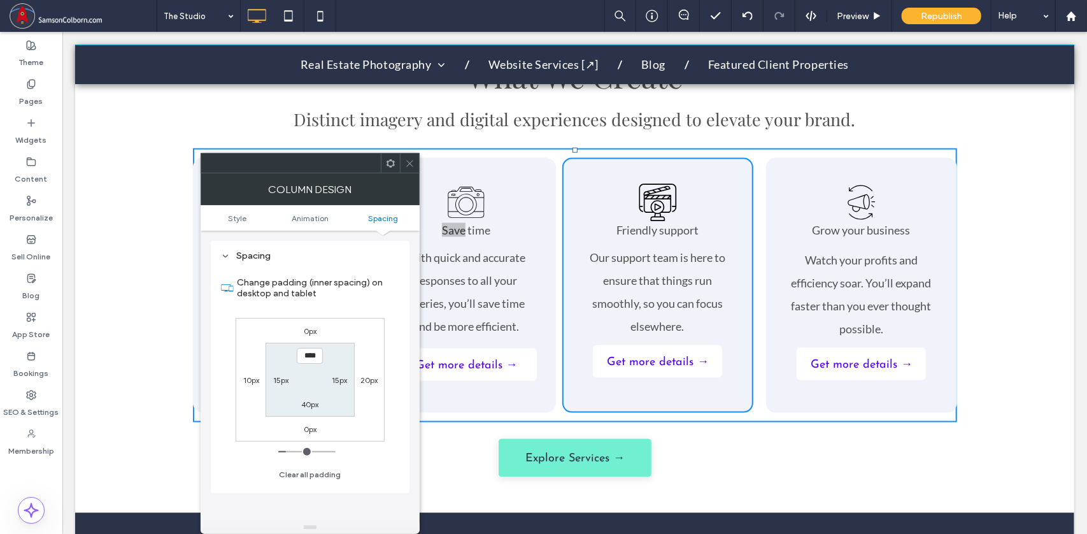
click at [338, 378] on label "15px" at bounding box center [339, 380] width 15 height 10
type input "**"
click at [336, 375] on label "10px" at bounding box center [339, 380] width 16 height 10
type input "**"
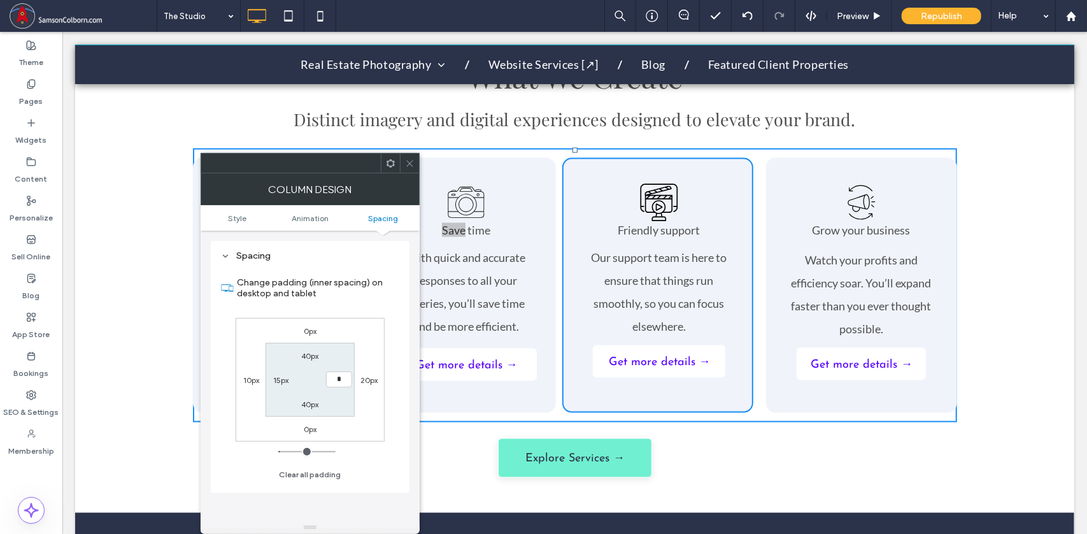
type input "**"
click at [365, 378] on label "20px" at bounding box center [368, 380] width 17 height 10
type input "**"
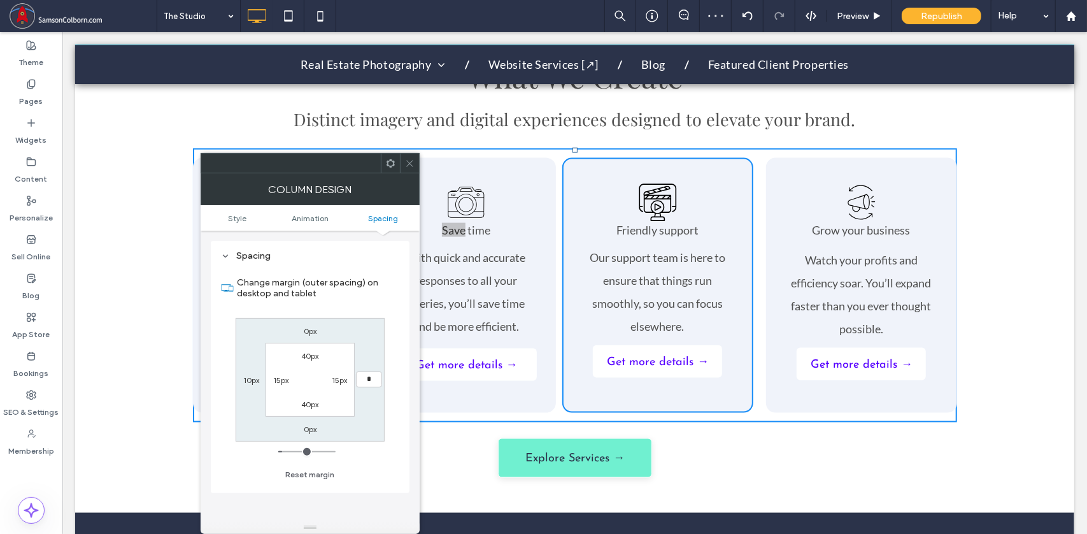
type input "**"
type input "*"
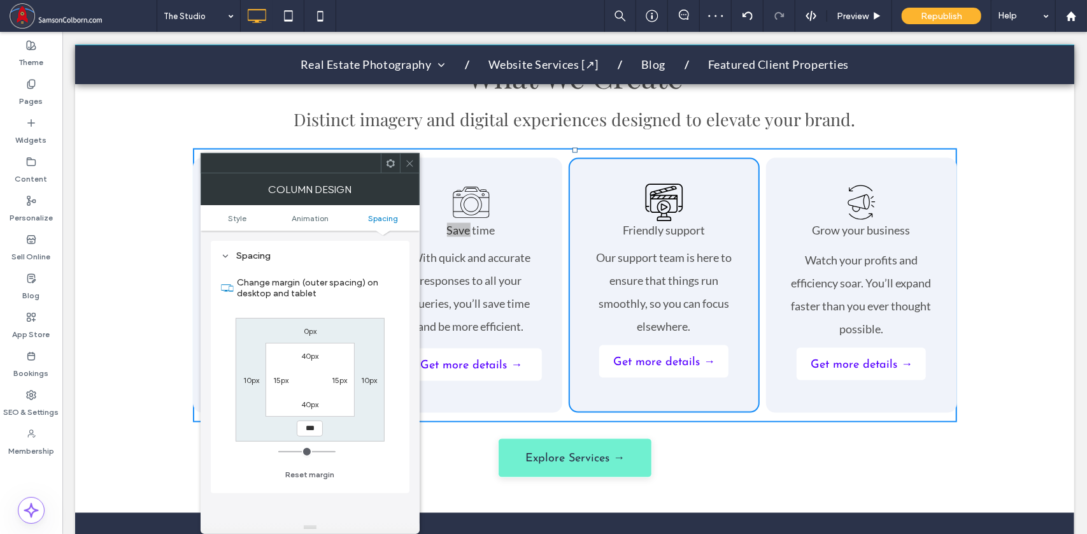
click at [413, 169] on span at bounding box center [410, 162] width 10 height 19
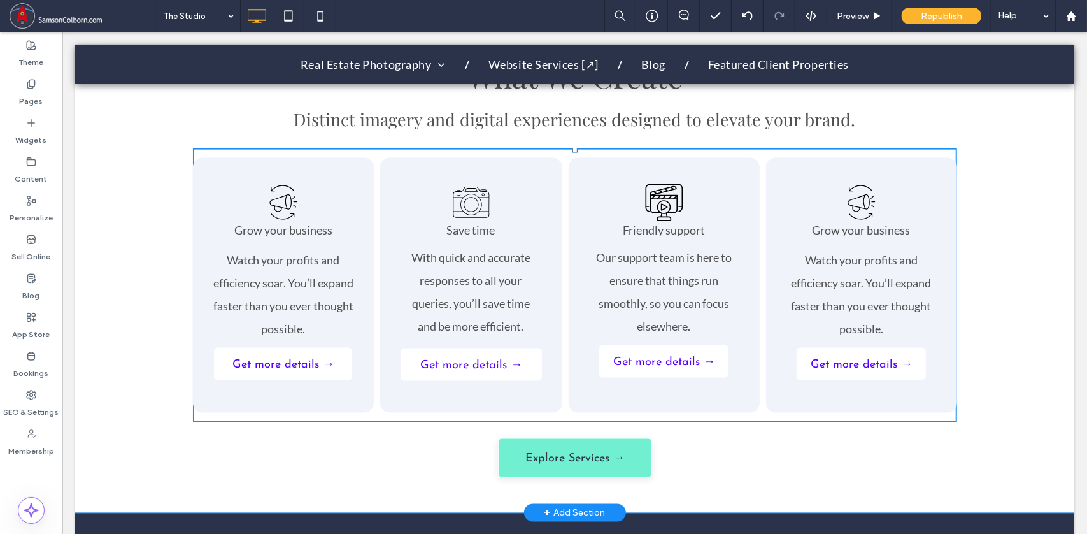
click at [1051, 290] on div "What We Create Distinct imagery and digital experiences designed to elevate you…" at bounding box center [574, 271] width 999 height 484
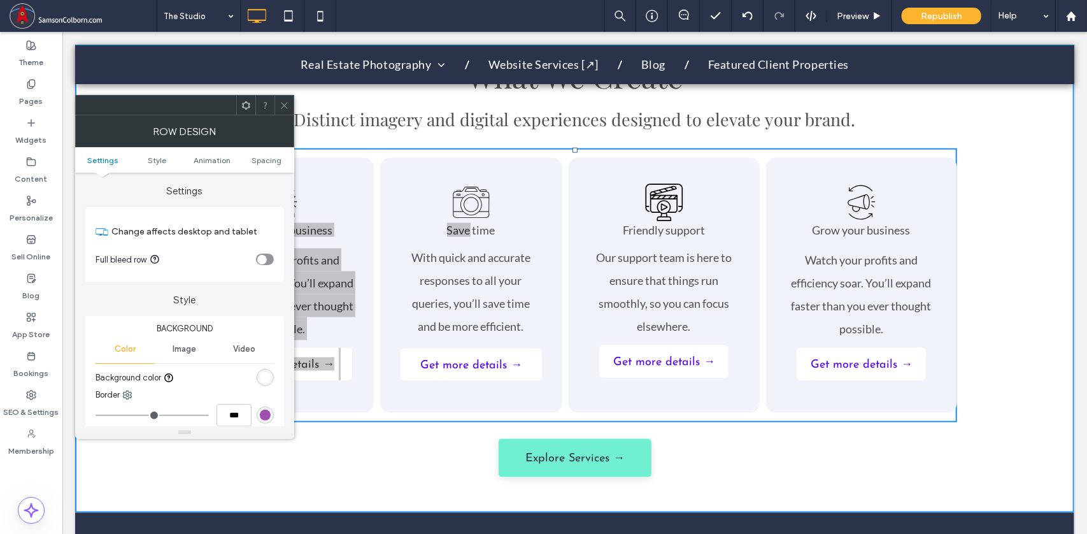
click at [282, 108] on use at bounding box center [284, 105] width 6 height 6
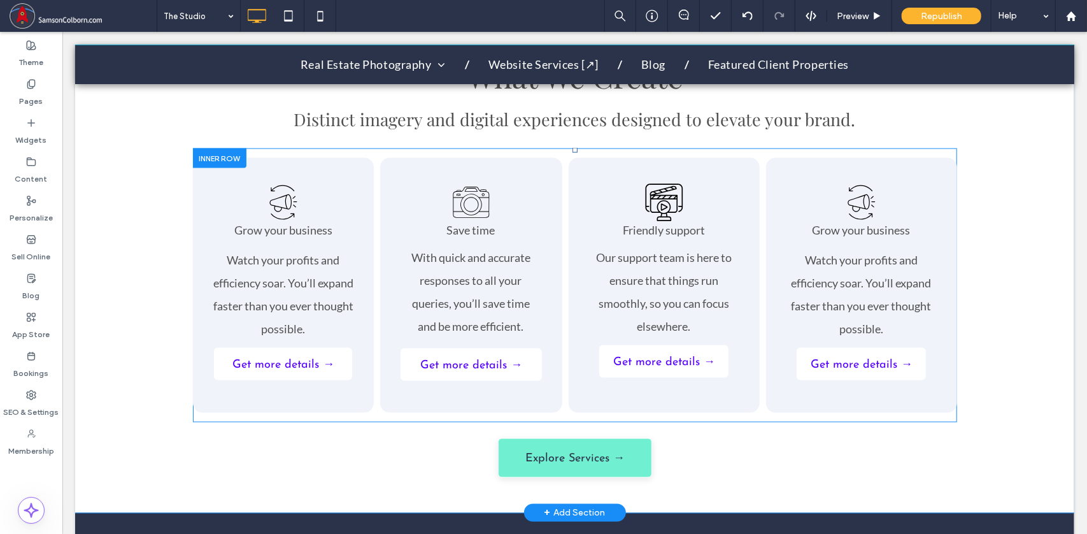
click at [353, 171] on div "Grow your business Watch your profits and efficiency soar. You’ll expand faster…" at bounding box center [282, 284] width 181 height 255
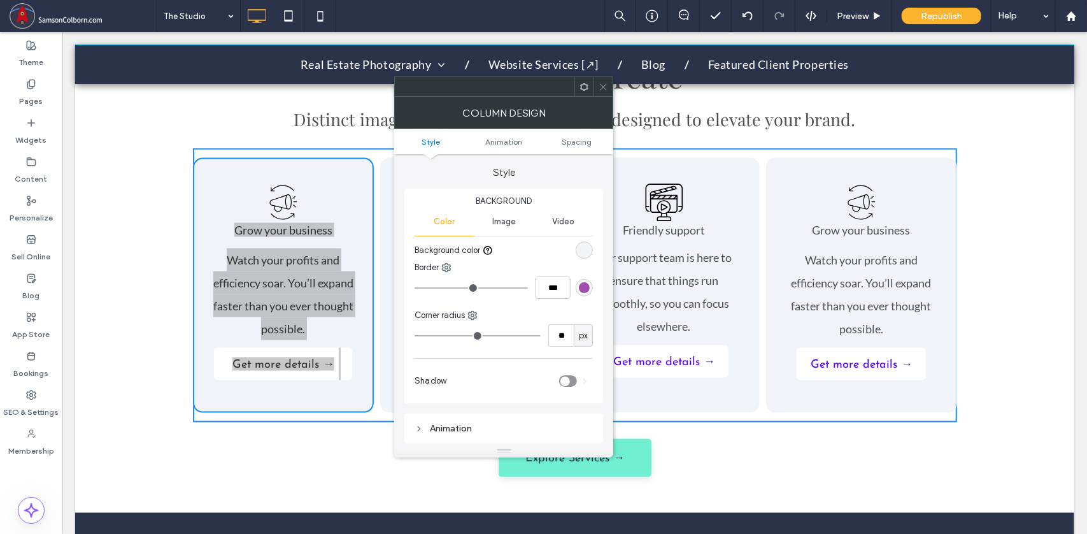
click at [602, 85] on use at bounding box center [604, 86] width 6 height 6
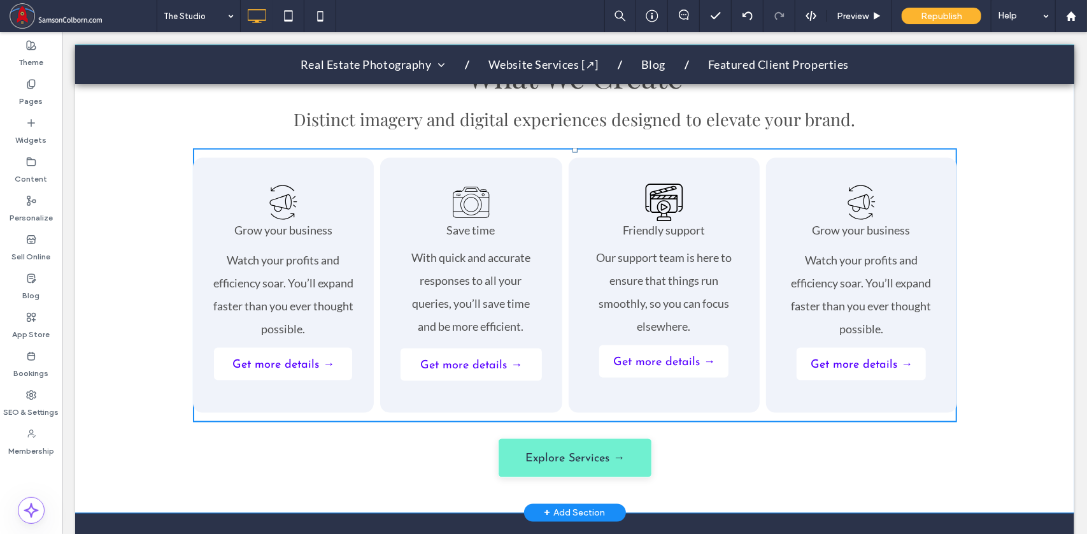
click at [396, 451] on div "What We Create Distinct imagery and digital experiences designed to elevate you…" at bounding box center [574, 270] width 764 height 439
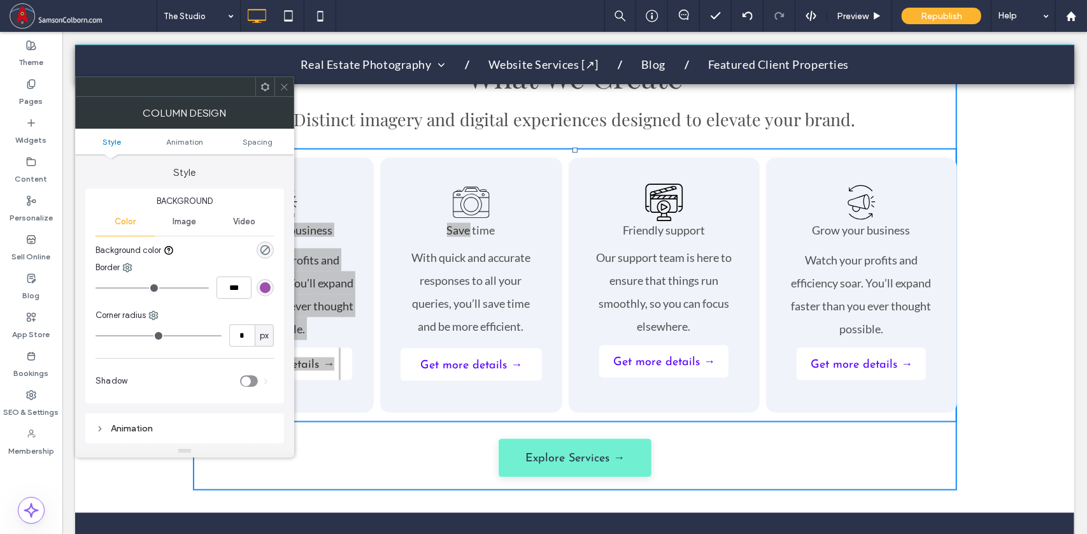
click at [286, 85] on use at bounding box center [284, 86] width 6 height 6
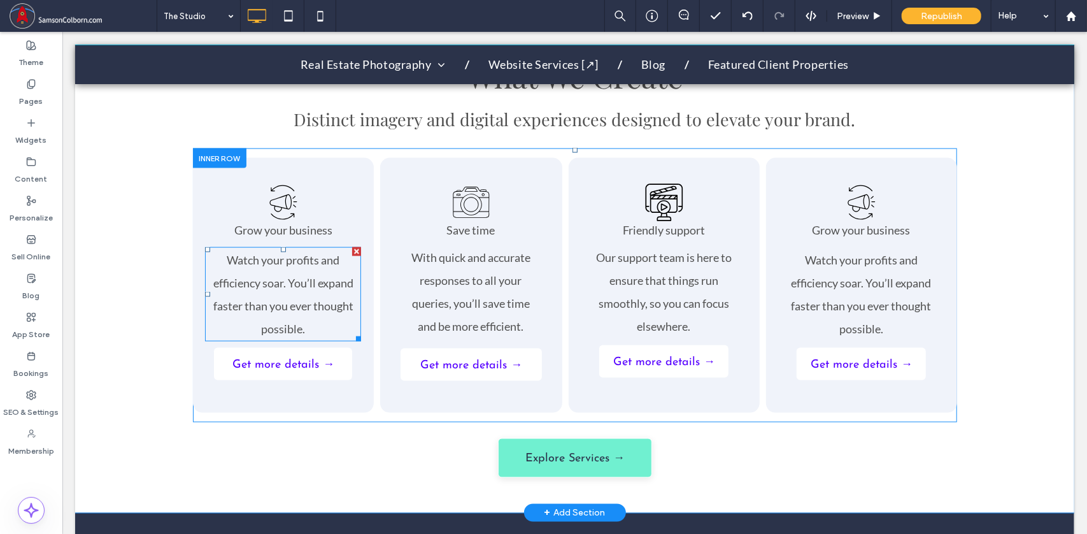
click at [317, 252] on div "Watch your profits and efficiency soar. You’ll expand faster than you ever thou…" at bounding box center [282, 293] width 156 height 94
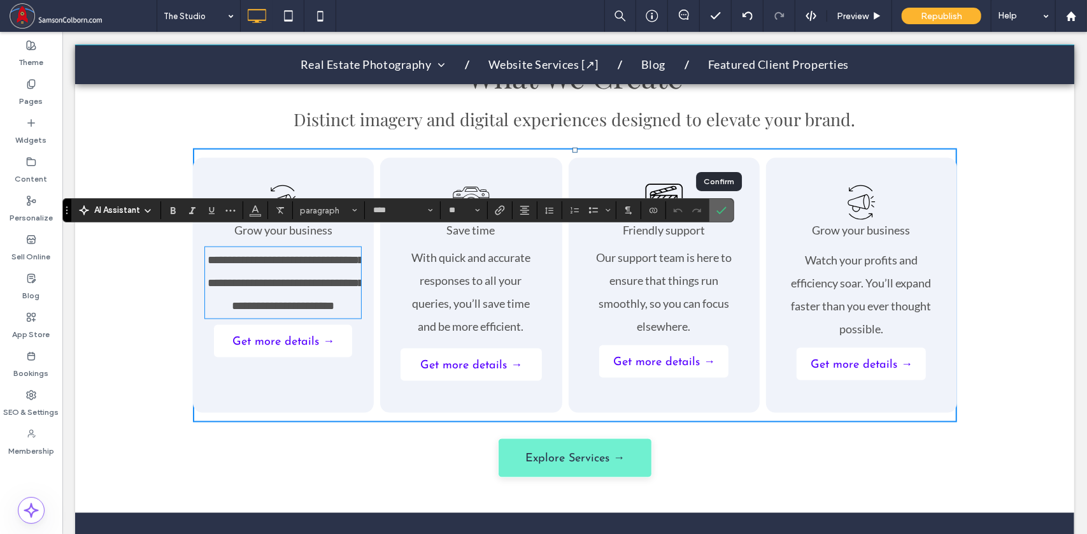
click at [722, 203] on span "Confirm" at bounding box center [722, 210] width 10 height 22
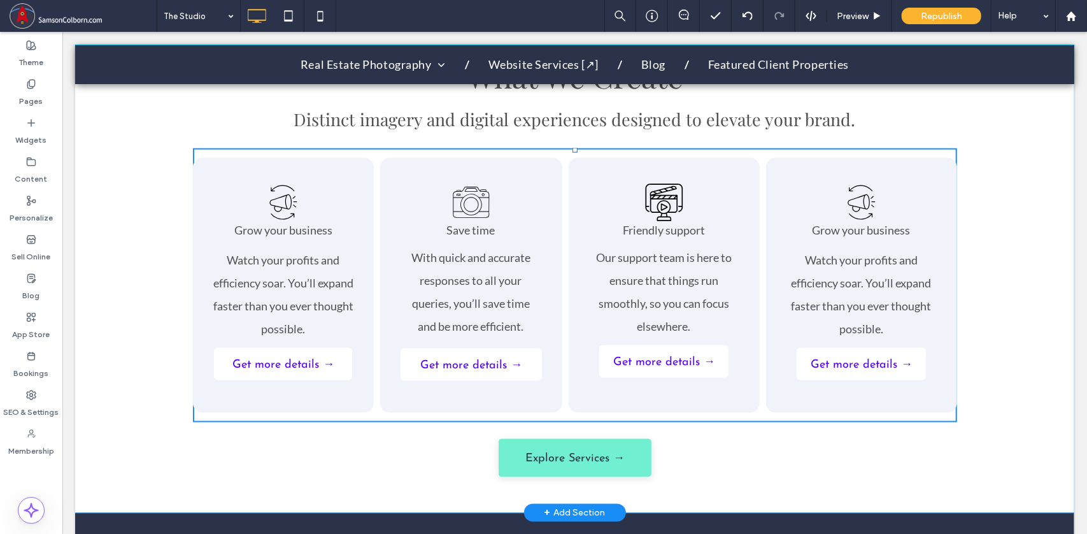
click at [994, 132] on div "What We Create Distinct imagery and digital experiences designed to elevate you…" at bounding box center [574, 271] width 999 height 484
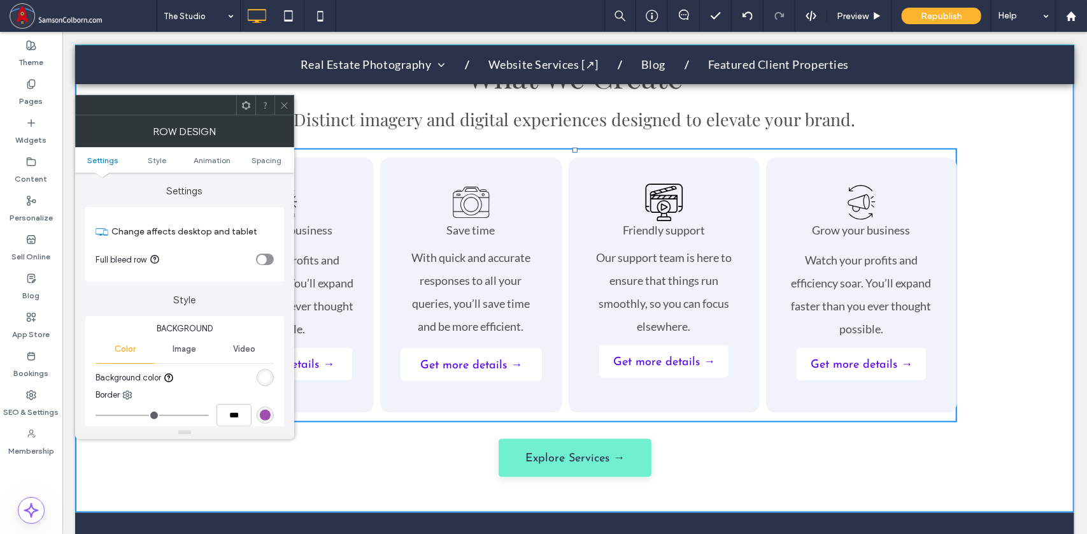
click at [284, 103] on icon at bounding box center [285, 106] width 10 height 10
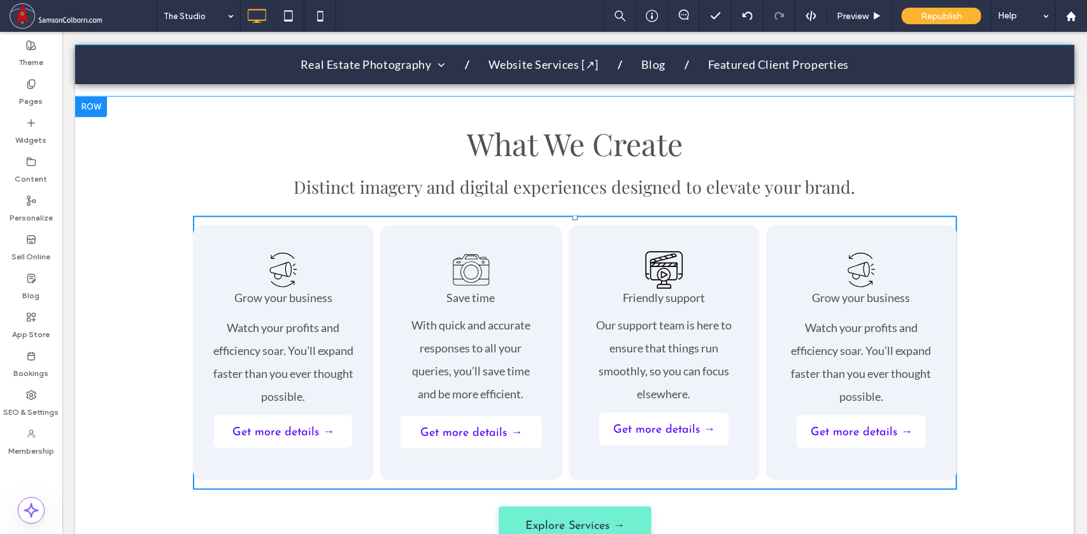
scroll to position [1116, 0]
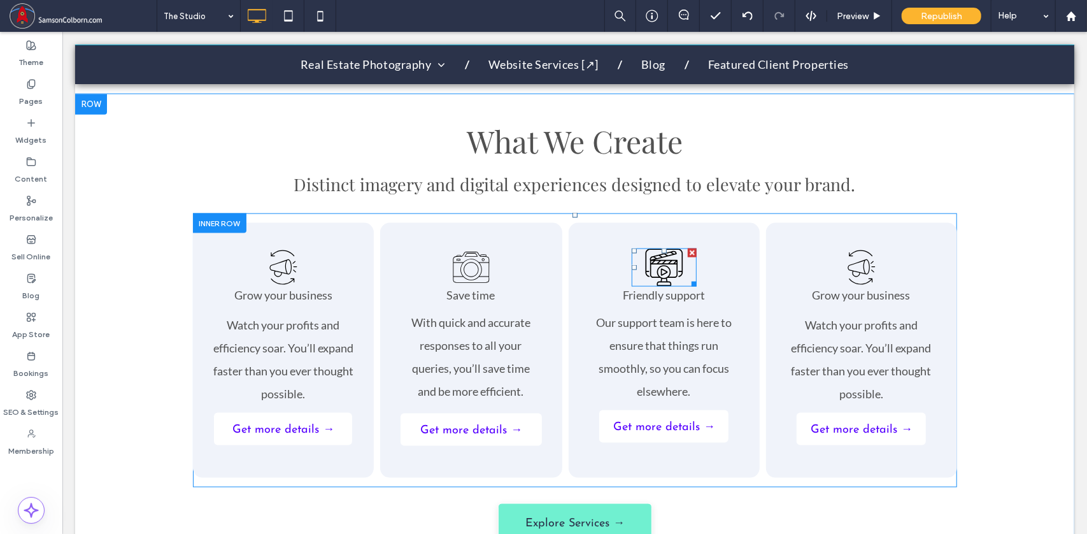
click at [663, 248] on icon at bounding box center [664, 267] width 38 height 38
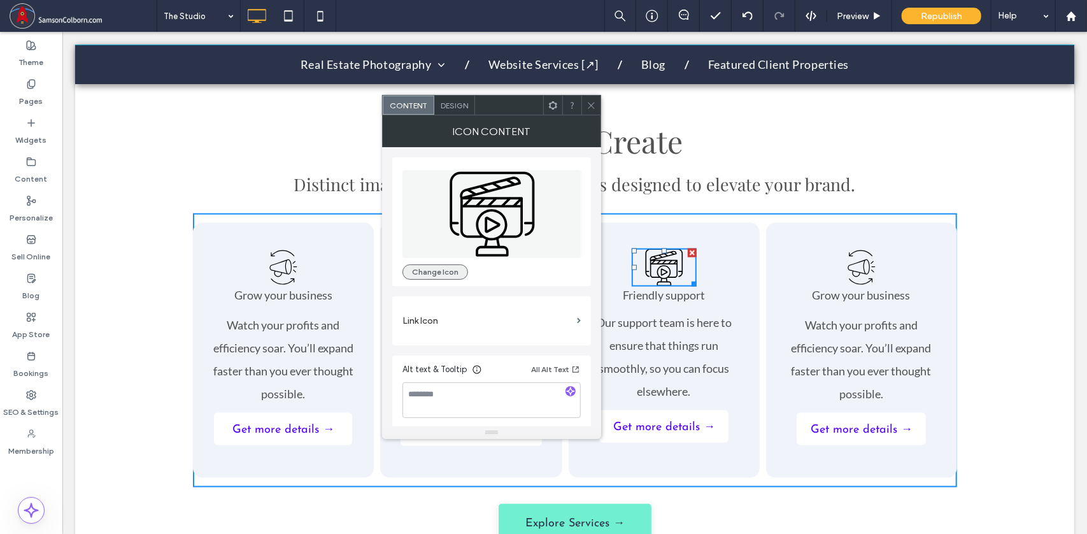
click at [419, 269] on button "Change Icon" at bounding box center [436, 271] width 66 height 15
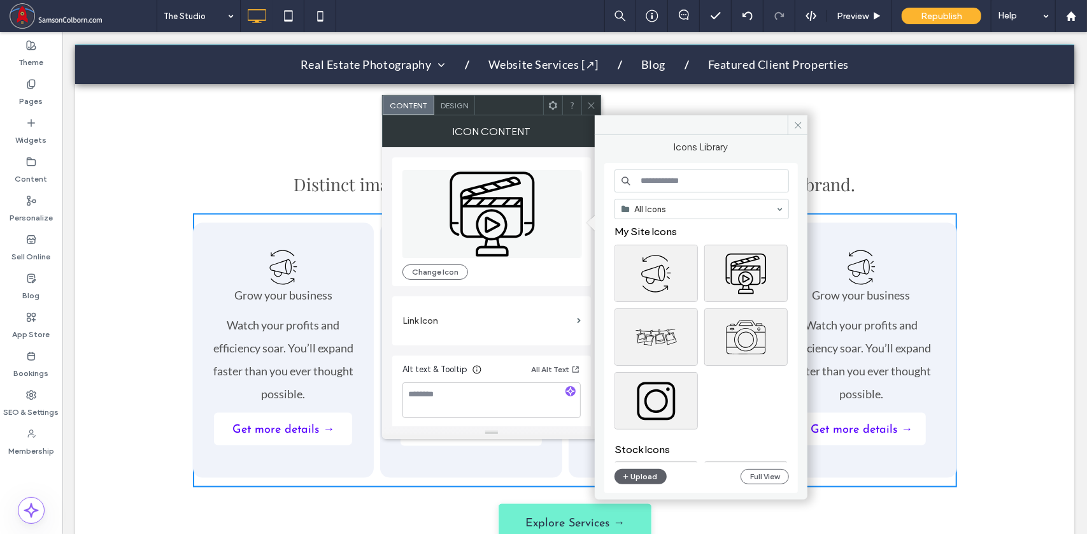
click at [653, 182] on input at bounding box center [702, 180] width 175 height 23
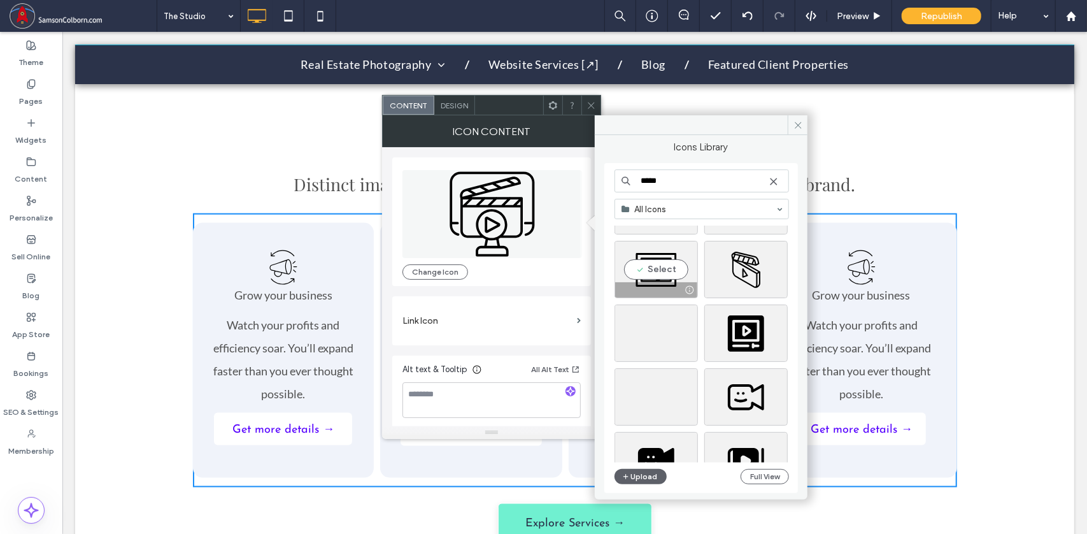
scroll to position [2578, 0]
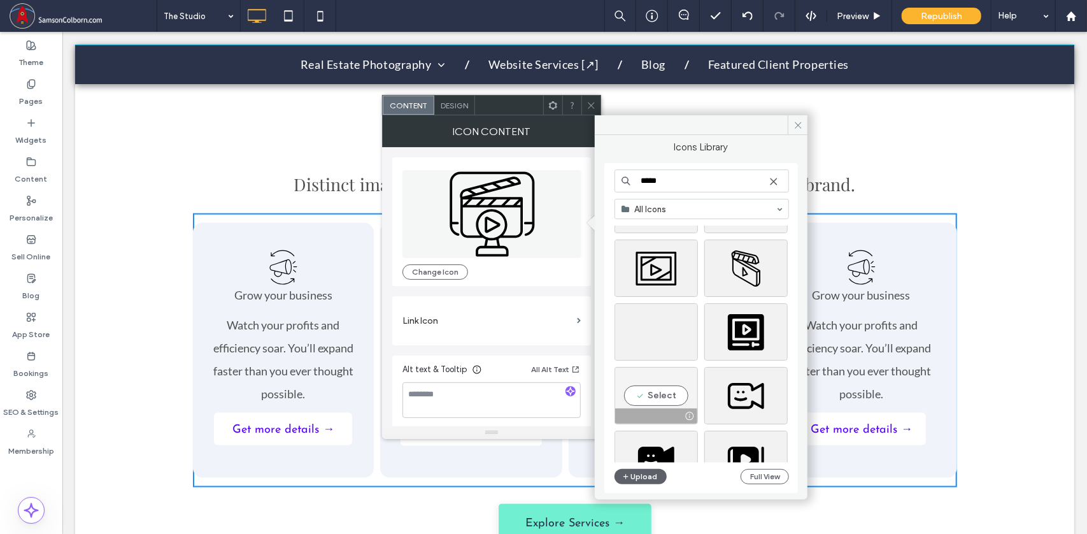
type input "*****"
click at [655, 396] on div "Select" at bounding box center [656, 395] width 83 height 57
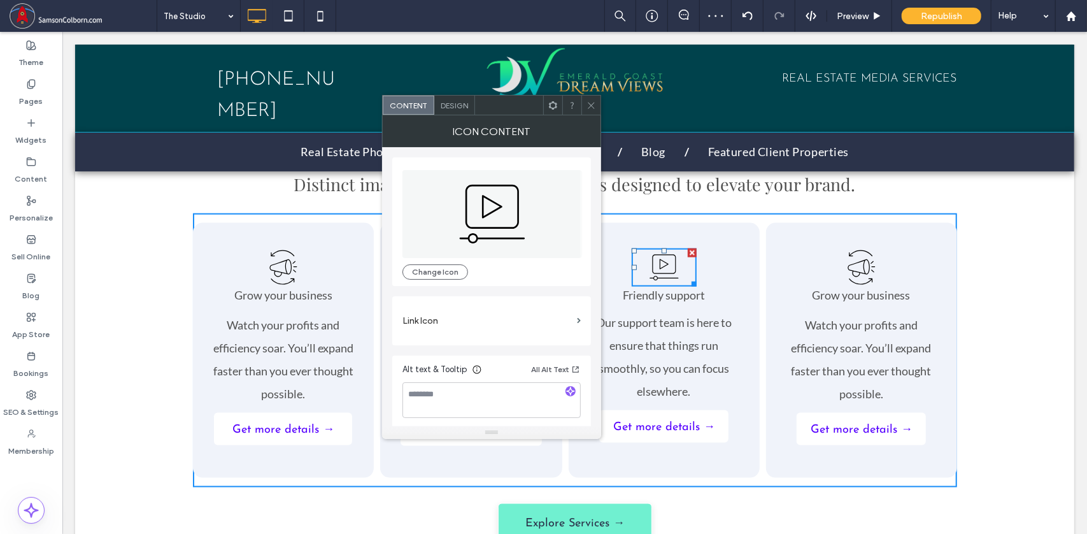
click at [591, 103] on icon at bounding box center [592, 106] width 10 height 10
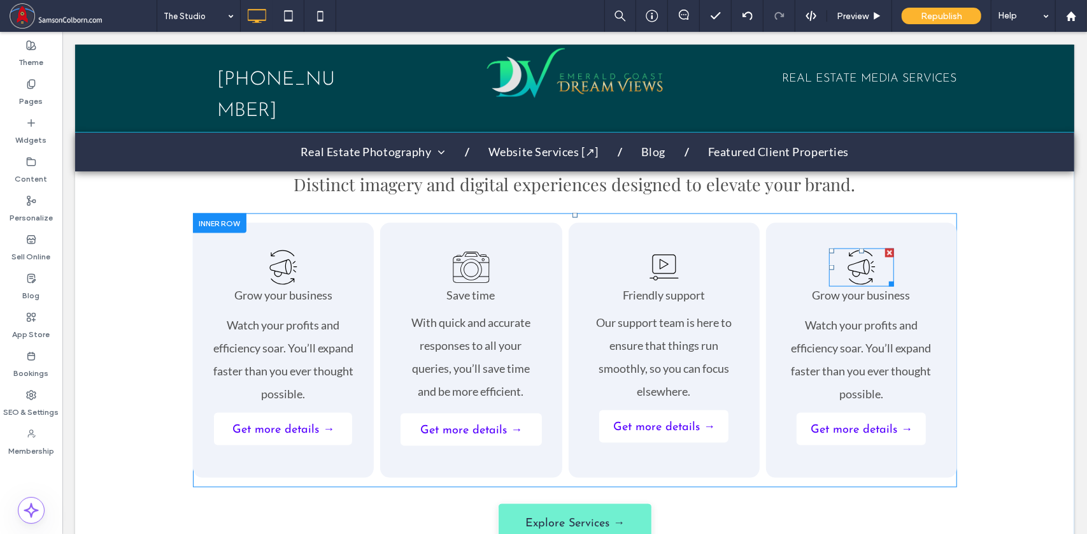
click at [847, 248] on icon at bounding box center [861, 267] width 65 height 38
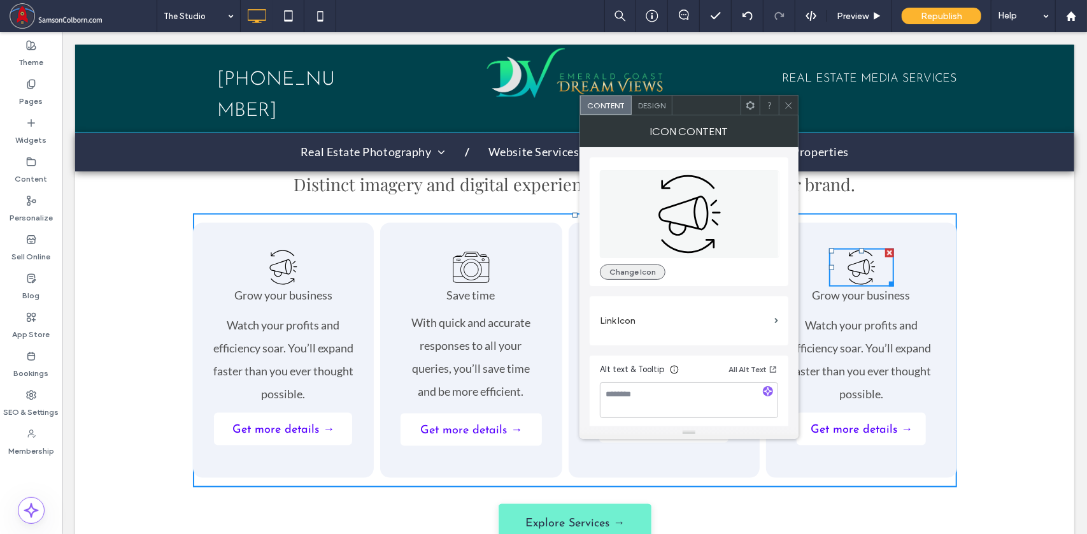
click at [622, 275] on button "Change Icon" at bounding box center [633, 271] width 66 height 15
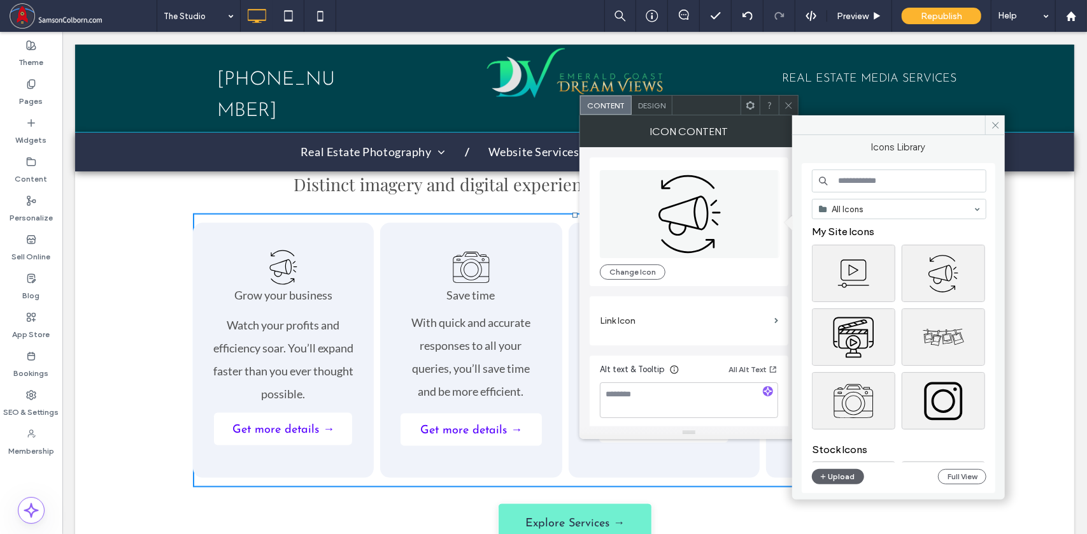
click at [856, 180] on input at bounding box center [899, 180] width 175 height 23
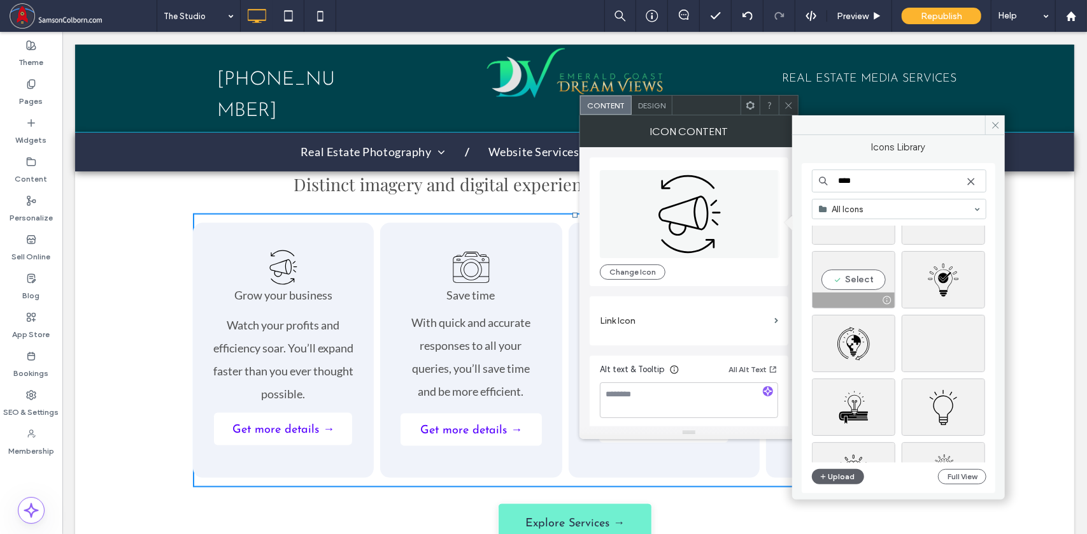
scroll to position [2349, 0]
type input "****"
click at [949, 404] on div "Select" at bounding box center [943, 408] width 83 height 57
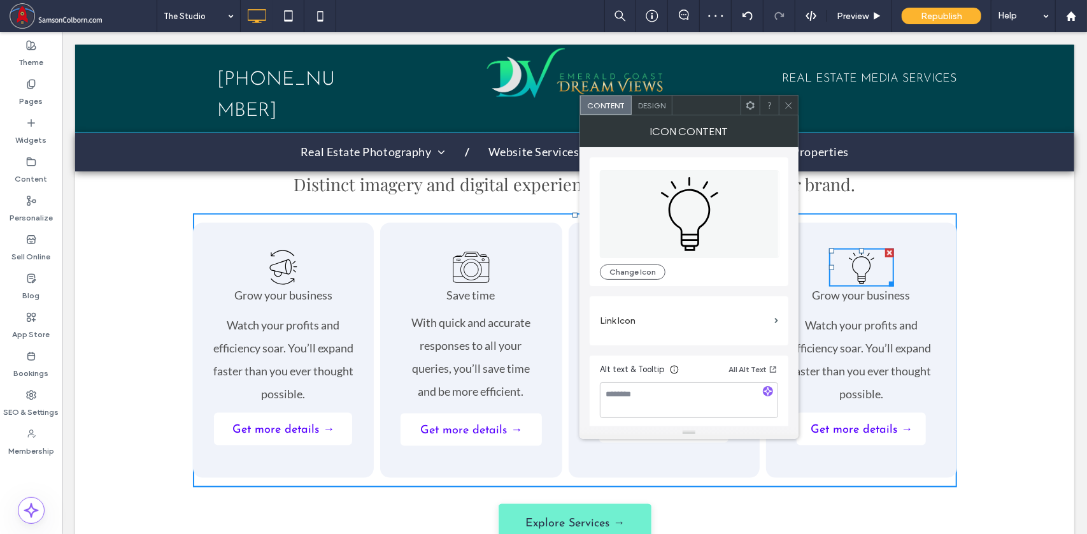
click at [789, 108] on icon at bounding box center [789, 106] width 10 height 10
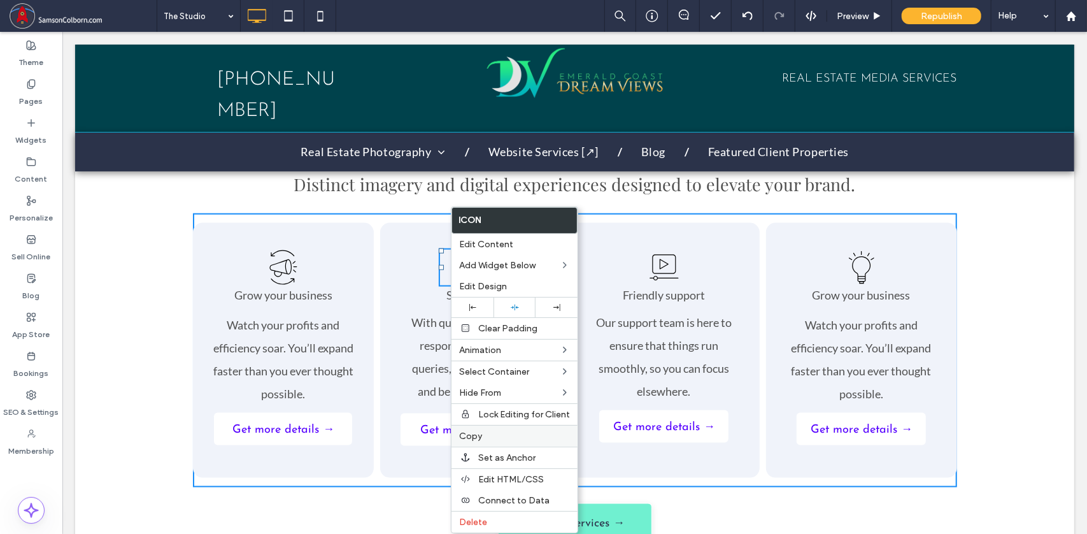
click at [467, 431] on span "Copy" at bounding box center [470, 436] width 23 height 11
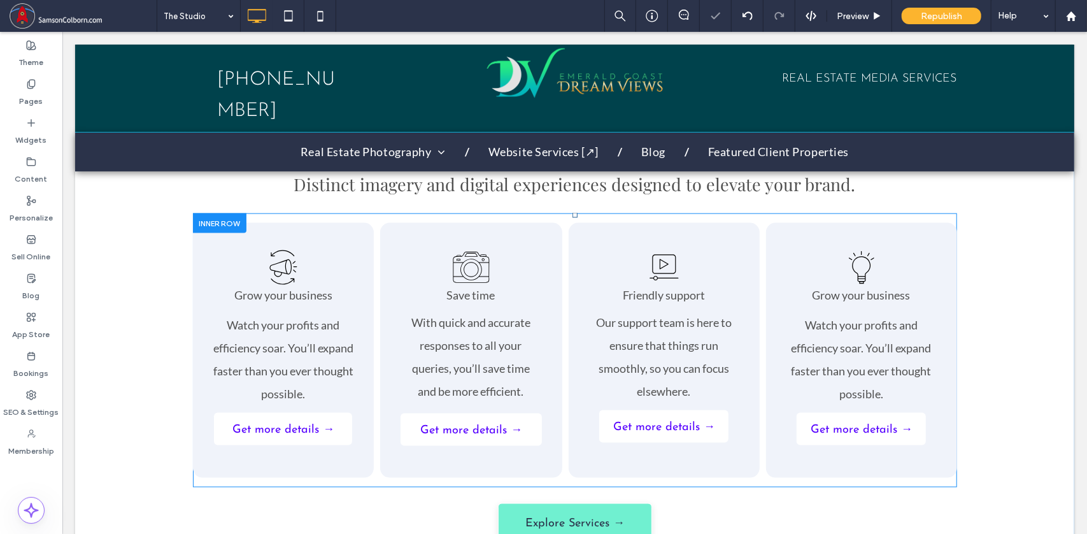
click at [285, 225] on div "Grow your business Watch your profits and efficiency soar. You’ll expand faster…" at bounding box center [282, 349] width 181 height 255
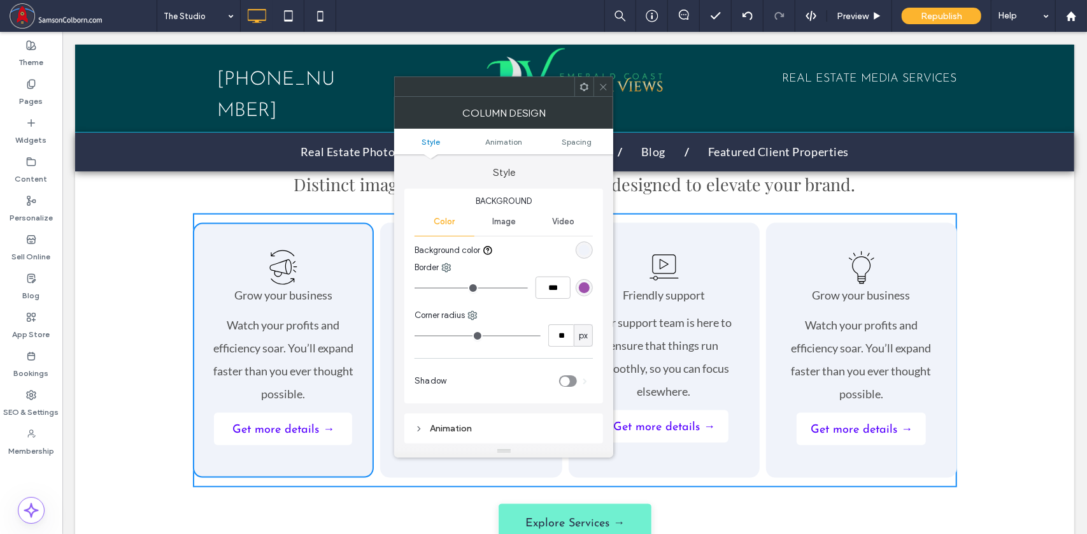
click at [602, 85] on use at bounding box center [604, 86] width 6 height 6
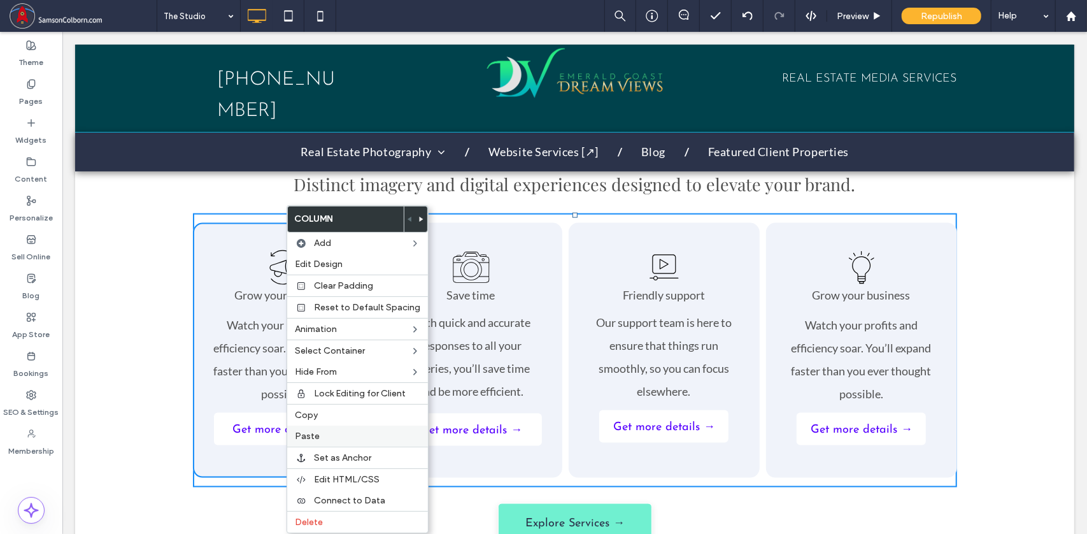
click at [316, 435] on span "Paste" at bounding box center [307, 436] width 25 height 11
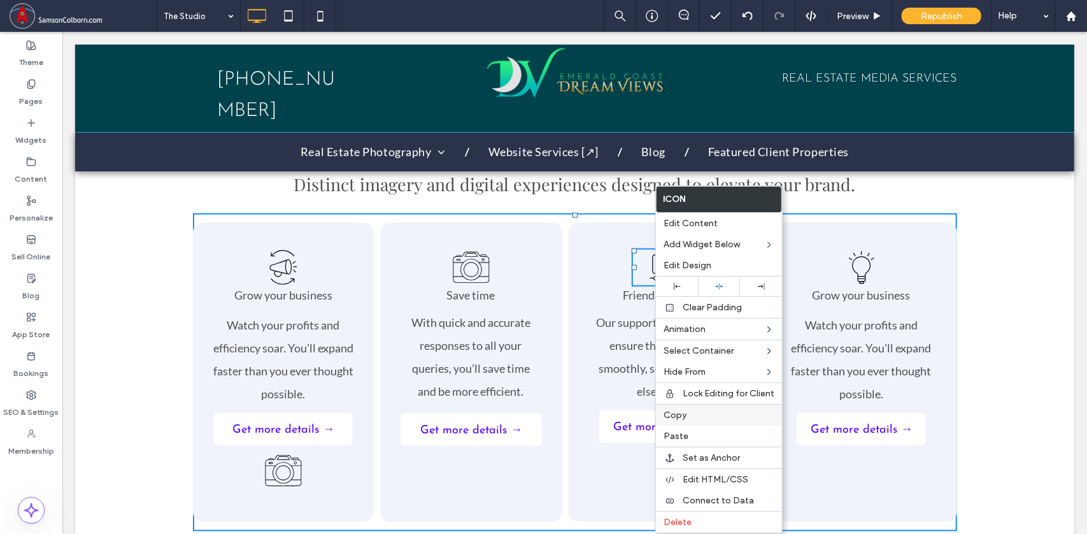
click at [678, 411] on span "Copy" at bounding box center [675, 415] width 23 height 11
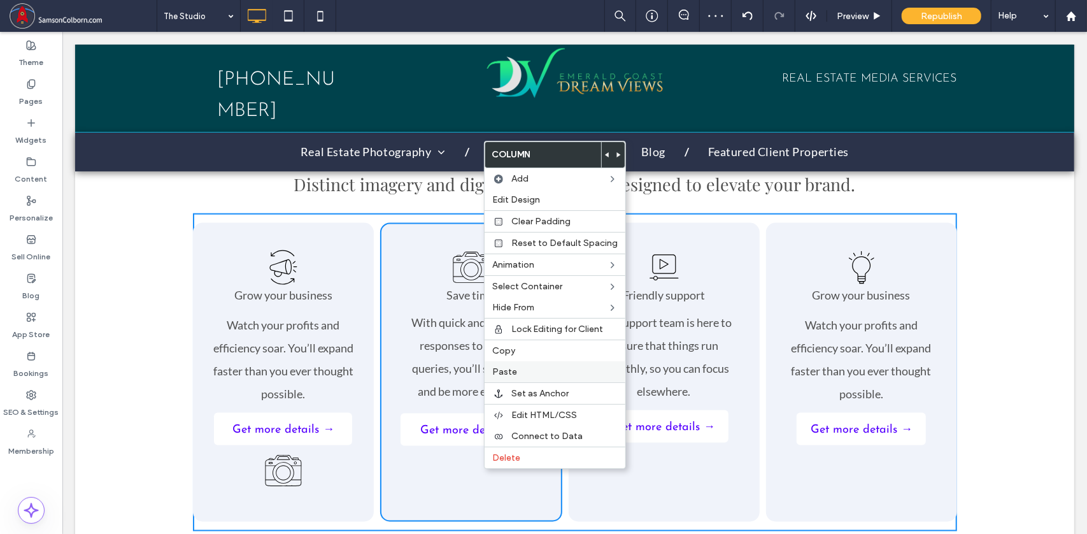
click at [506, 366] on span "Paste" at bounding box center [504, 371] width 25 height 11
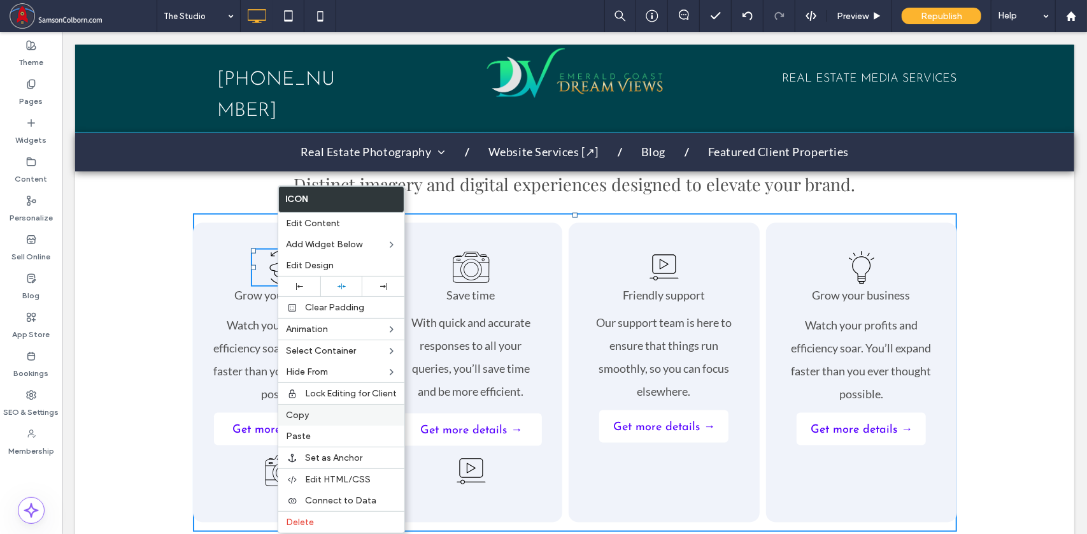
click at [292, 411] on span "Copy" at bounding box center [297, 415] width 23 height 11
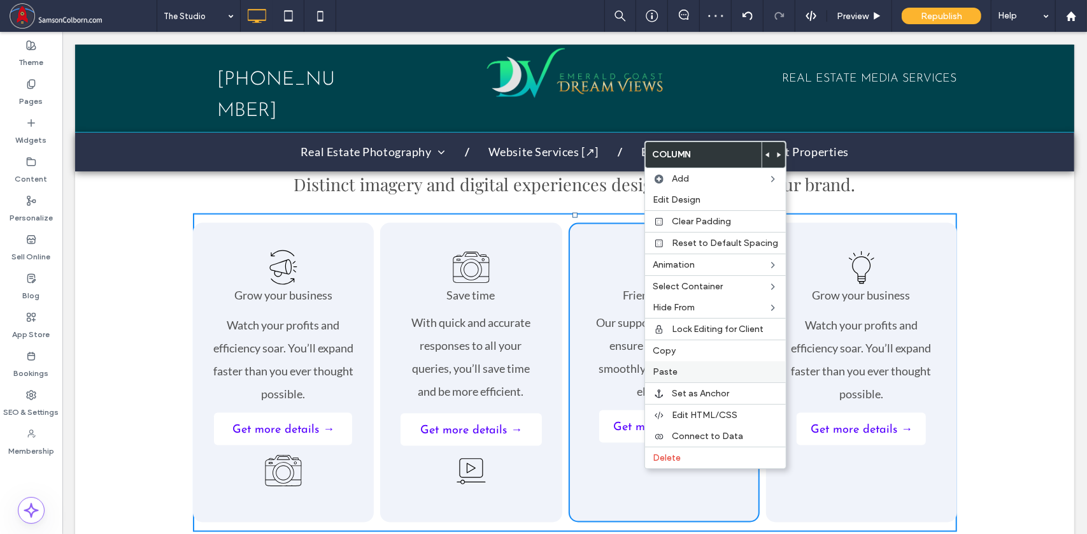
click at [662, 366] on span "Paste" at bounding box center [665, 371] width 25 height 11
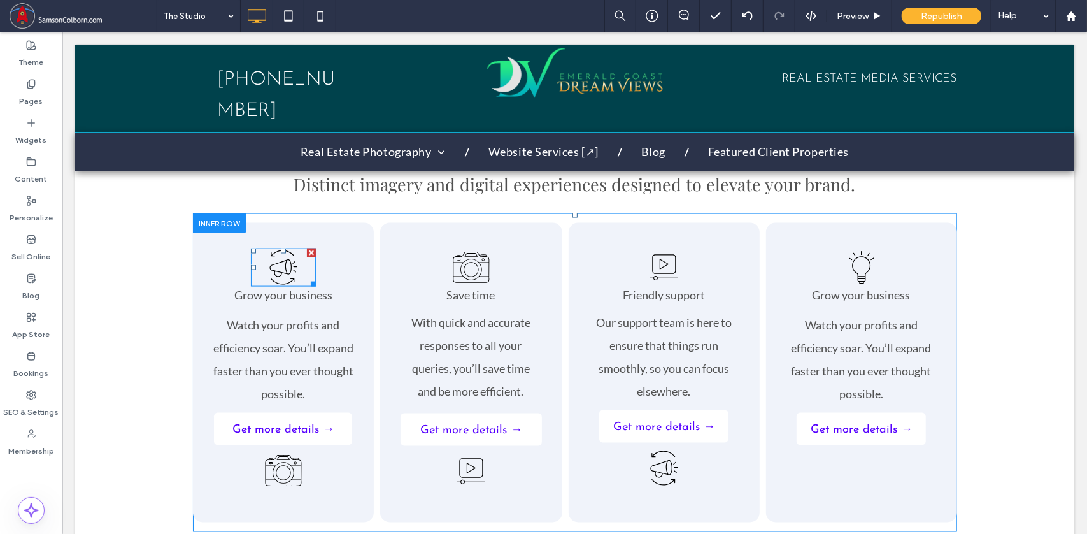
click at [282, 248] on icon at bounding box center [282, 267] width 65 height 38
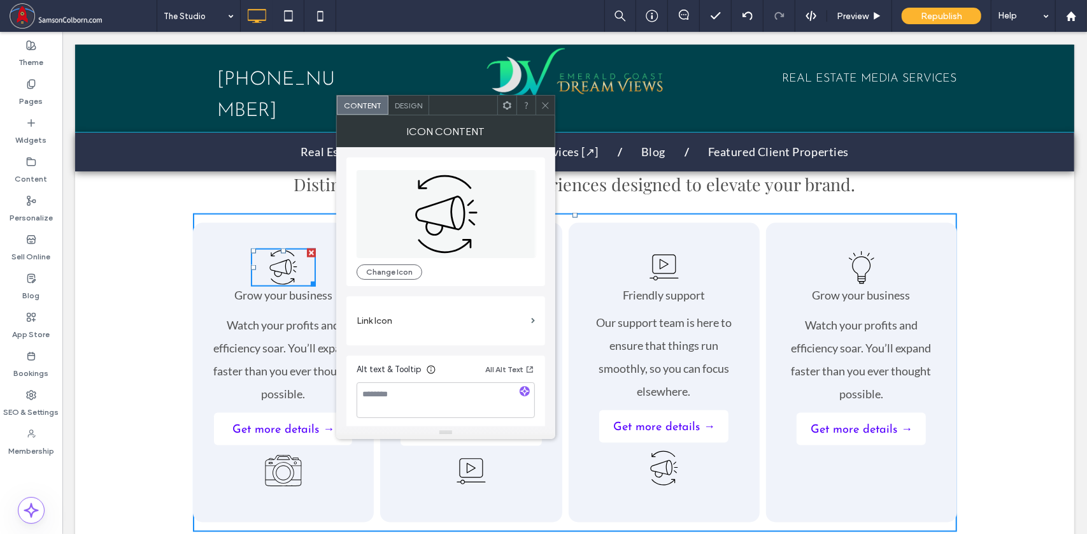
click at [306, 248] on div at bounding box center [310, 252] width 9 height 9
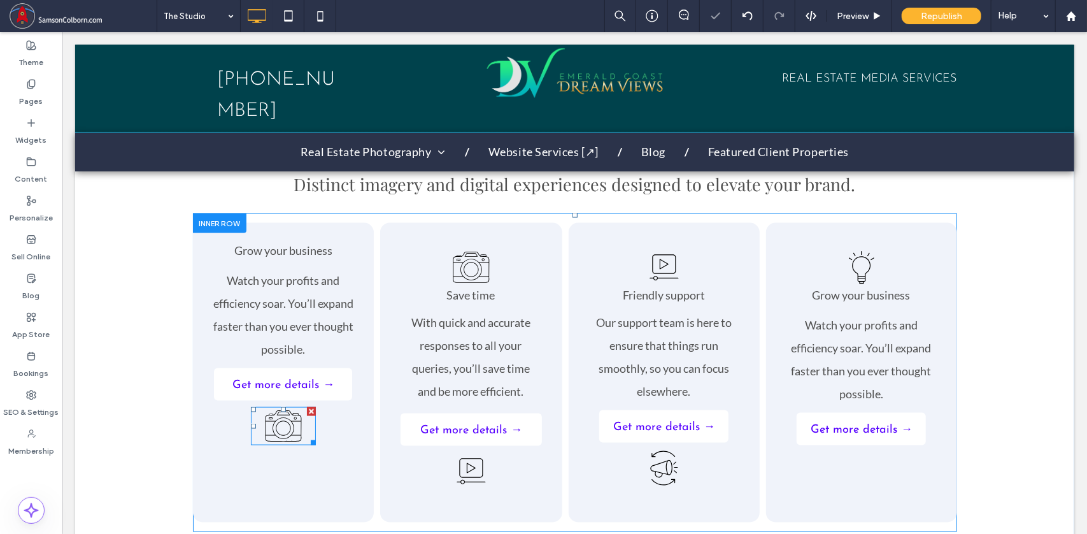
click at [275, 406] on icon at bounding box center [282, 425] width 65 height 38
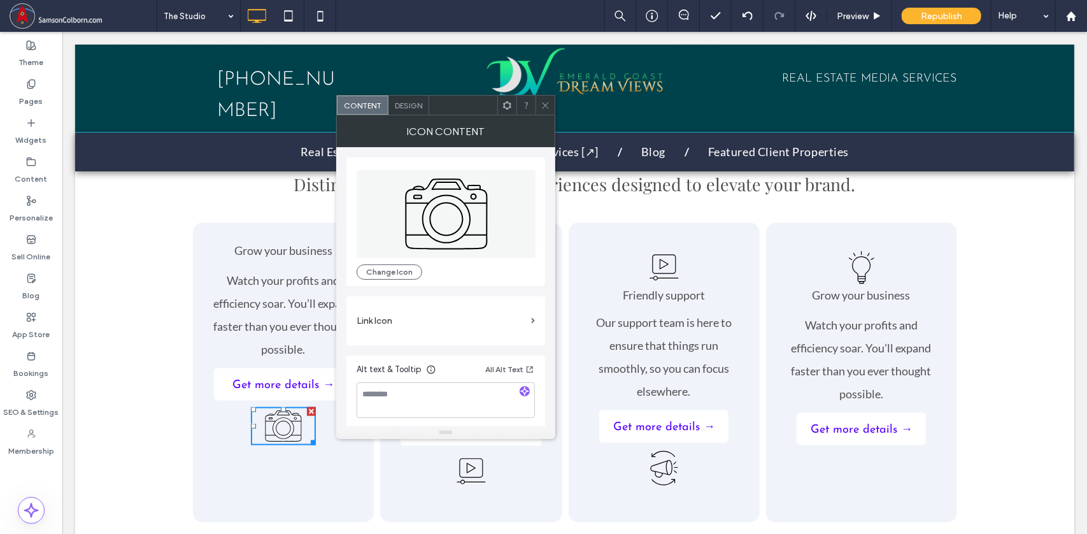
drag, startPoint x: 268, startPoint y: 406, endPoint x: 272, endPoint y: 439, distance: 33.4
click at [272, 439] on div "Grow your business Watch your profits and efficiency soar. You’ll expand faster…" at bounding box center [282, 371] width 181 height 299
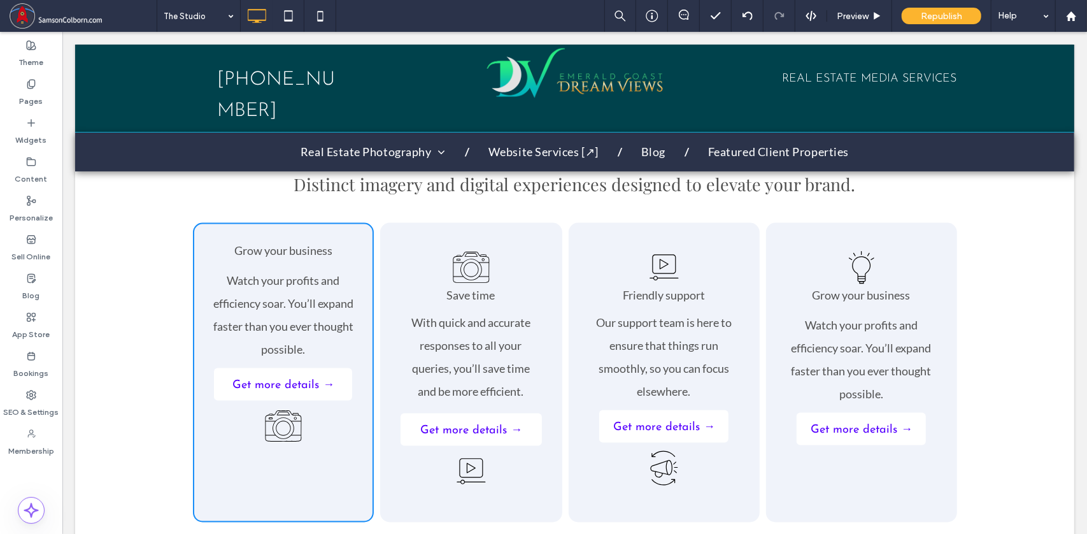
drag, startPoint x: 281, startPoint y: 407, endPoint x: 276, endPoint y: 413, distance: 7.7
click at [276, 413] on icon at bounding box center [282, 425] width 65 height 38
drag, startPoint x: 275, startPoint y: 417, endPoint x: 271, endPoint y: 426, distance: 10.3
click at [271, 426] on icon at bounding box center [282, 425] width 65 height 38
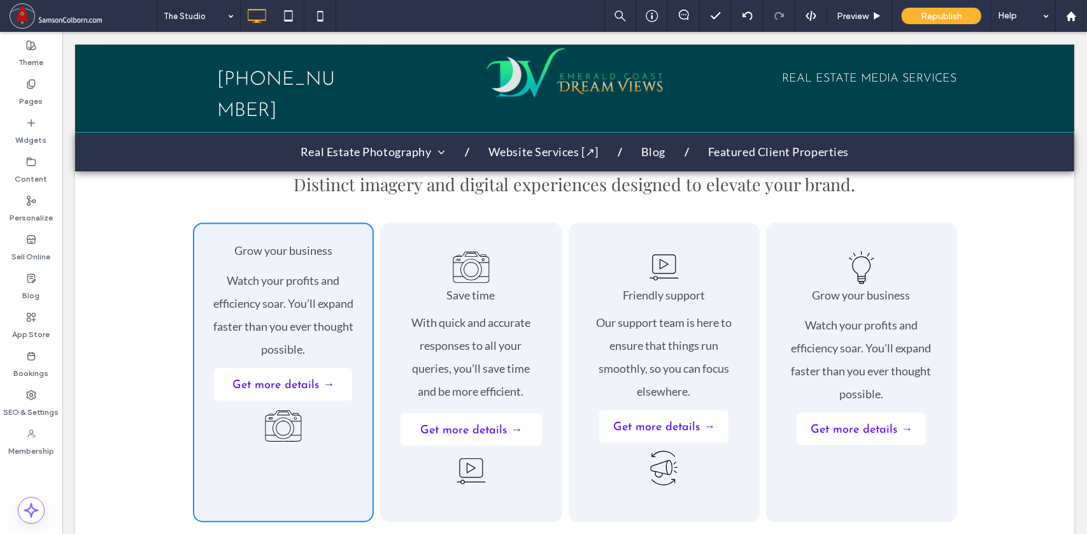
click at [320, 411] on div "Grow your business Watch your profits and efficiency soar. You’ll expand faster…" at bounding box center [282, 371] width 181 height 299
click at [290, 406] on icon at bounding box center [282, 425] width 65 height 38
click at [410, 457] on div "Save time With quick and accurate responses to all your queries, you’ll save ti…" at bounding box center [471, 371] width 182 height 299
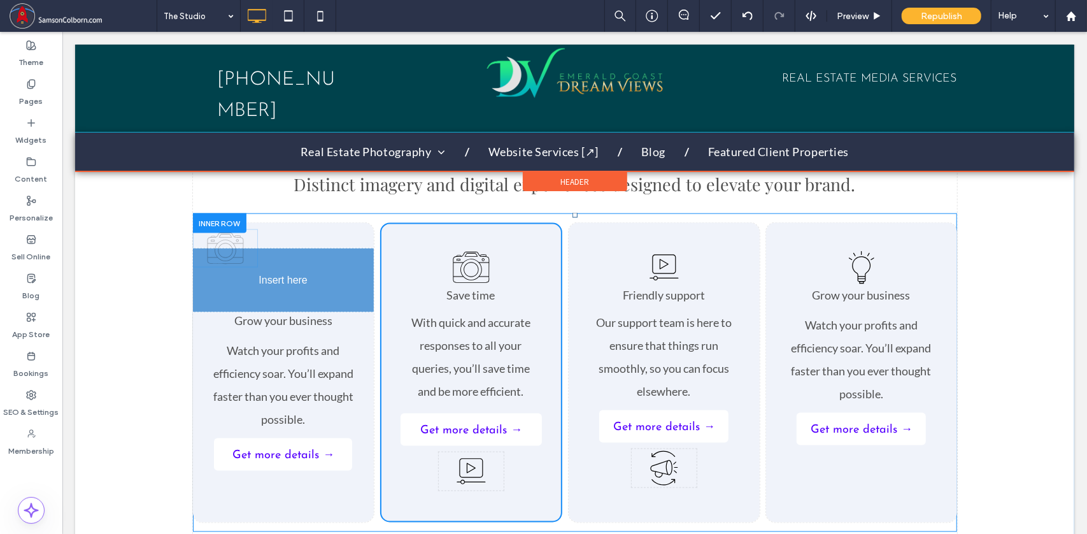
drag, startPoint x: 276, startPoint y: 408, endPoint x: 286, endPoint y: 225, distance: 183.7
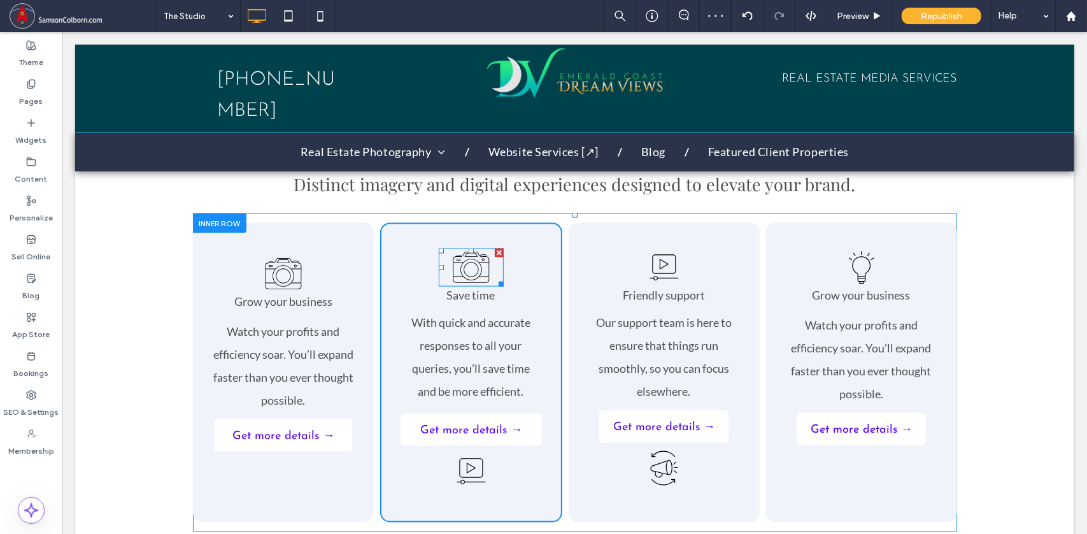
click at [497, 248] on div at bounding box center [498, 252] width 9 height 9
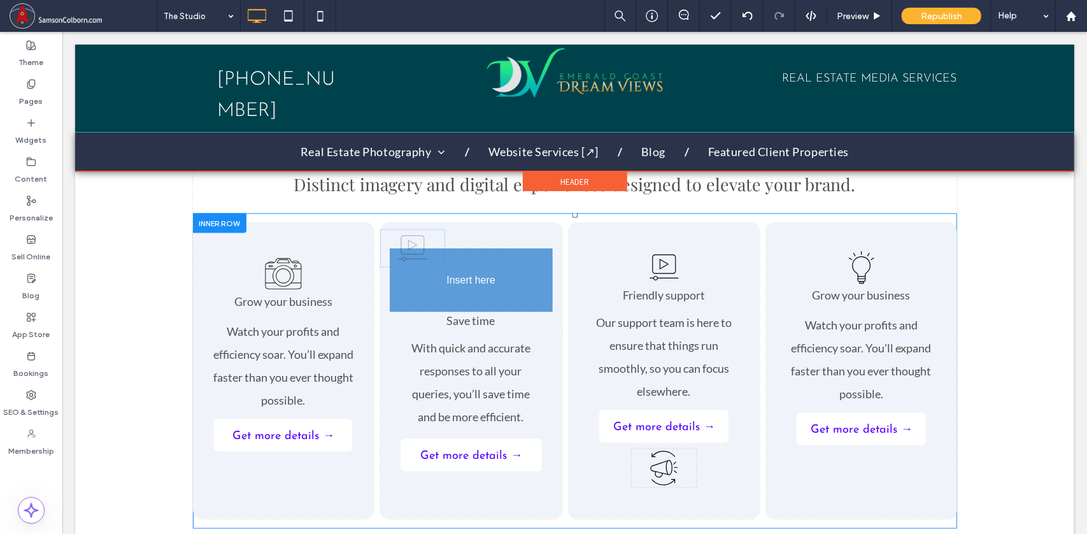
drag, startPoint x: 462, startPoint y: 409, endPoint x: 473, endPoint y: 220, distance: 188.8
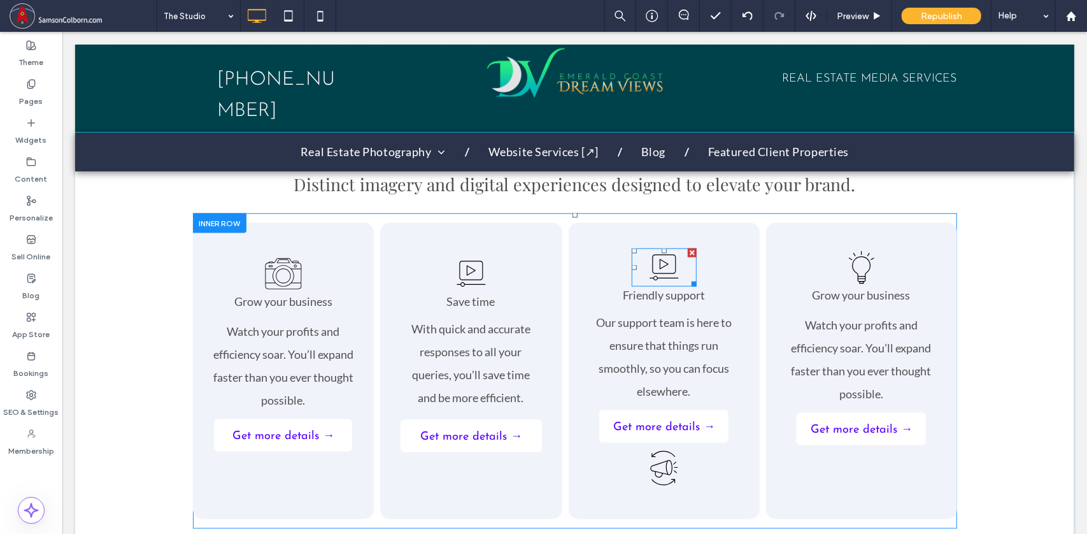
click at [688, 248] on div at bounding box center [691, 252] width 9 height 9
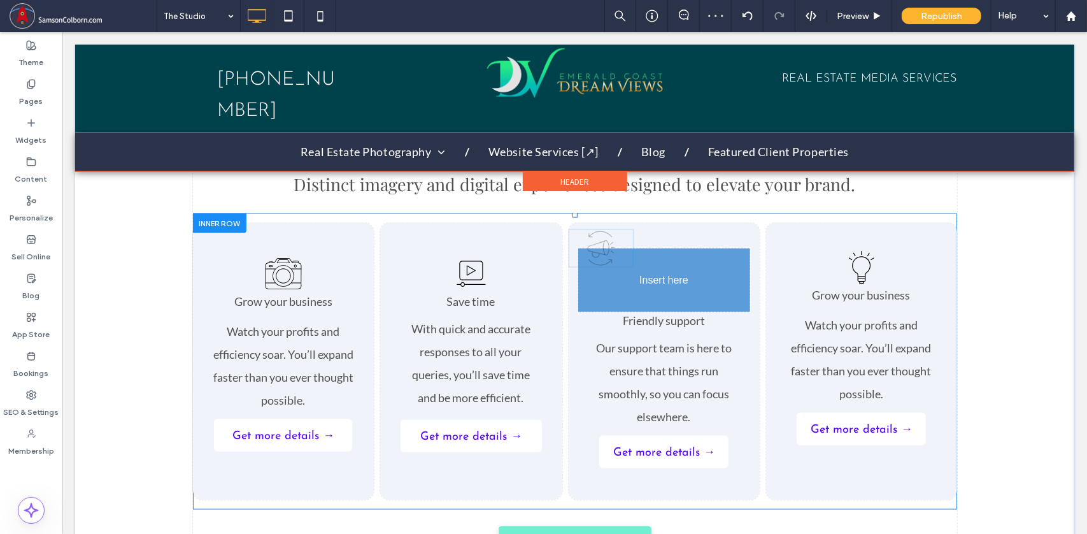
drag, startPoint x: 657, startPoint y: 408, endPoint x: 641, endPoint y: 283, distance: 125.8
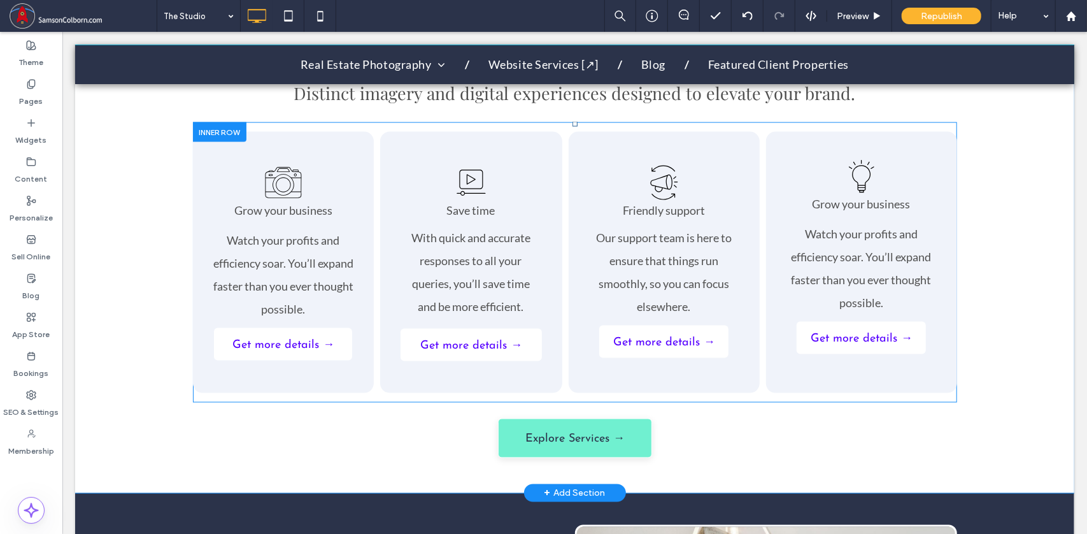
scroll to position [1206, 0]
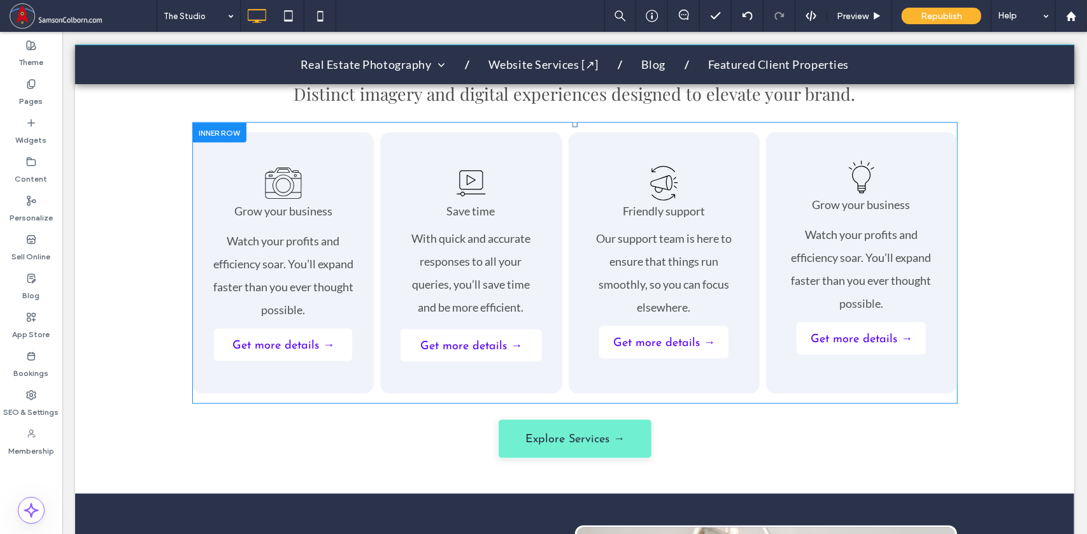
click at [903, 132] on div "Grow your business Watch your profits and efficiency soar. You’ll expand faster…" at bounding box center [861, 262] width 191 height 261
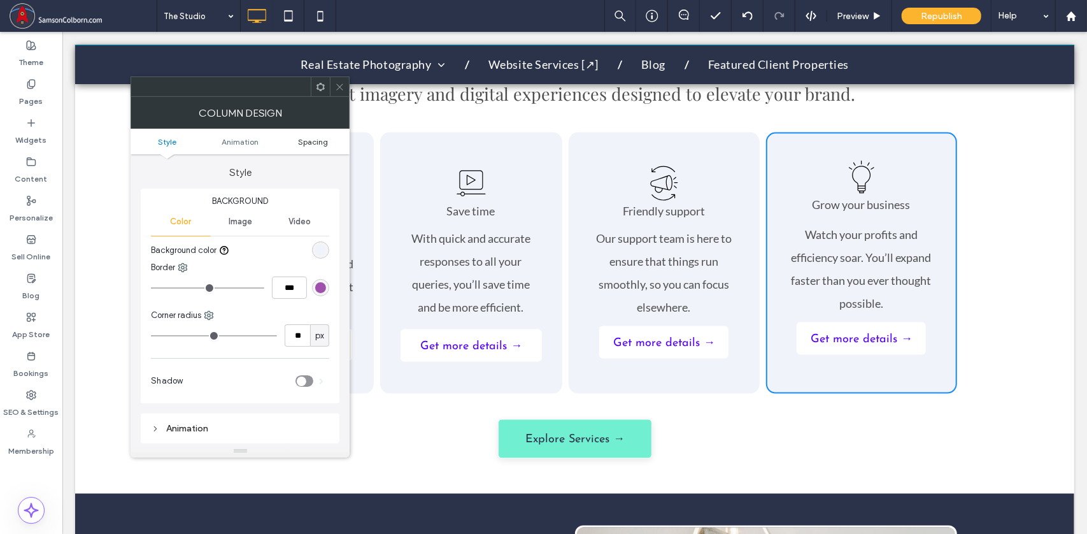
click at [320, 141] on span "Spacing" at bounding box center [313, 142] width 30 height 10
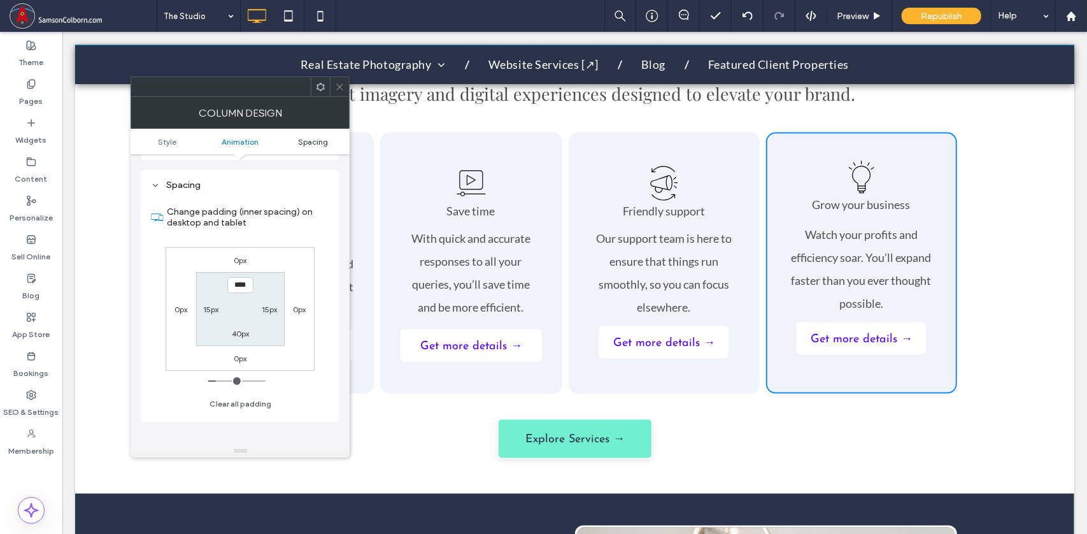
scroll to position [289, 0]
click at [340, 85] on icon at bounding box center [340, 87] width 10 height 10
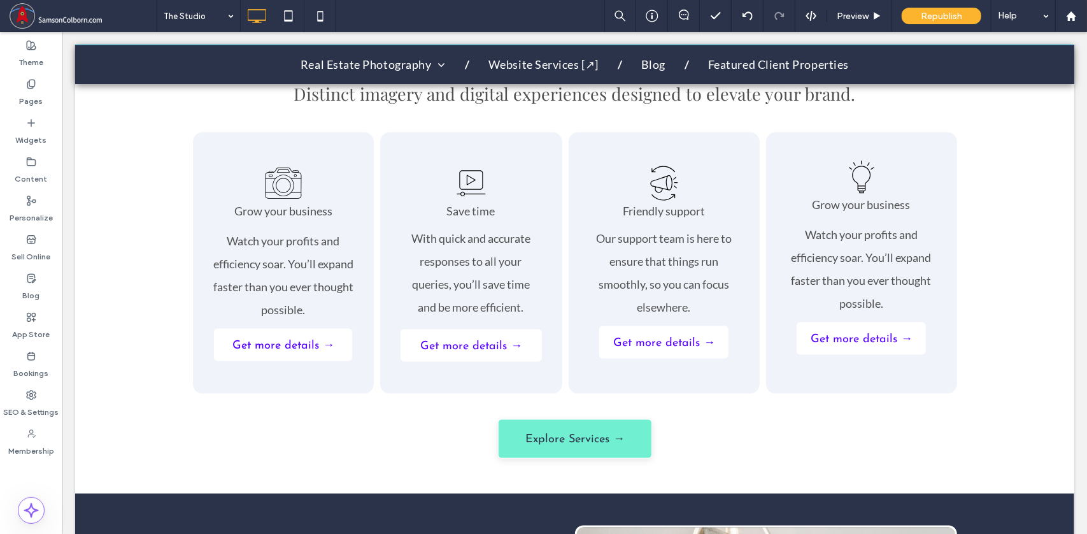
click at [592, 132] on div "Friendly support Our support team is here to ensure that things run smoothly, s…" at bounding box center [663, 262] width 191 height 261
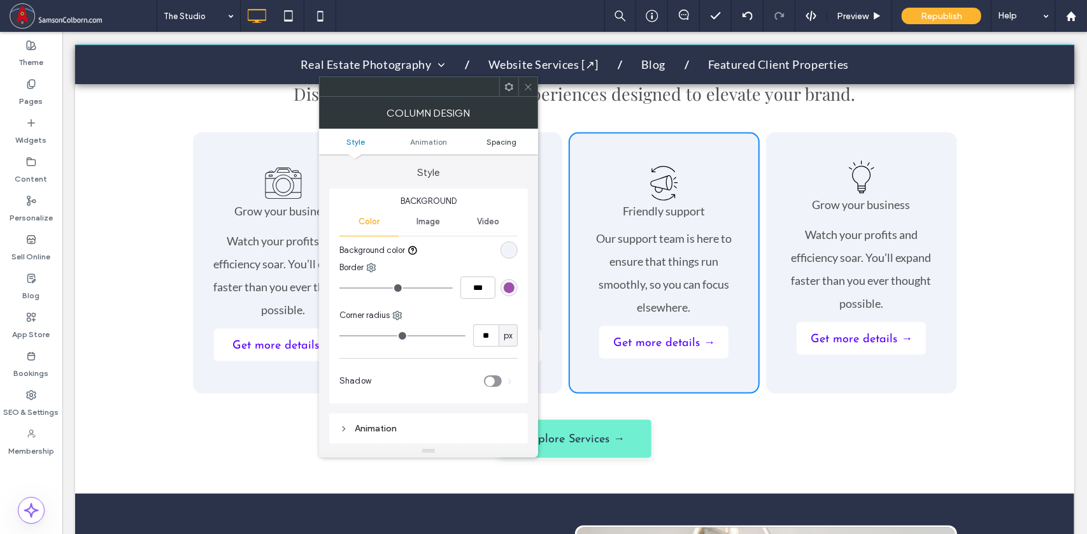
click at [511, 141] on span "Spacing" at bounding box center [502, 142] width 30 height 10
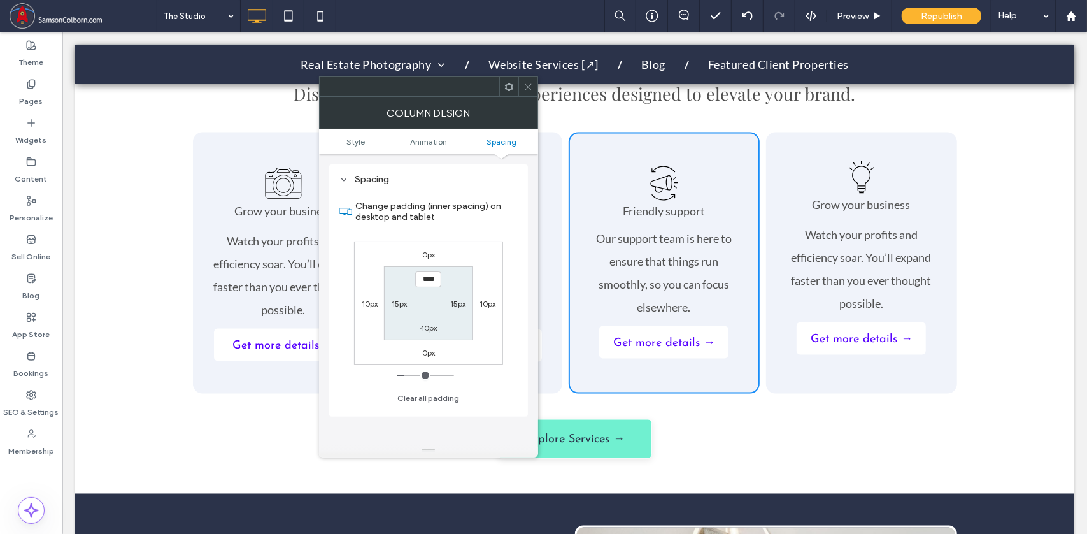
click at [527, 86] on icon at bounding box center [529, 87] width 10 height 10
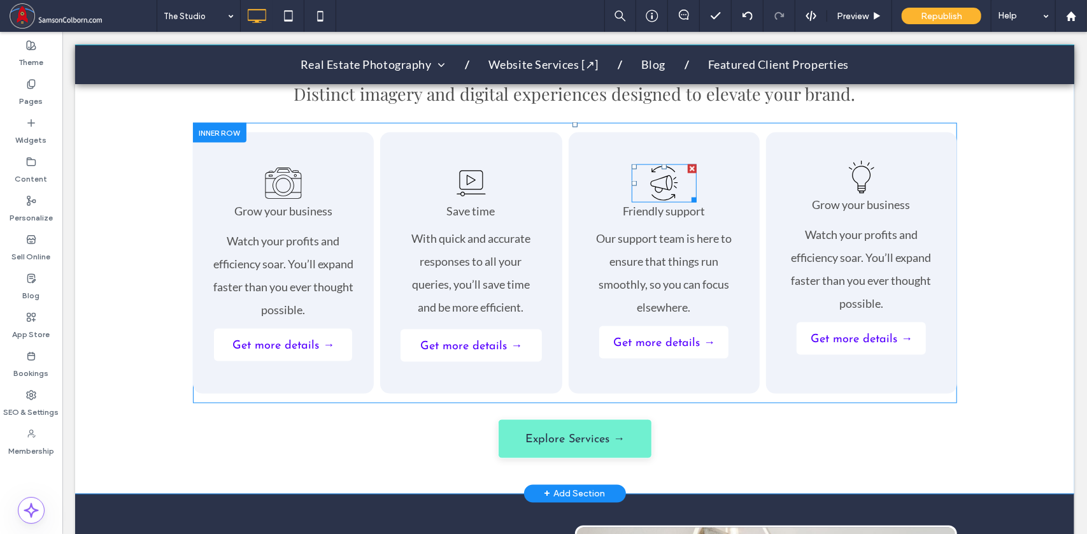
click at [659, 166] on icon at bounding box center [663, 183] width 65 height 38
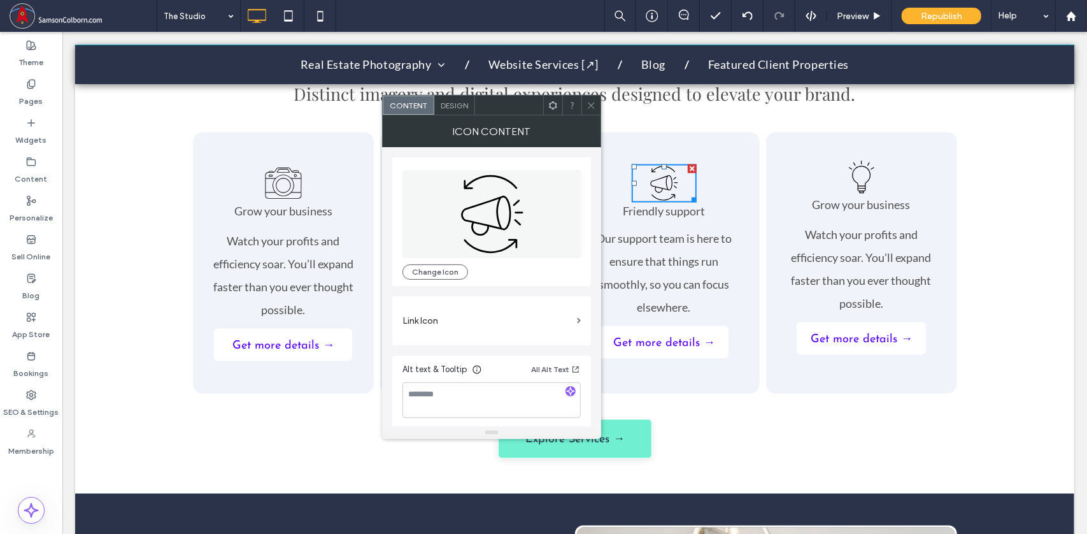
scroll to position [2, 0]
click at [452, 104] on span "Design" at bounding box center [454, 106] width 27 height 10
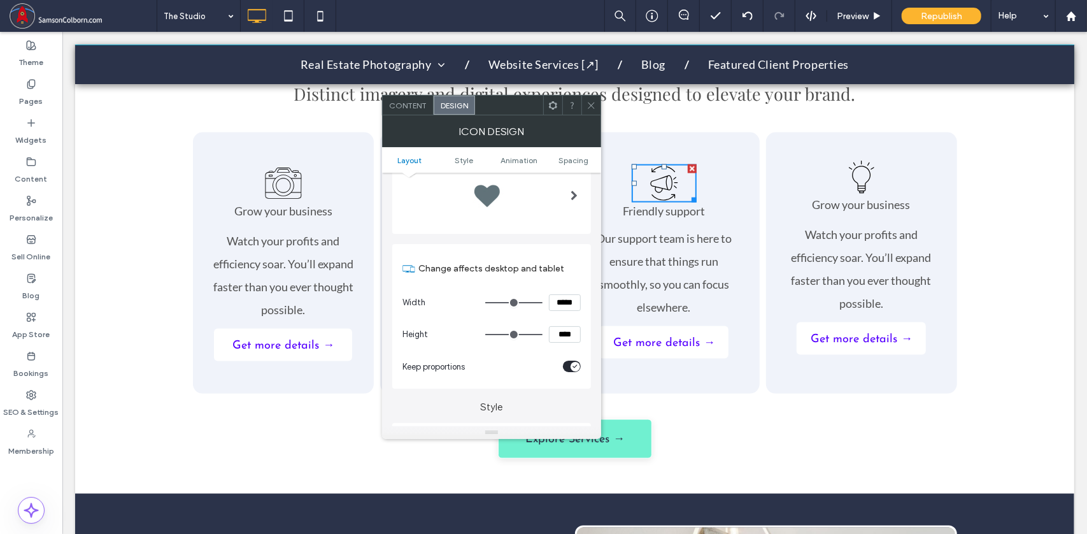
scroll to position [54, 0]
click at [592, 106] on icon at bounding box center [592, 106] width 10 height 10
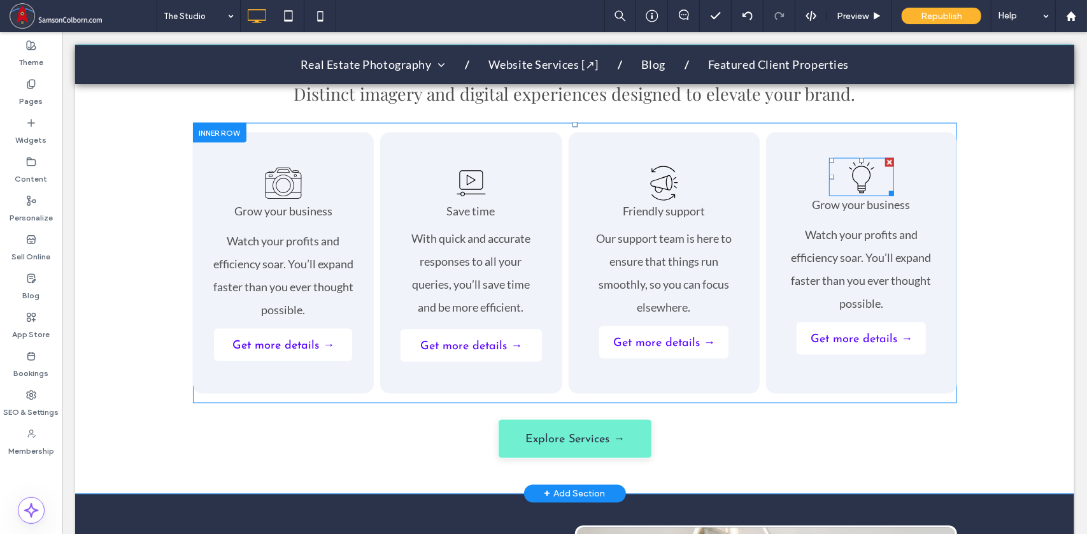
click at [853, 164] on icon at bounding box center [861, 176] width 65 height 38
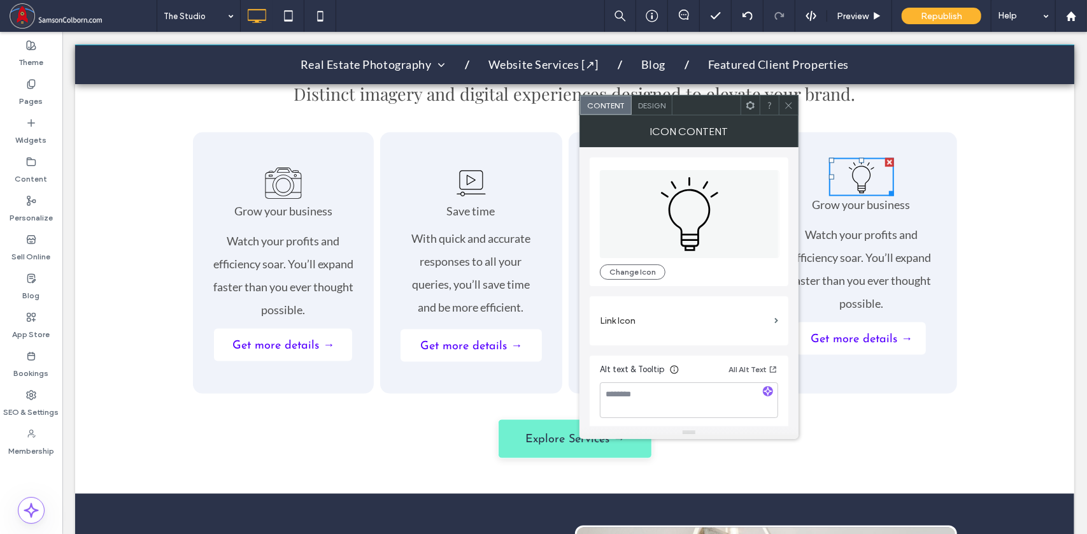
click at [652, 105] on span "Design" at bounding box center [651, 106] width 27 height 10
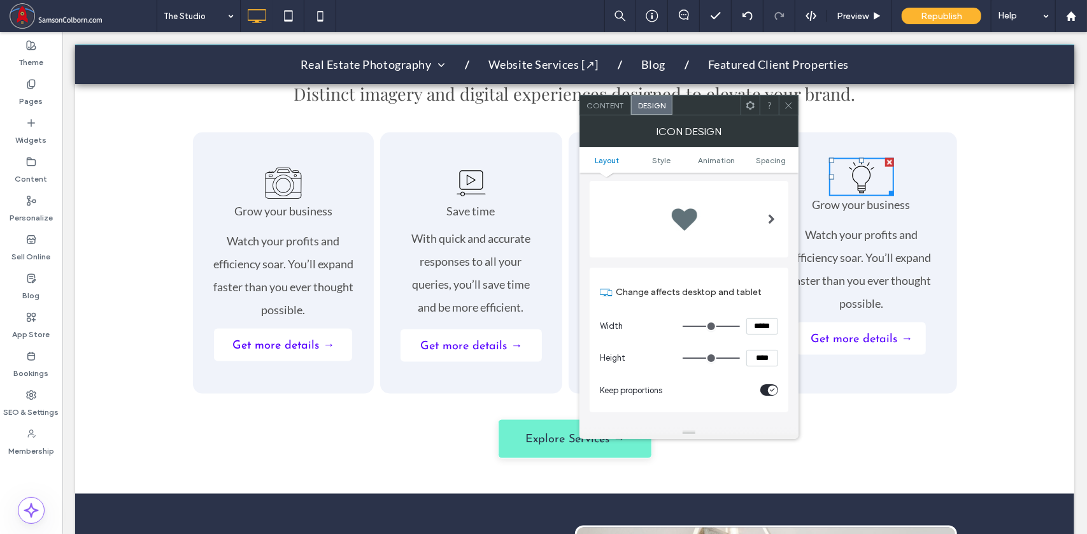
scroll to position [25, 0]
click at [787, 103] on use at bounding box center [788, 105] width 6 height 6
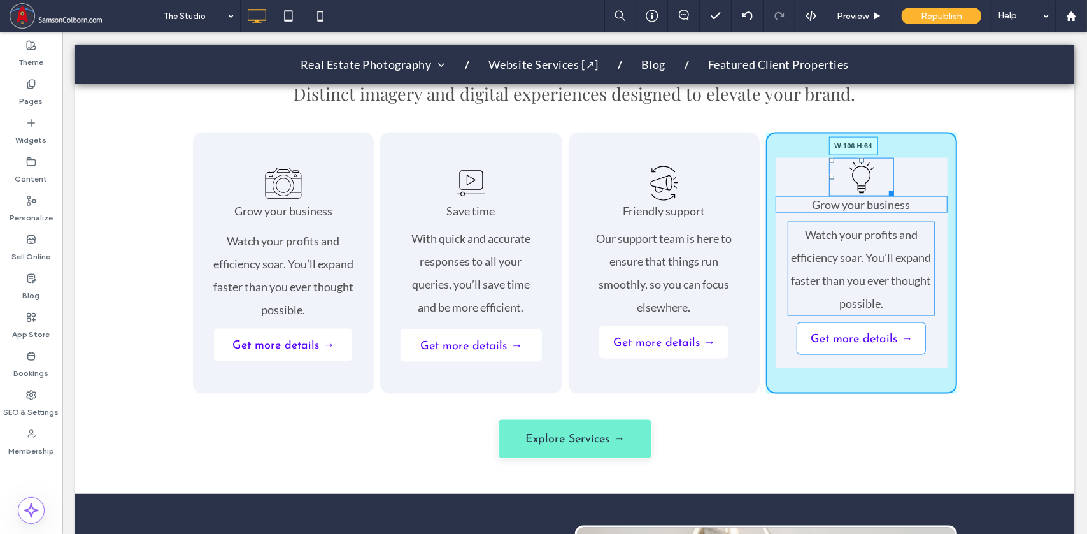
click at [886, 186] on div at bounding box center [889, 191] width 10 height 10
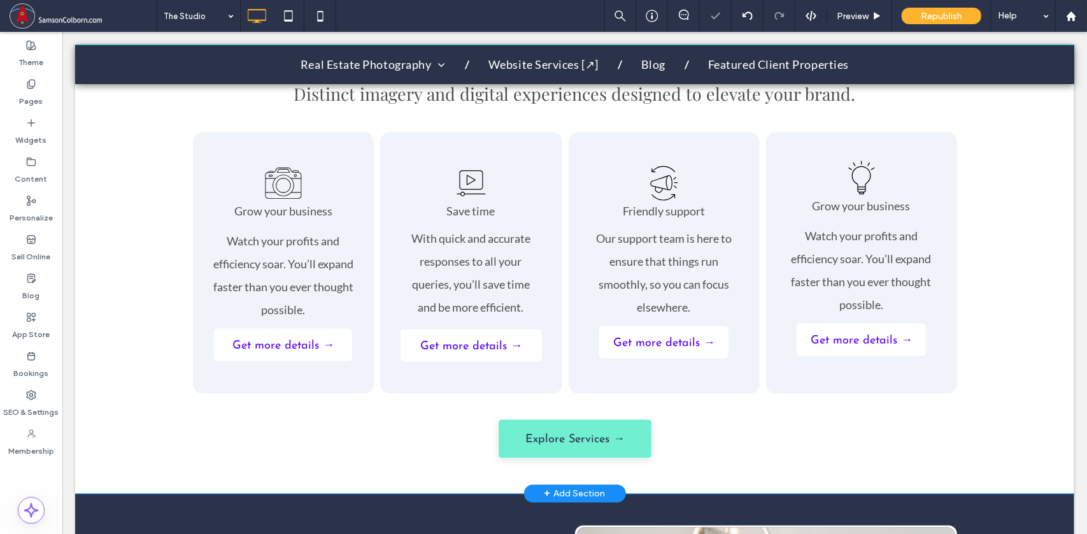
click at [1010, 209] on div "What We Create Distinct imagery and digital experiences designed to elevate you…" at bounding box center [574, 248] width 999 height 490
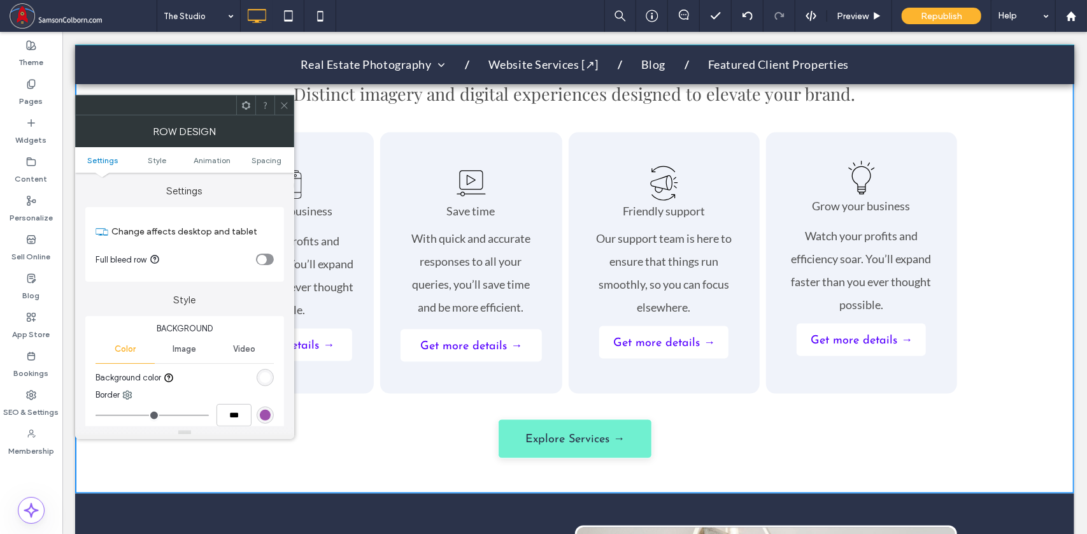
click at [284, 109] on icon at bounding box center [285, 106] width 10 height 10
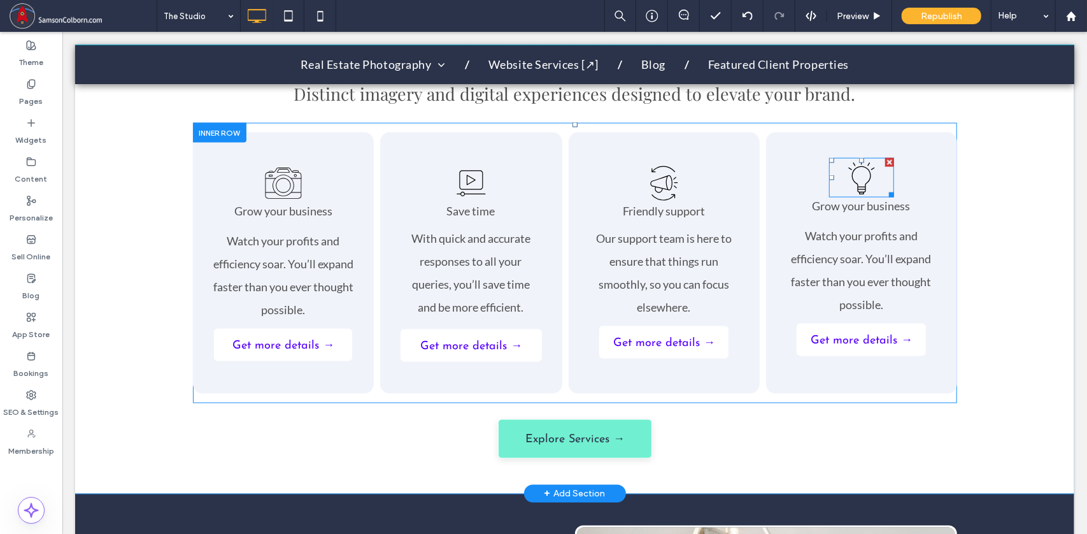
click at [853, 161] on icon at bounding box center [861, 176] width 65 height 39
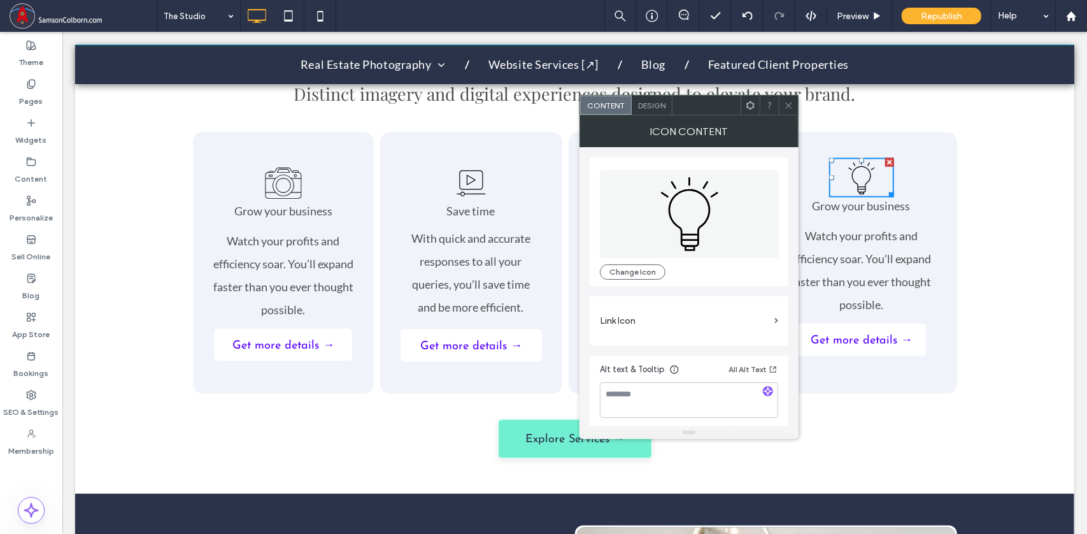
click at [1008, 150] on div "What We Create Distinct imagery and digital experiences designed to elevate you…" at bounding box center [574, 248] width 999 height 490
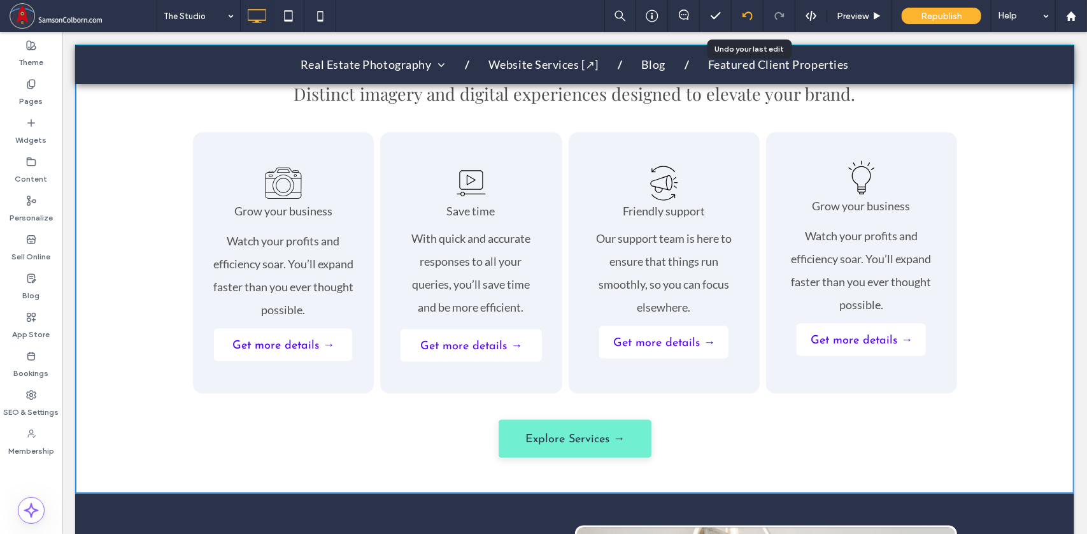
click at [746, 15] on icon at bounding box center [748, 16] width 10 height 10
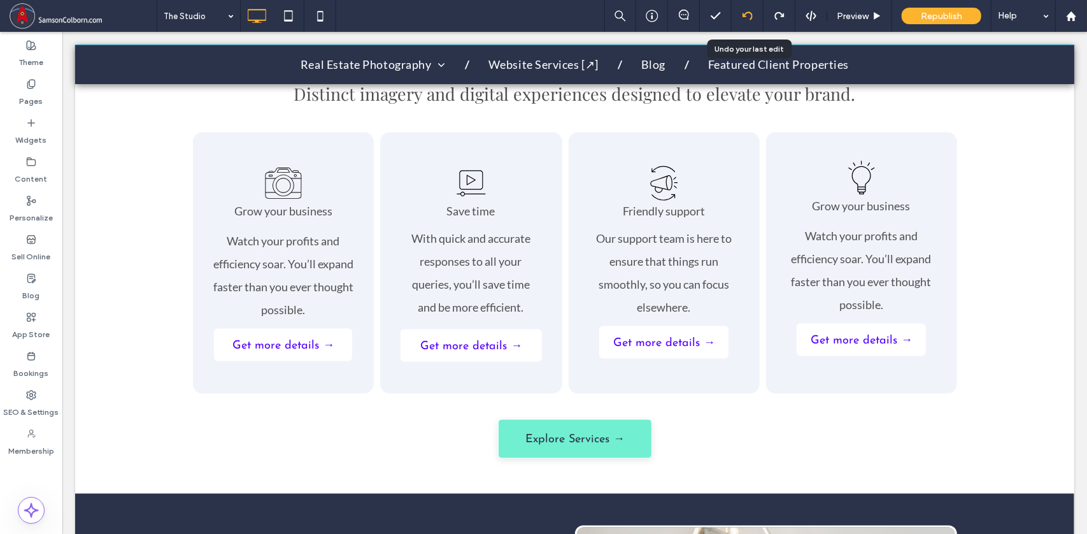
click at [745, 17] on use at bounding box center [747, 15] width 10 height 8
click at [780, 13] on icon at bounding box center [779, 16] width 10 height 10
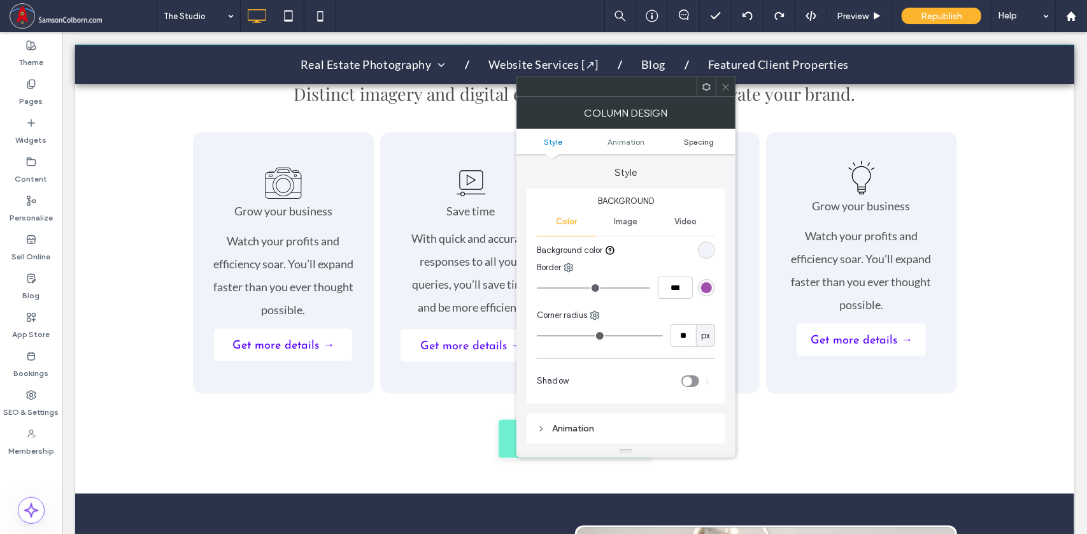
click at [702, 140] on span "Spacing" at bounding box center [699, 142] width 30 height 10
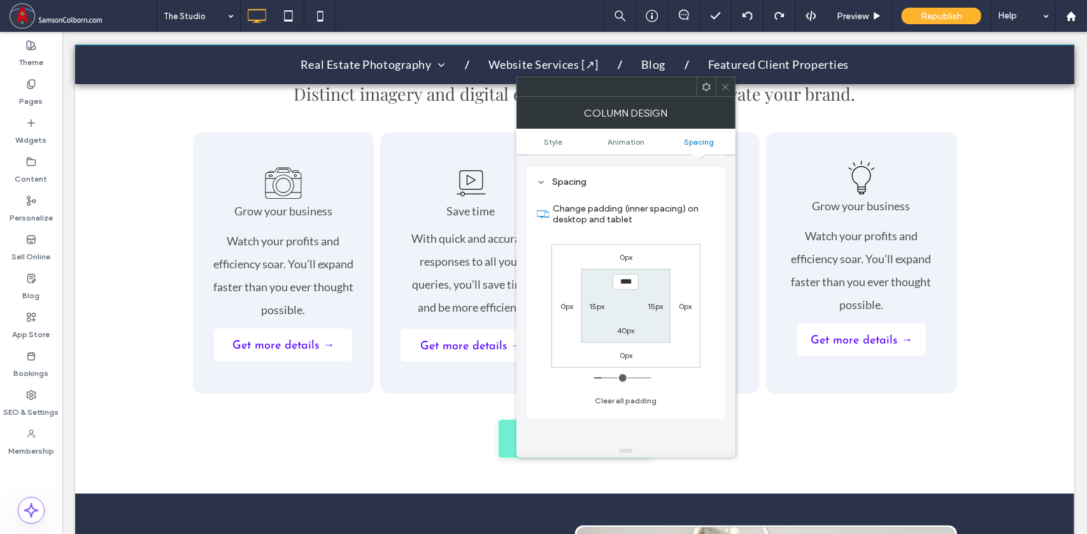
scroll to position [289, 0]
click at [726, 83] on icon at bounding box center [726, 87] width 10 height 10
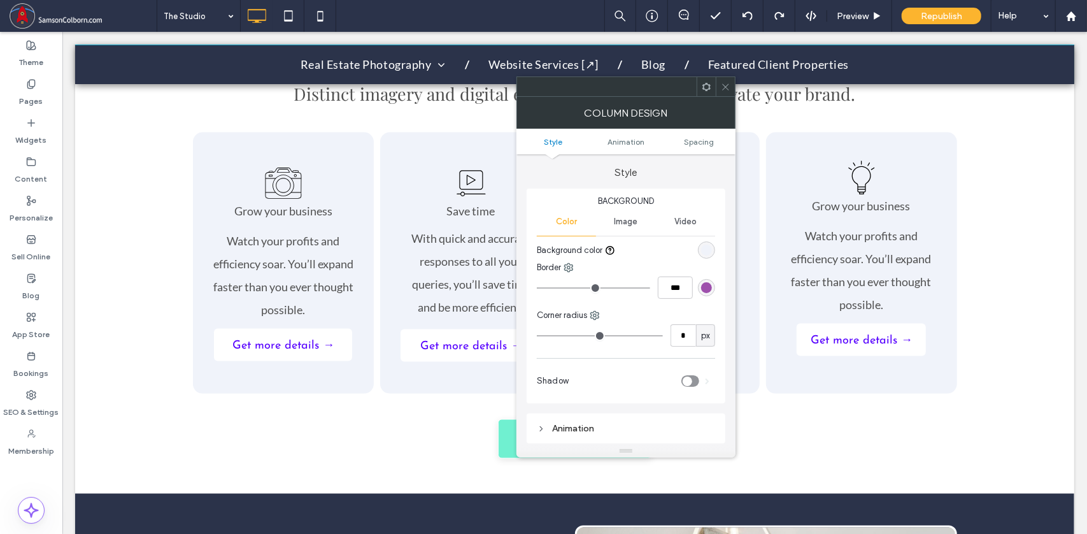
type input "**"
click at [692, 137] on span "Spacing" at bounding box center [699, 142] width 30 height 10
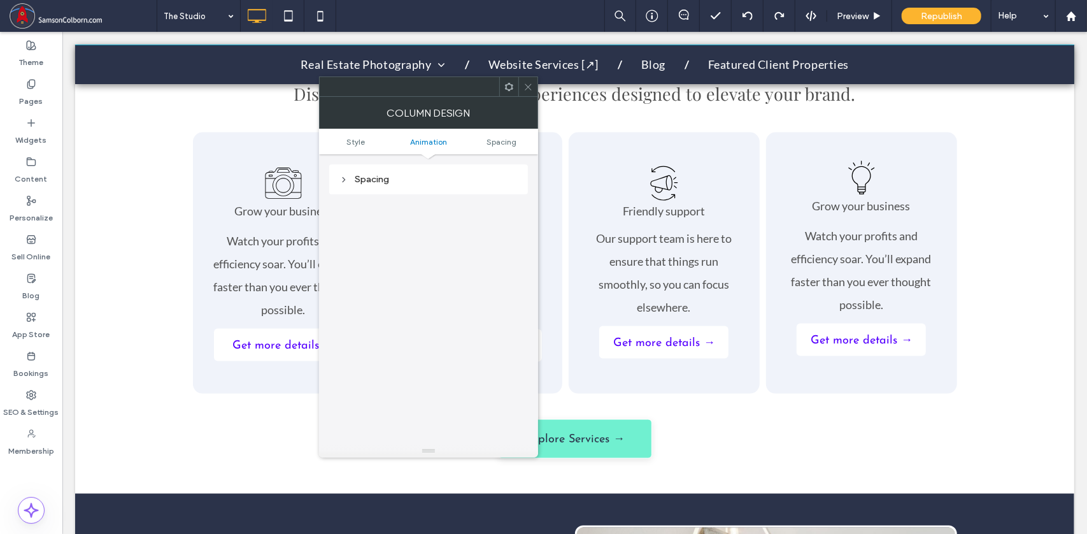
scroll to position [289, 0]
click at [343, 176] on icon at bounding box center [343, 180] width 9 height 9
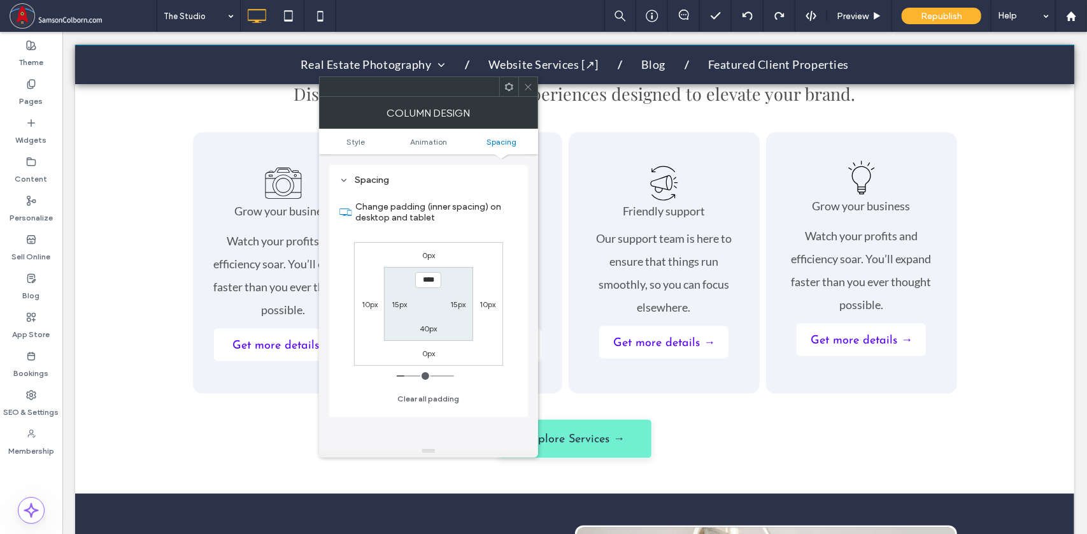
scroll to position [289, 0]
click at [530, 87] on icon at bounding box center [529, 87] width 10 height 10
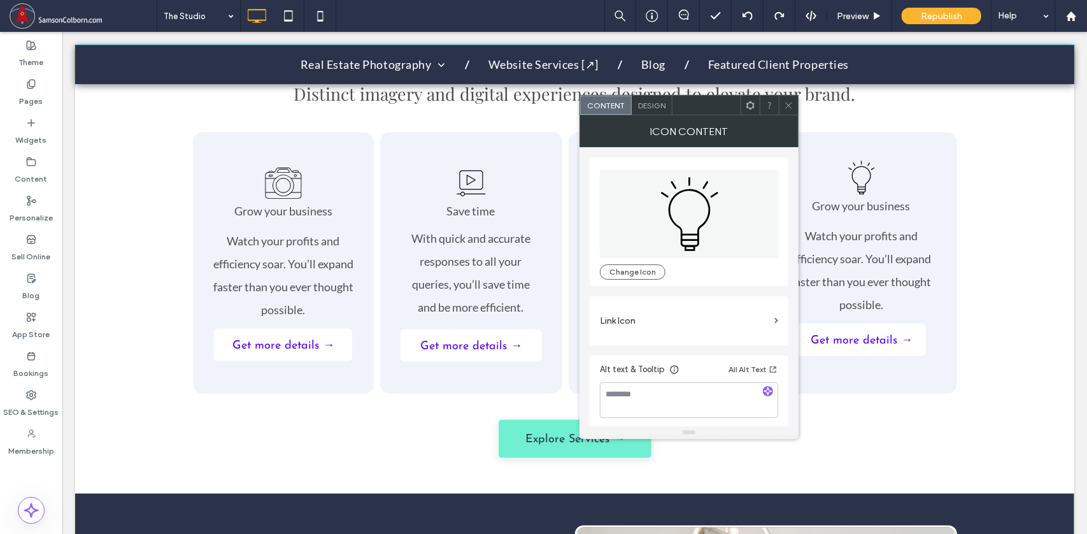
click at [652, 103] on span "Design" at bounding box center [651, 106] width 27 height 10
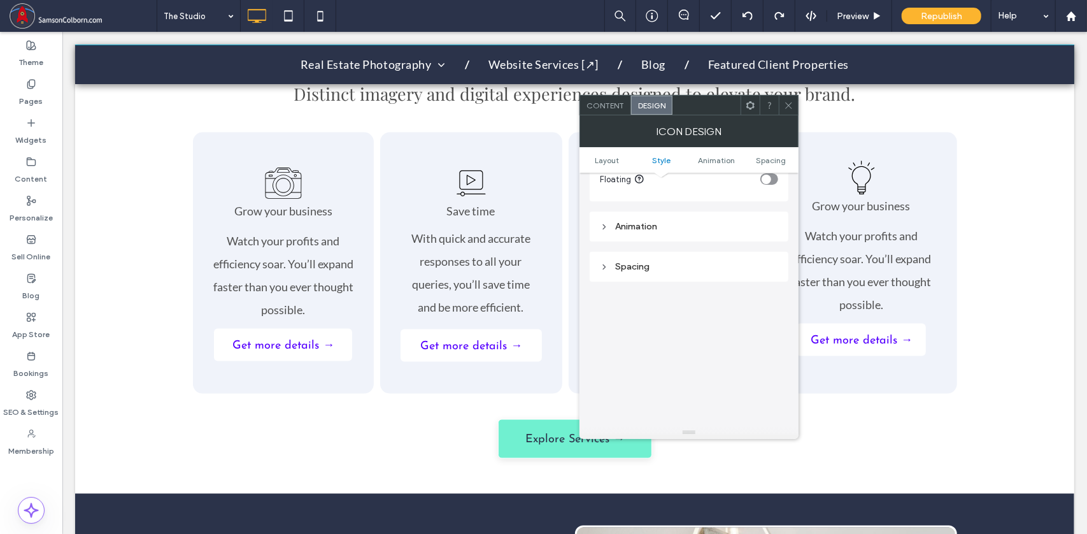
scroll to position [633, 0]
click at [606, 260] on icon at bounding box center [604, 264] width 9 height 9
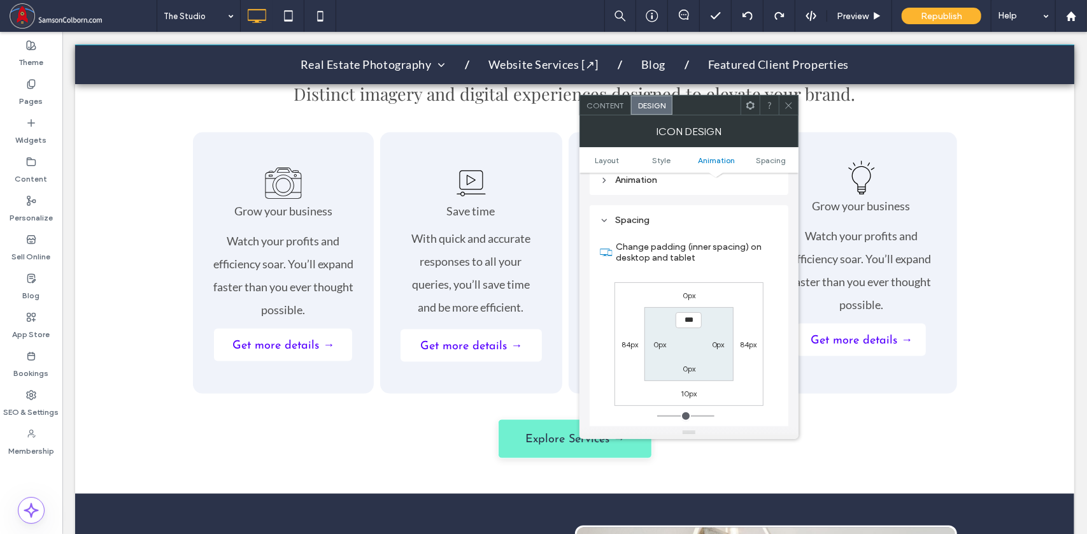
scroll to position [679, 0]
click at [790, 105] on use at bounding box center [788, 105] width 6 height 6
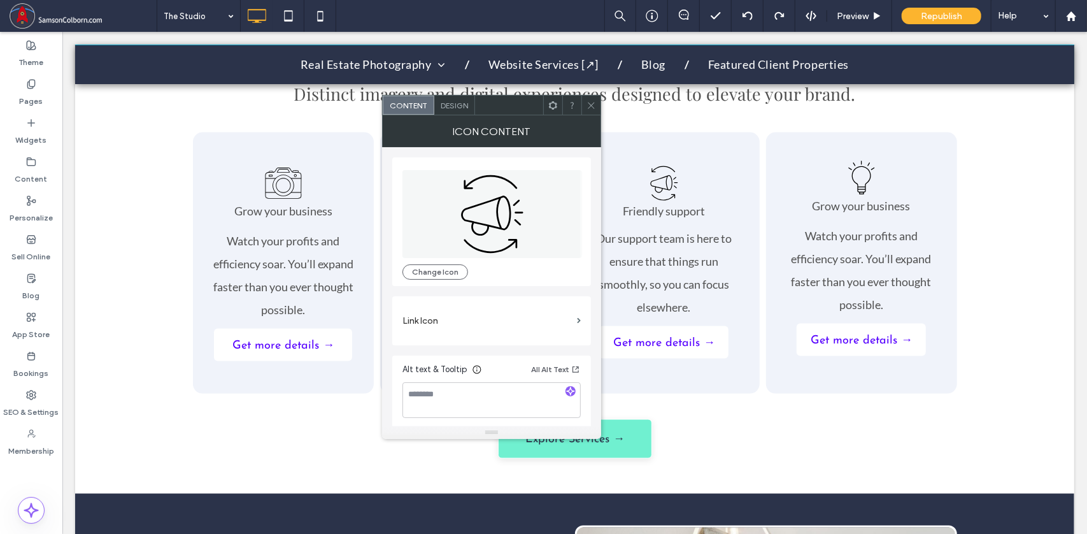
click at [458, 105] on span "Design" at bounding box center [454, 106] width 27 height 10
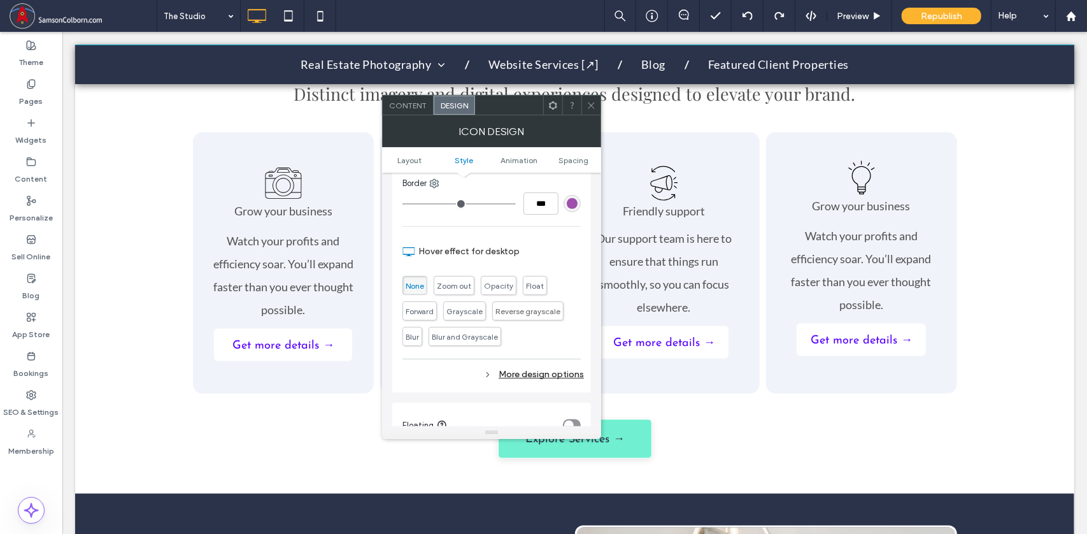
scroll to position [385, 0]
click at [564, 156] on span "Spacing" at bounding box center [574, 160] width 30 height 10
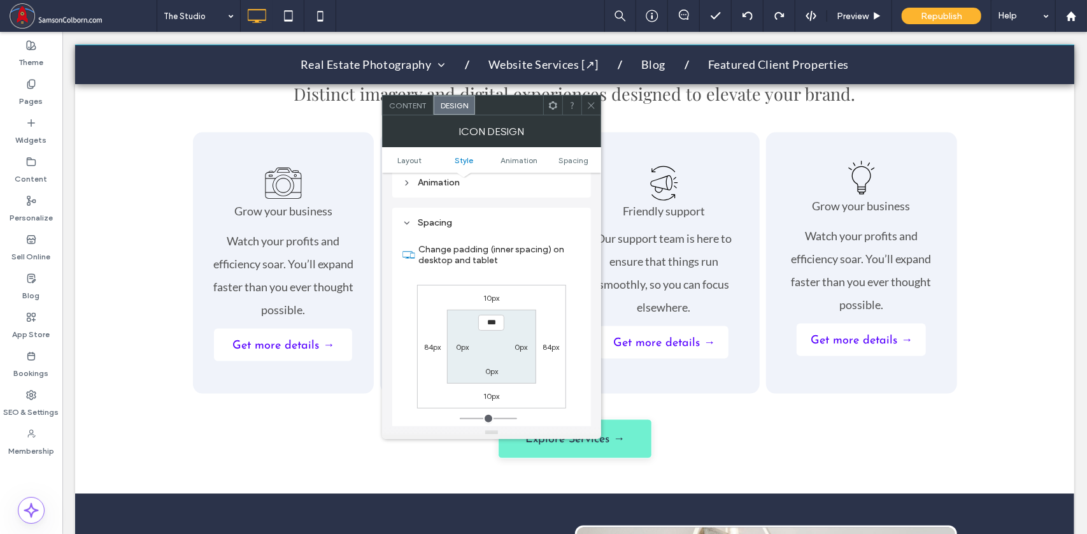
scroll to position [699, 0]
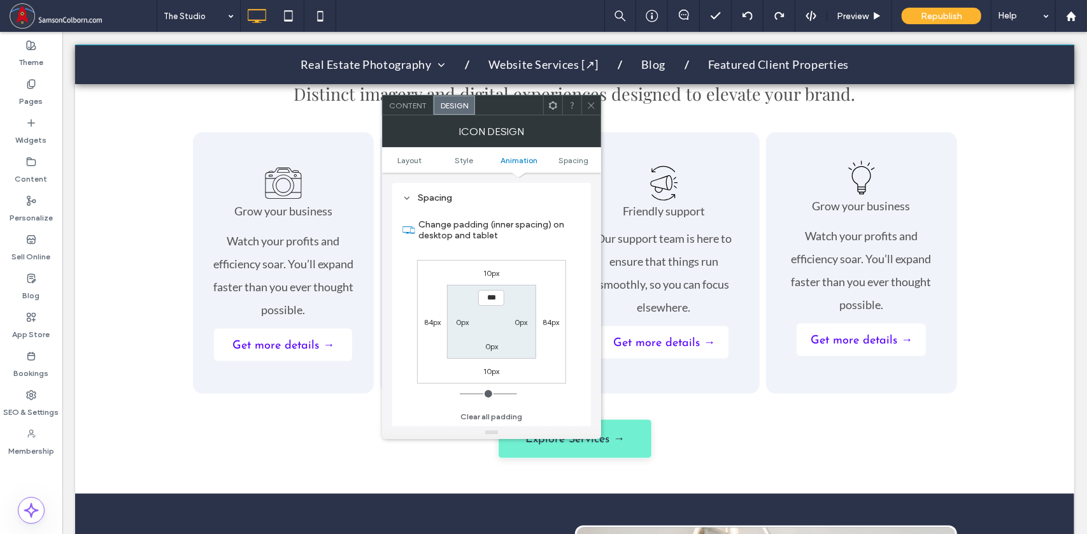
click at [594, 108] on use at bounding box center [591, 105] width 6 height 6
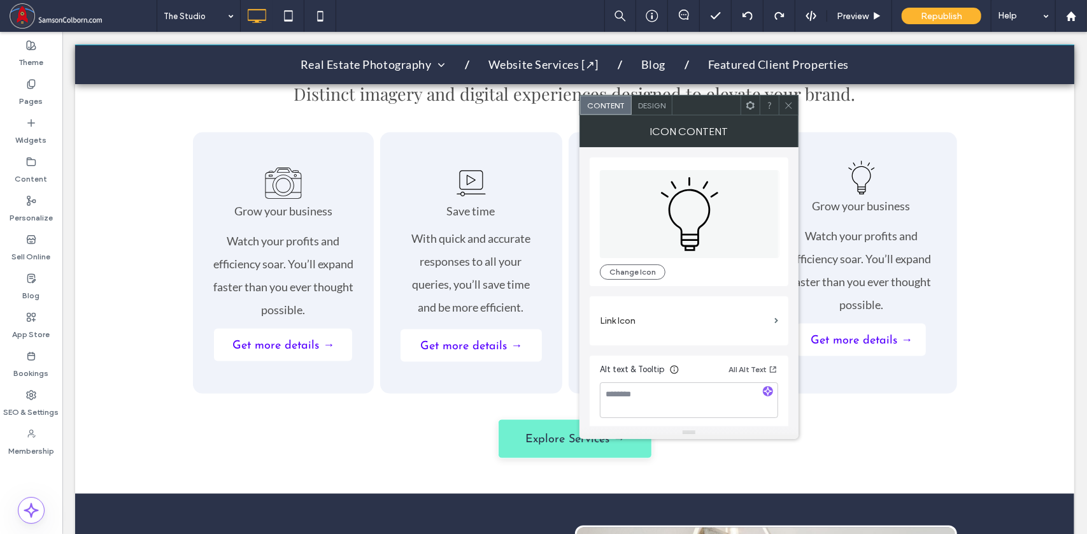
click at [648, 102] on span "Design" at bounding box center [651, 106] width 27 height 10
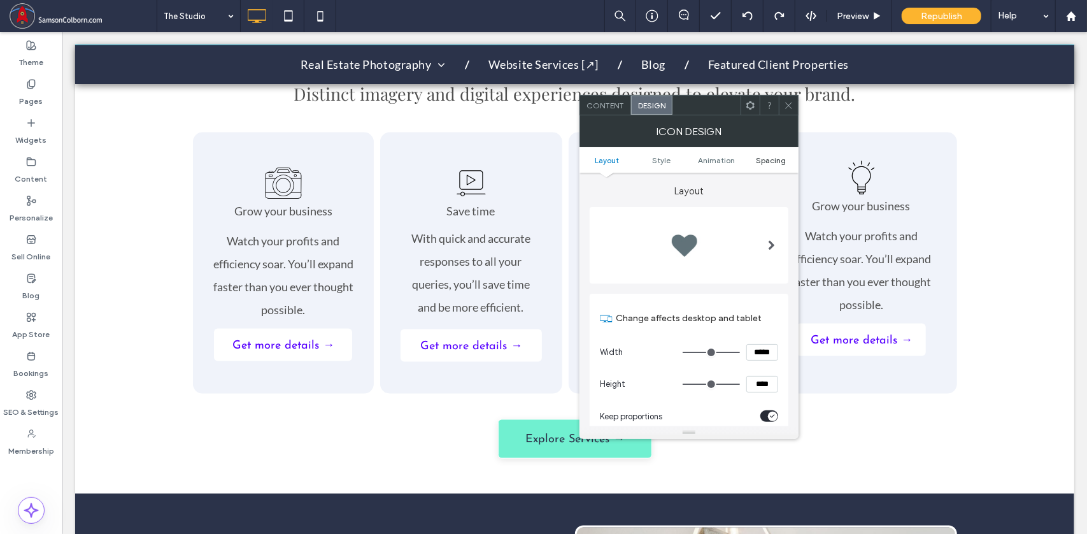
click at [774, 156] on span "Spacing" at bounding box center [772, 160] width 30 height 10
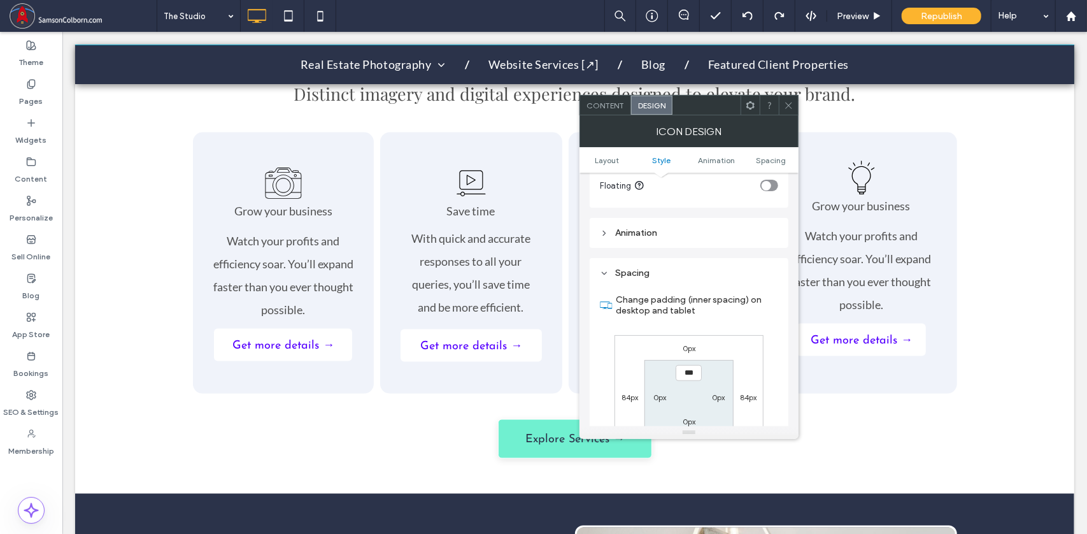
scroll to position [700, 0]
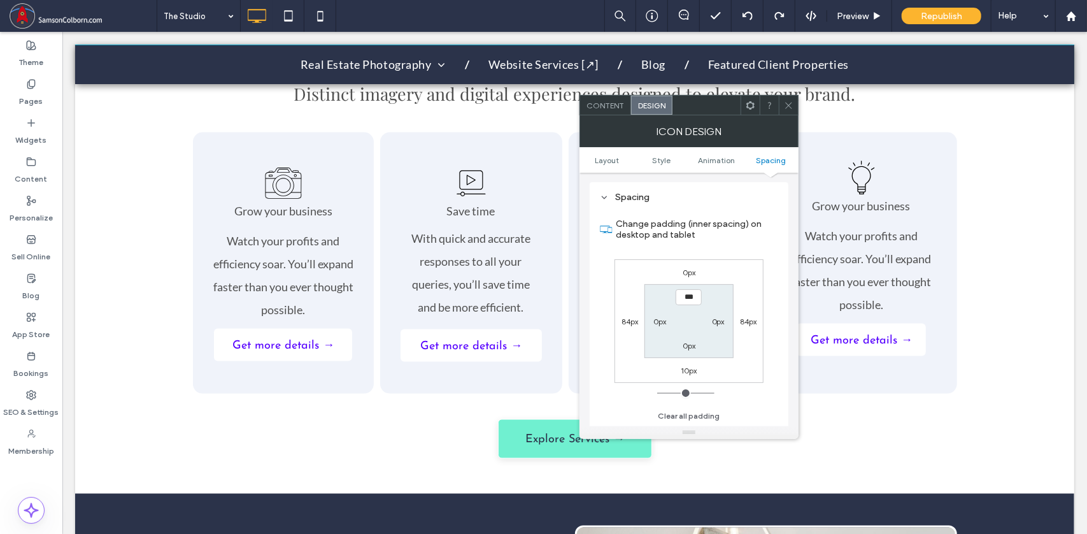
click at [689, 273] on label "0px" at bounding box center [689, 273] width 13 height 10
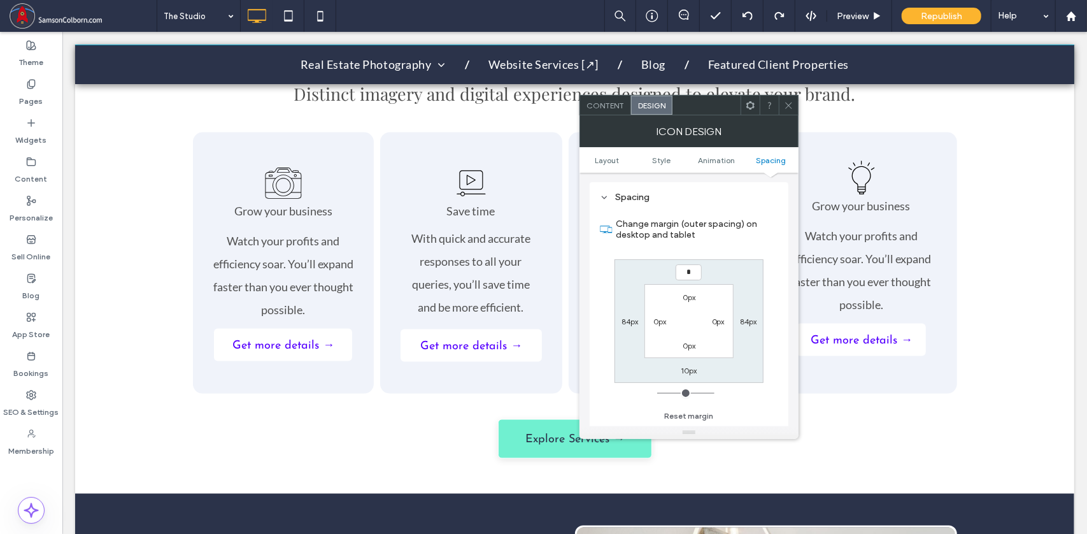
type input "**"
click at [791, 109] on icon at bounding box center [789, 106] width 10 height 10
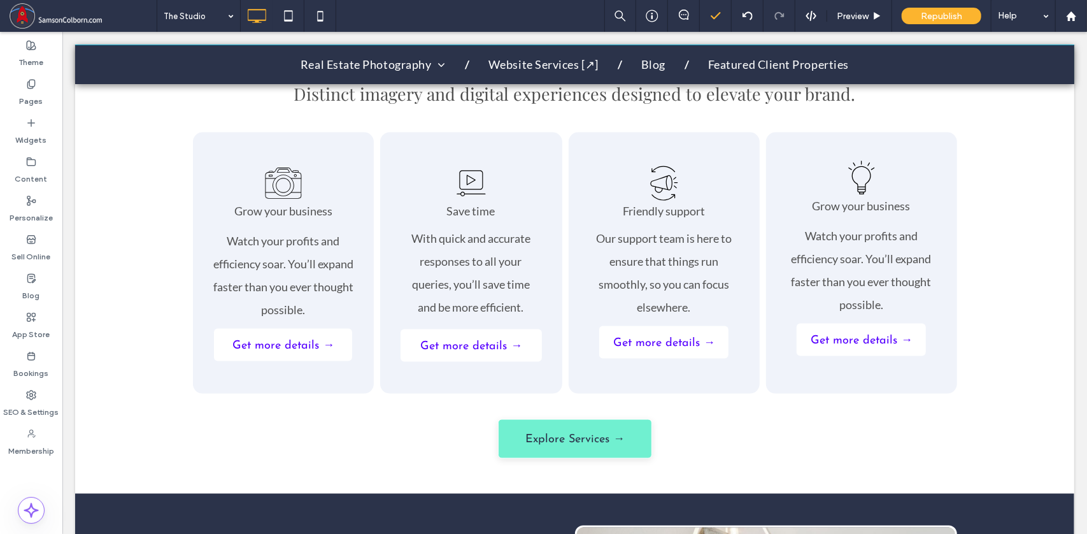
type input "****"
type input "**"
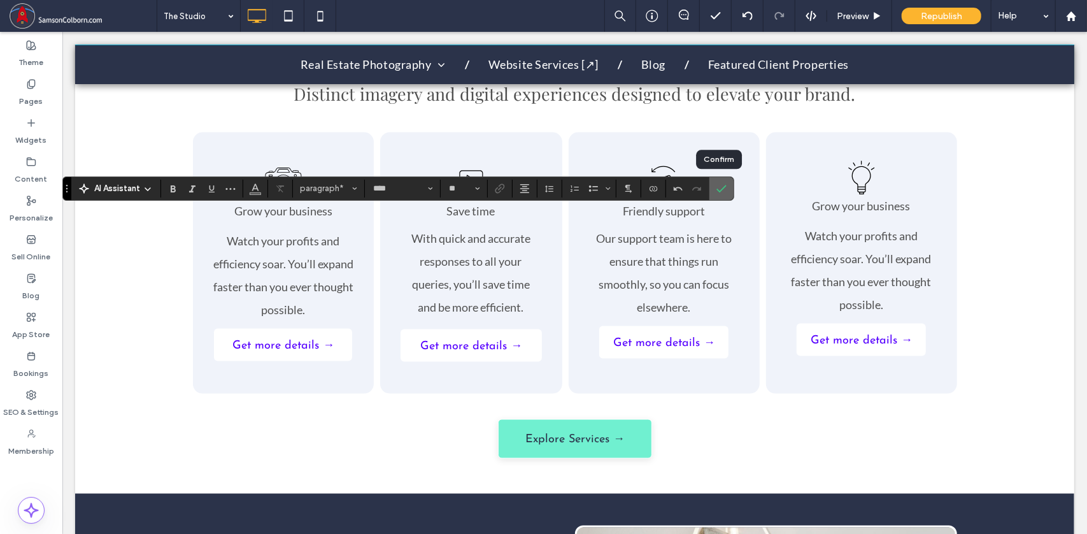
click at [717, 185] on icon "Confirm" at bounding box center [722, 188] width 10 height 10
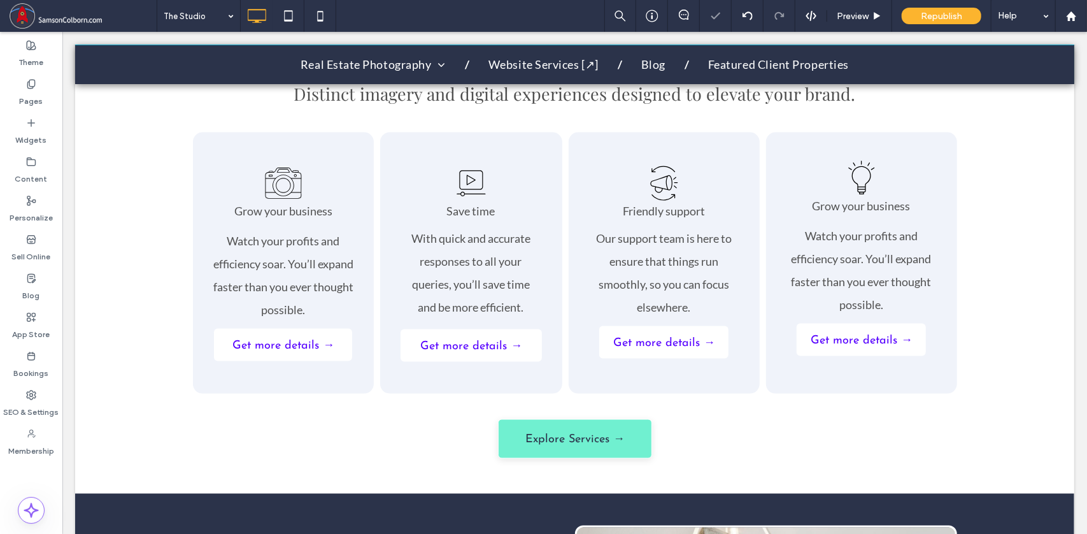
type input "****"
type input "**"
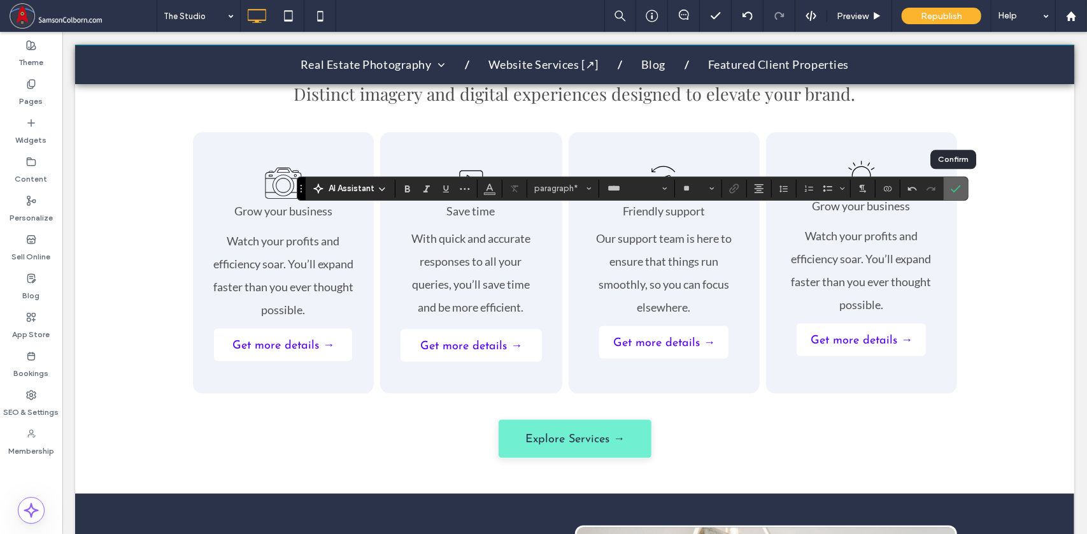
click at [961, 187] on label "Confirm" at bounding box center [955, 188] width 19 height 23
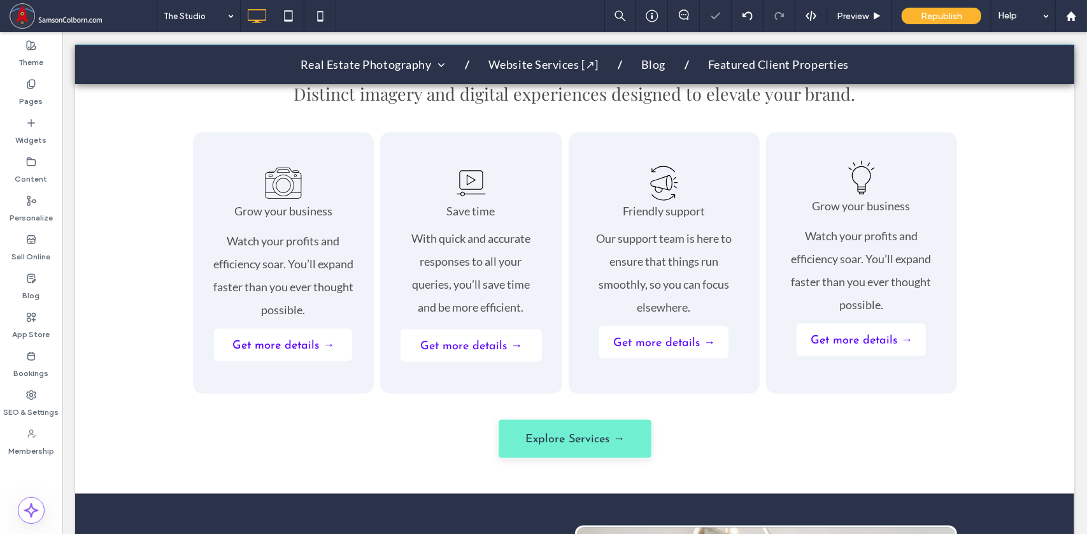
type input "****"
type input "**"
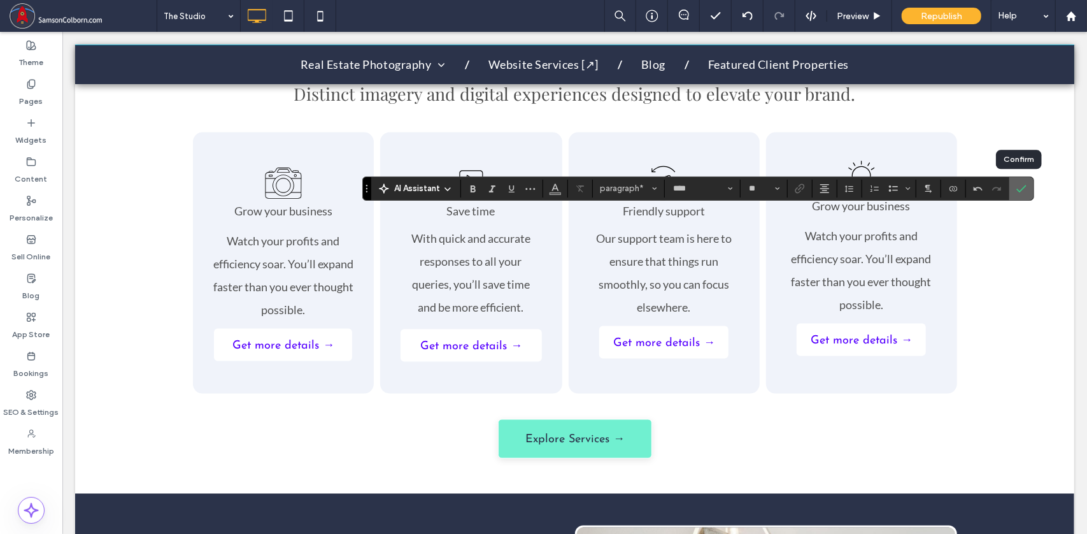
click at [1020, 185] on icon "Confirm" at bounding box center [1022, 188] width 10 height 10
